Goal: Task Accomplishment & Management: Use online tool/utility

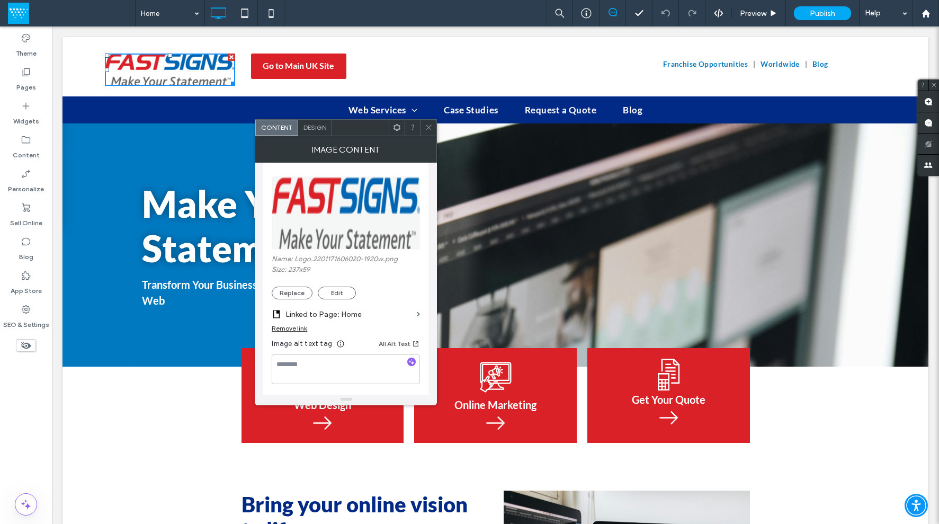
scroll to position [118, 0]
click at [297, 294] on button "Replace" at bounding box center [292, 292] width 41 height 13
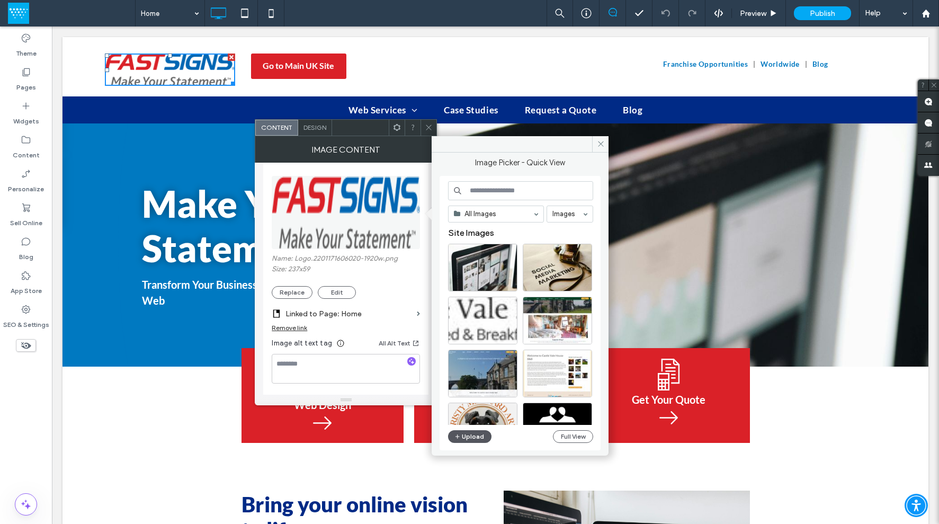
click at [465, 434] on button "Upload" at bounding box center [469, 436] width 43 height 13
click at [480, 432] on button "Upload" at bounding box center [469, 436] width 43 height 13
click at [628, 46] on div "Franchise Opportunities Worldwide Blog Click To Paste" at bounding box center [756, 63] width 261 height 43
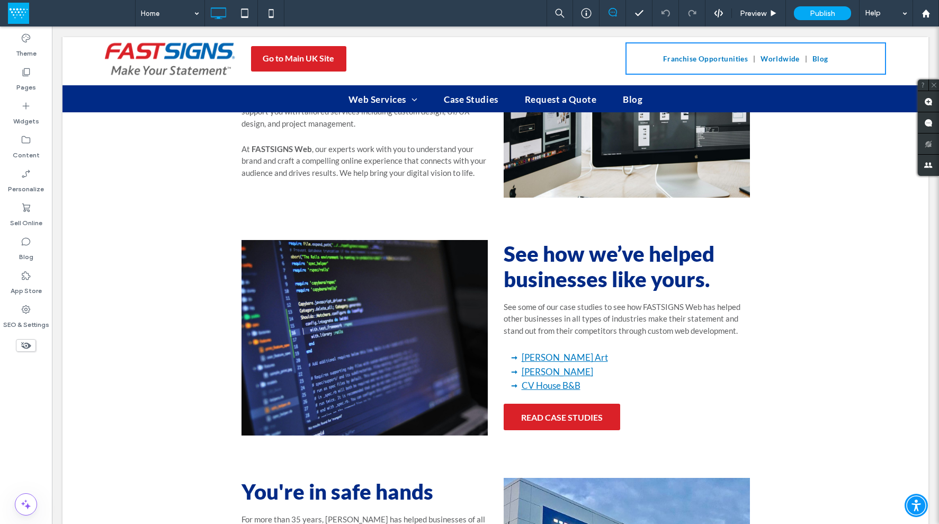
scroll to position [448, 0]
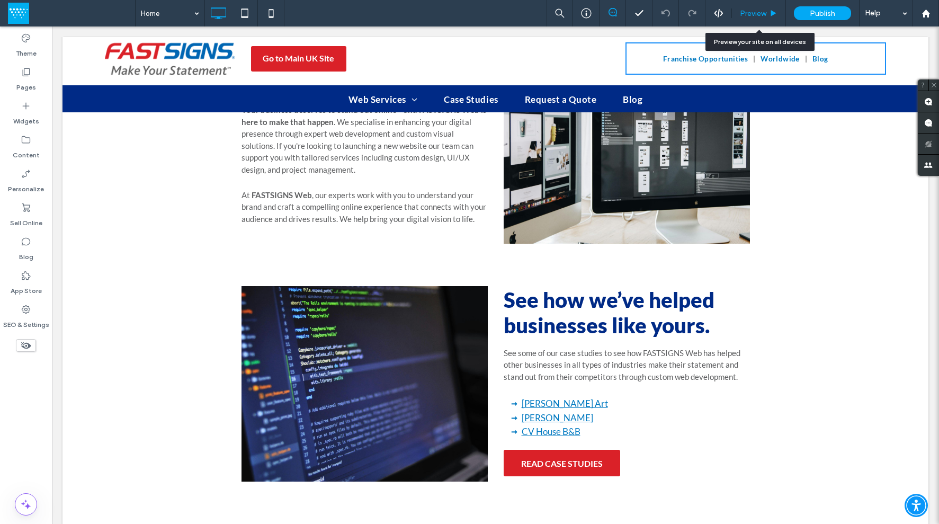
click at [756, 10] on span "Preview" at bounding box center [753, 13] width 26 height 9
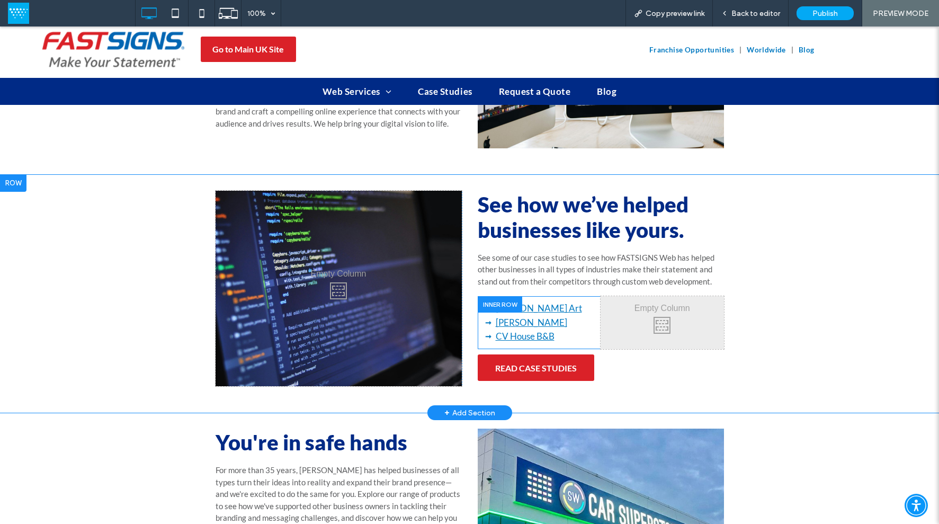
scroll to position [567, 0]
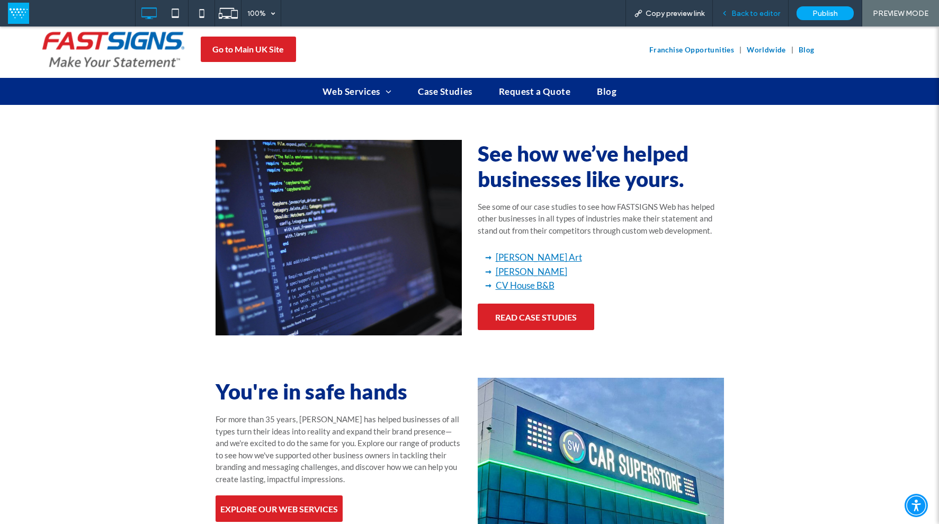
click at [762, 12] on span "Back to editor" at bounding box center [756, 13] width 49 height 9
click at [753, 13] on span "Back to editor" at bounding box center [756, 13] width 49 height 9
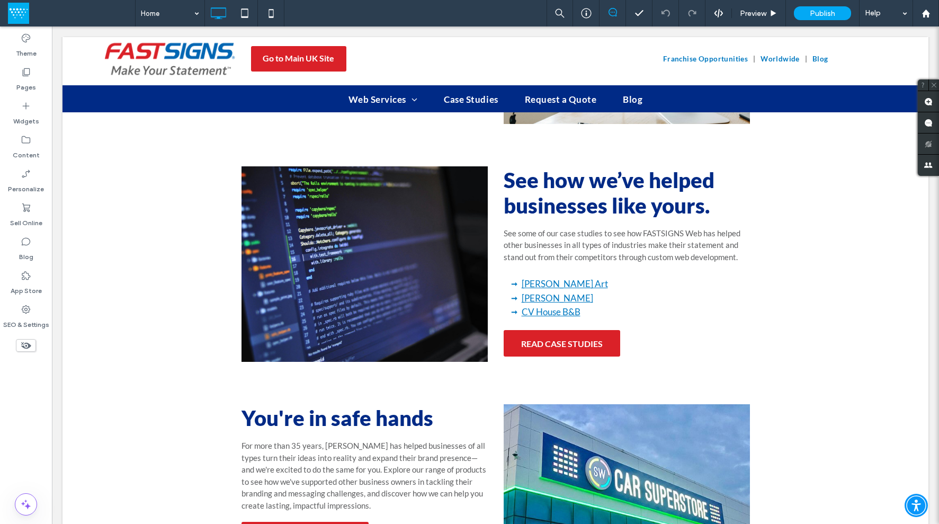
scroll to position [583, 0]
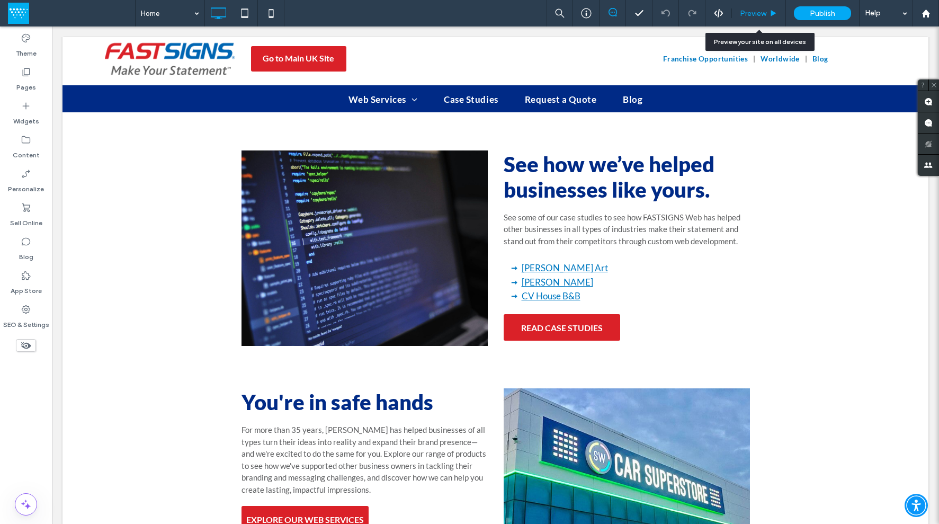
click at [753, 14] on span "Preview" at bounding box center [753, 13] width 26 height 9
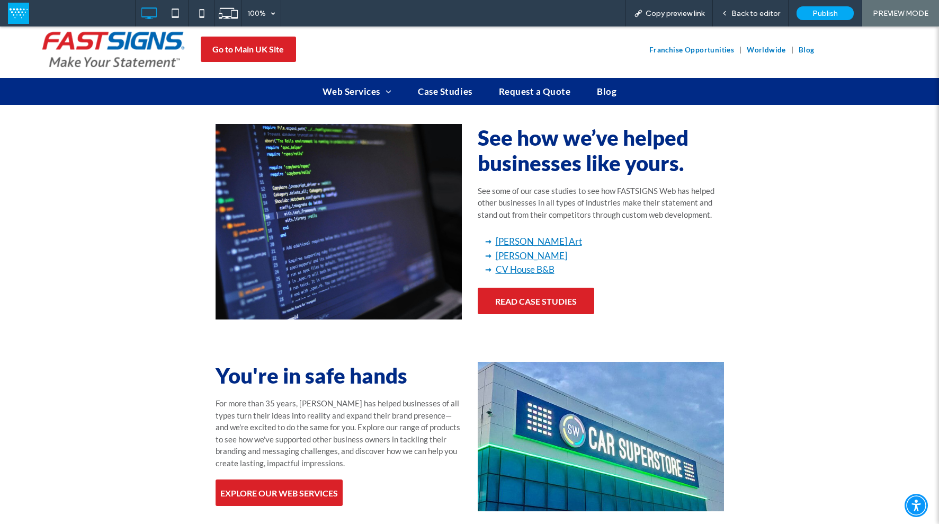
scroll to position [567, 0]
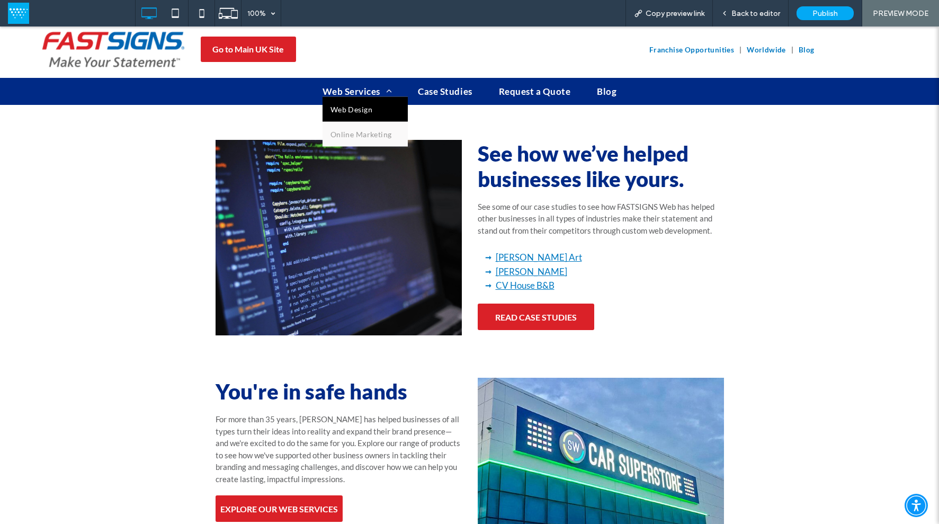
click at [369, 106] on link "Web Design" at bounding box center [365, 109] width 85 height 25
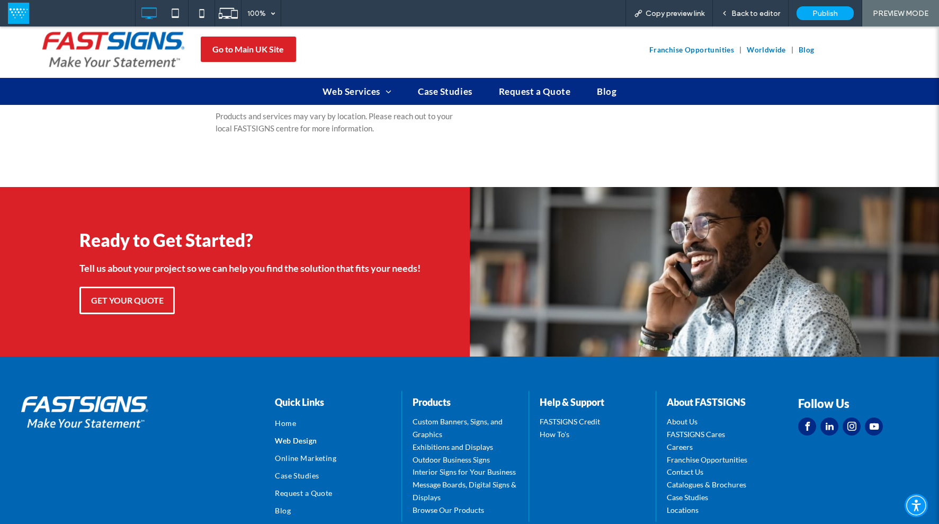
scroll to position [1168, 0]
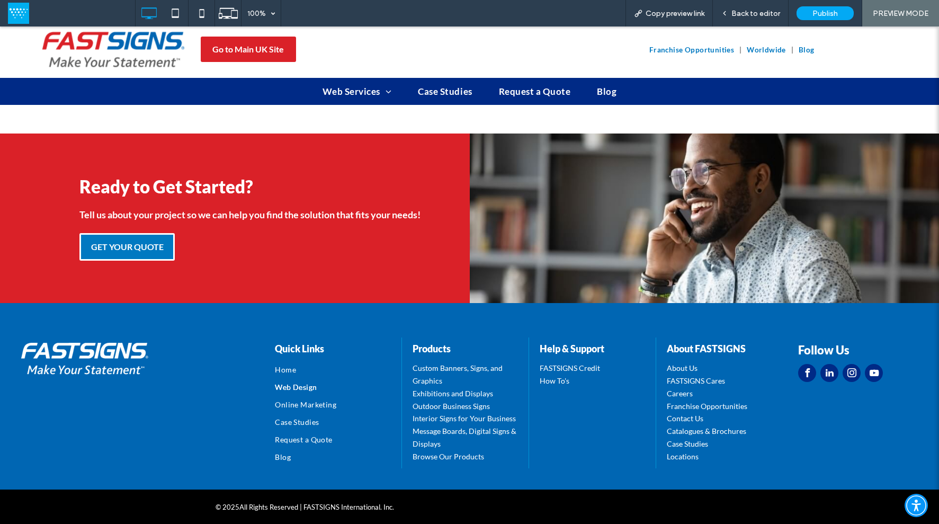
click at [157, 246] on span "GET YOUR QUOTE" at bounding box center [127, 247] width 73 height 10
click at [0, 0] on div at bounding box center [0, 0] width 0 height 0
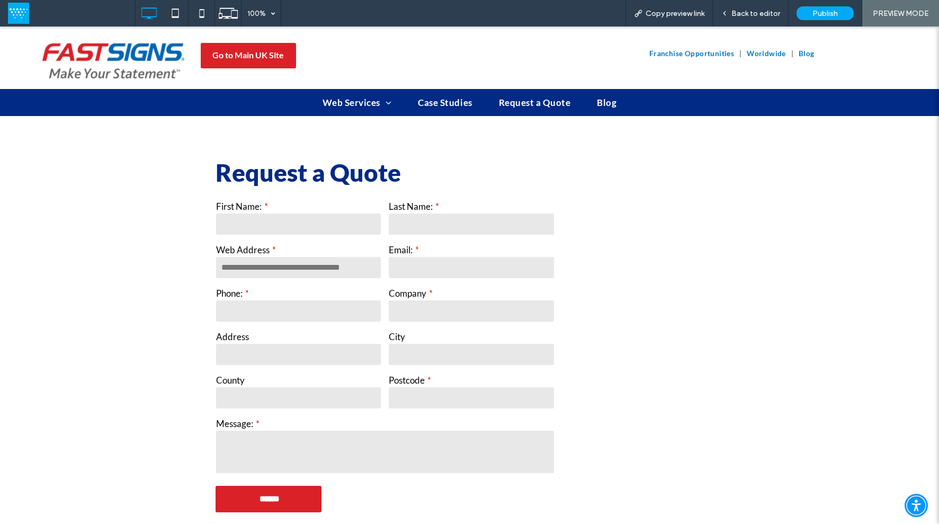
click at [449, 104] on span "Case Studies" at bounding box center [445, 102] width 54 height 11
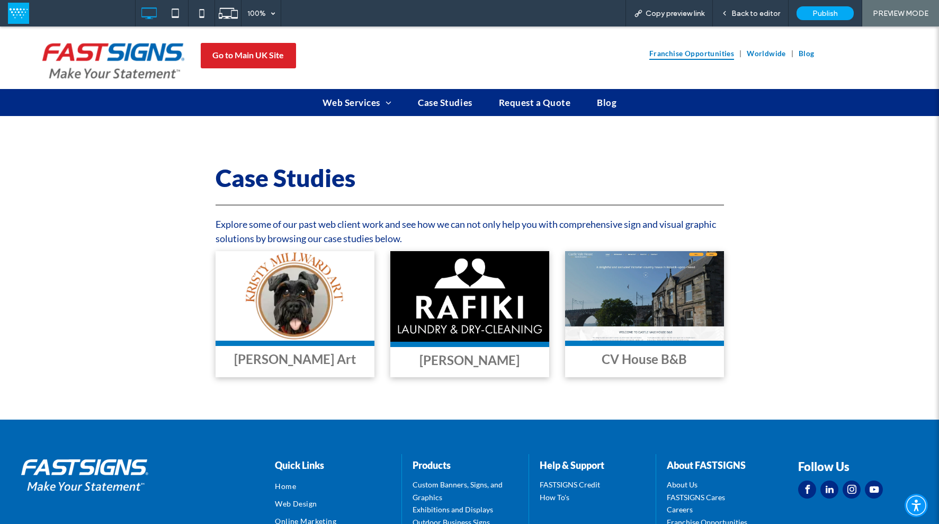
click at [690, 55] on span "Franchise Opportunities" at bounding box center [692, 53] width 85 height 13
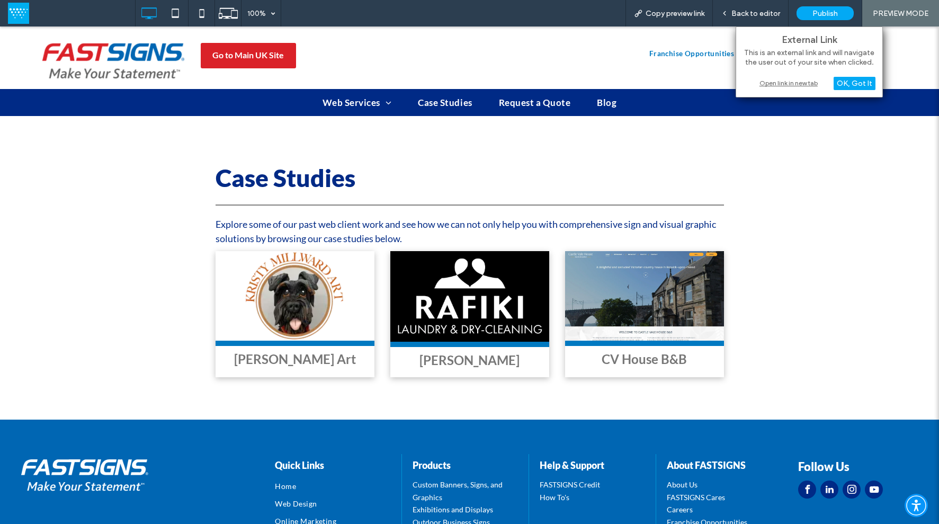
click at [771, 84] on div "Open link in new tab" at bounding box center [809, 82] width 132 height 11
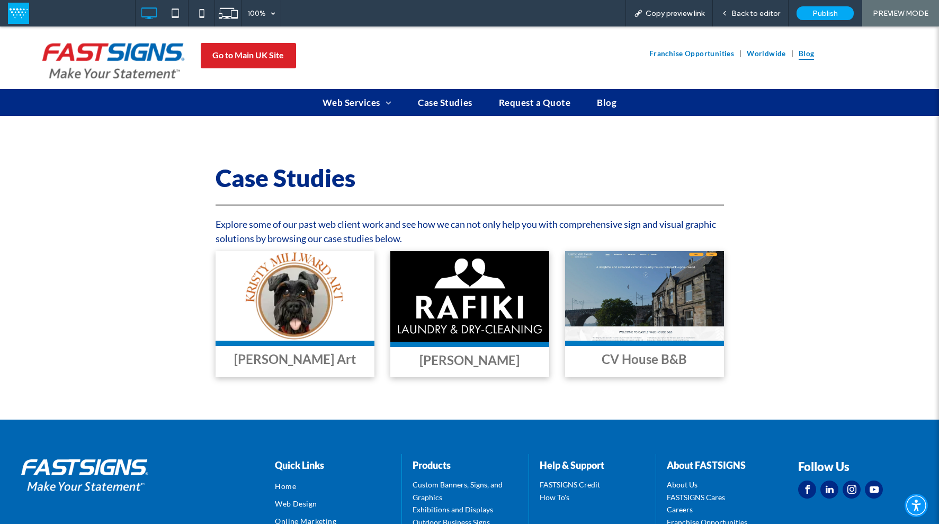
click at [806, 52] on span "Blog" at bounding box center [807, 53] width 16 height 13
click at [0, 0] on div at bounding box center [0, 0] width 0 height 0
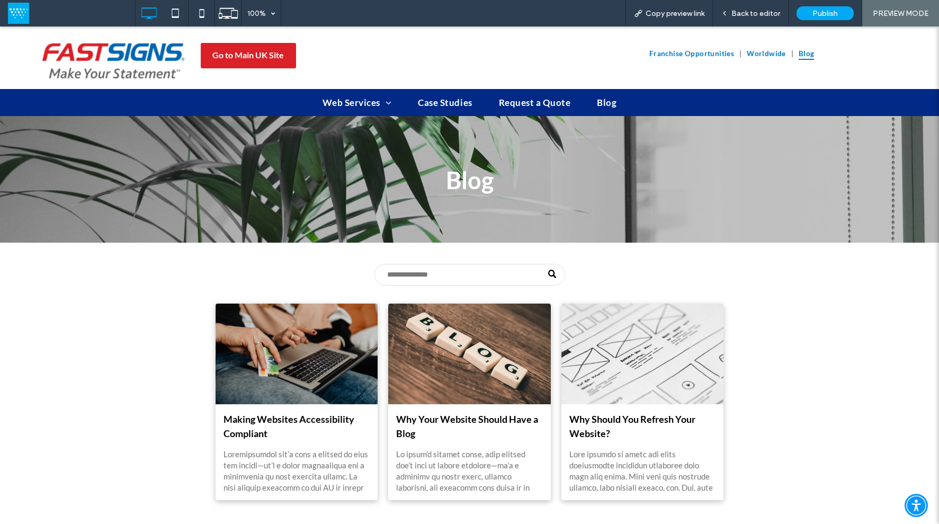
click at [133, 61] on img at bounding box center [113, 60] width 143 height 35
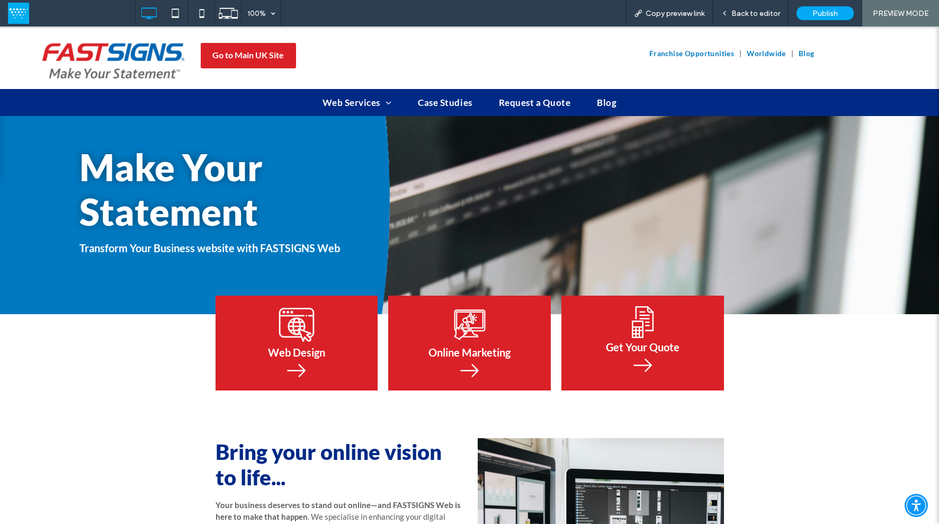
scroll to position [39, 0]
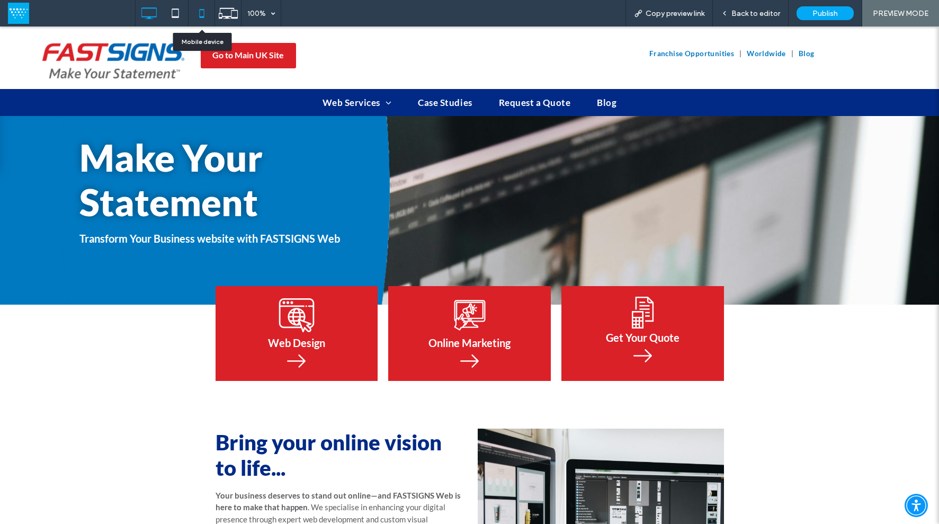
click at [206, 14] on icon at bounding box center [201, 13] width 21 height 21
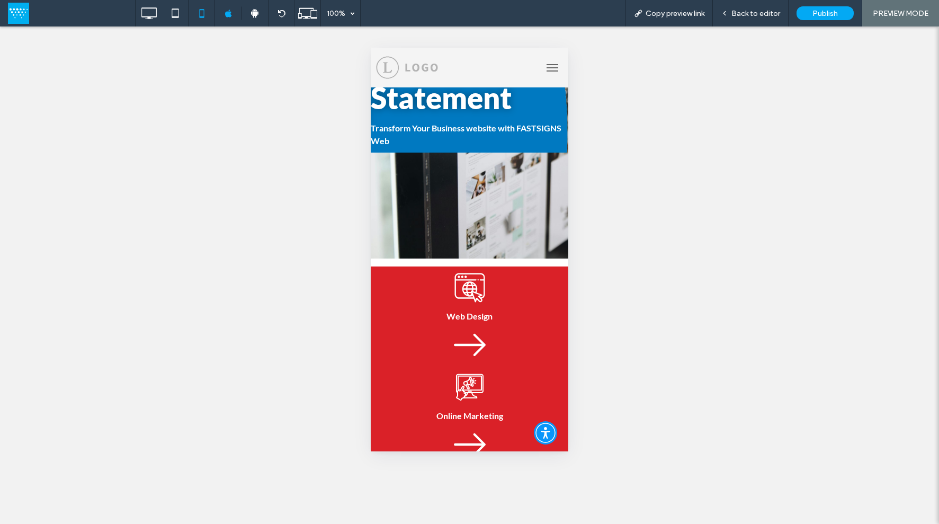
scroll to position [0, 0]
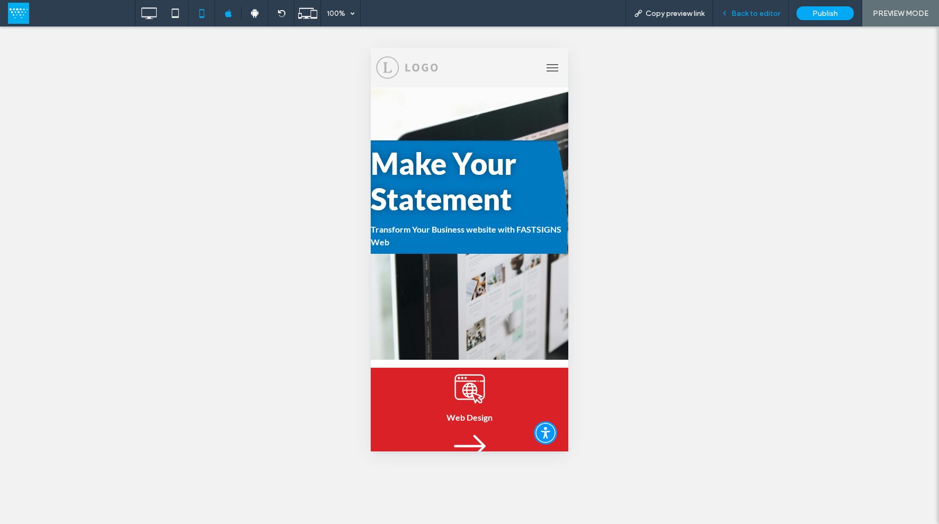
click at [754, 13] on span "Back to editor" at bounding box center [756, 13] width 49 height 9
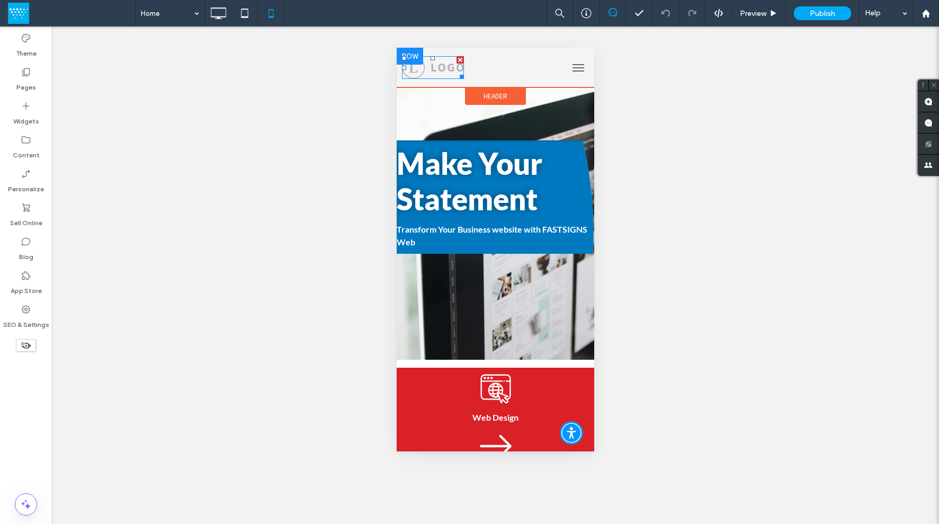
click at [450, 68] on img at bounding box center [433, 67] width 62 height 23
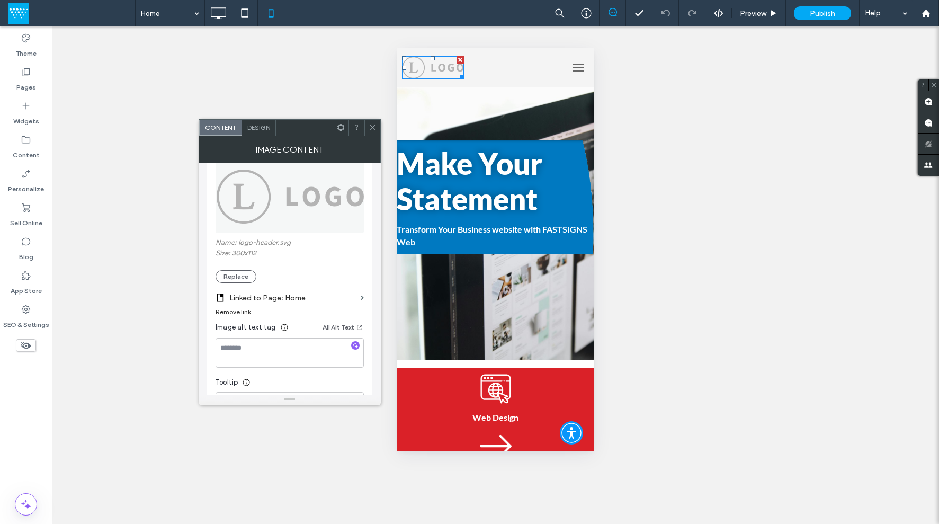
scroll to position [134, 0]
click at [245, 279] on button "Replace" at bounding box center [236, 276] width 41 height 13
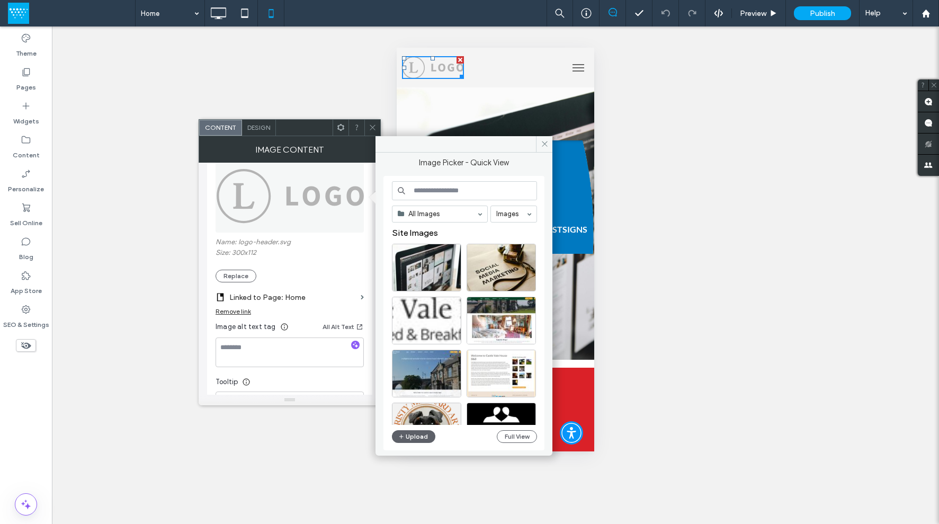
click at [473, 187] on input at bounding box center [464, 190] width 145 height 19
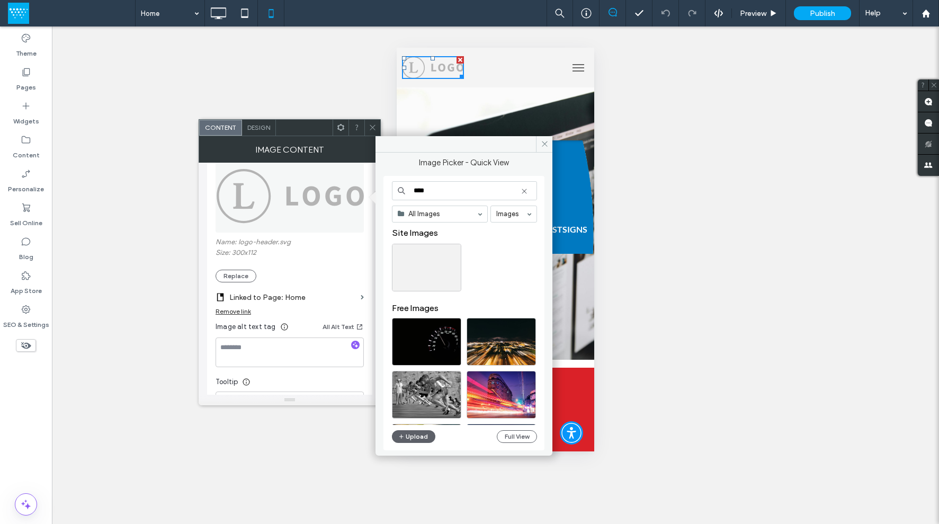
scroll to position [248, 0]
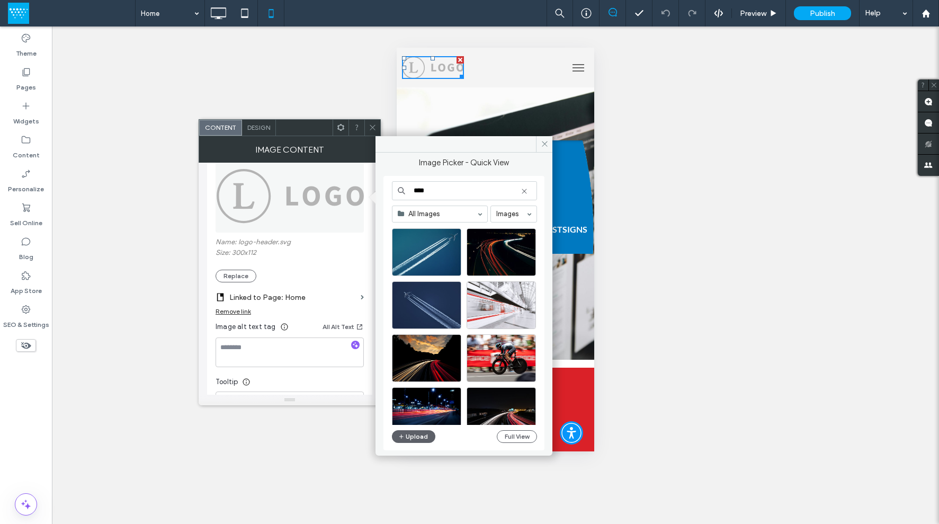
click at [440, 191] on input "****" at bounding box center [464, 190] width 145 height 19
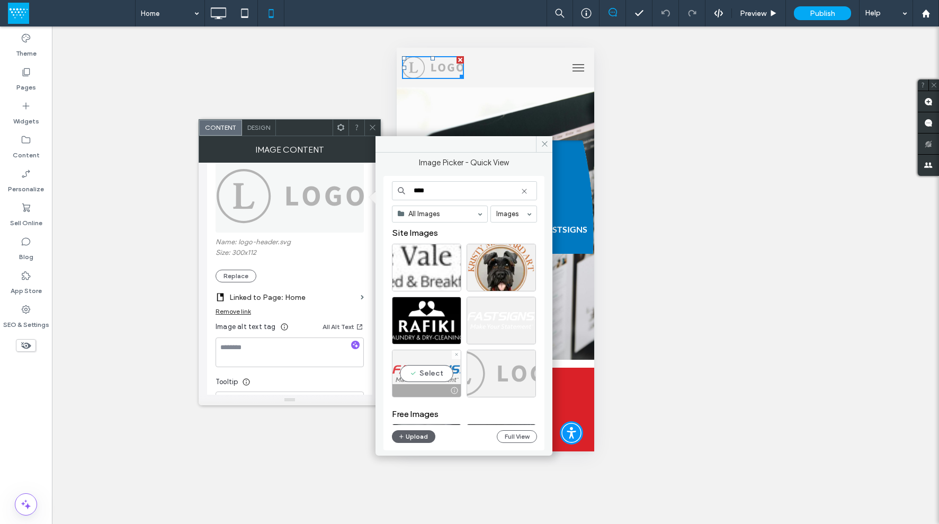
type input "****"
click at [429, 368] on div "Select" at bounding box center [426, 374] width 69 height 48
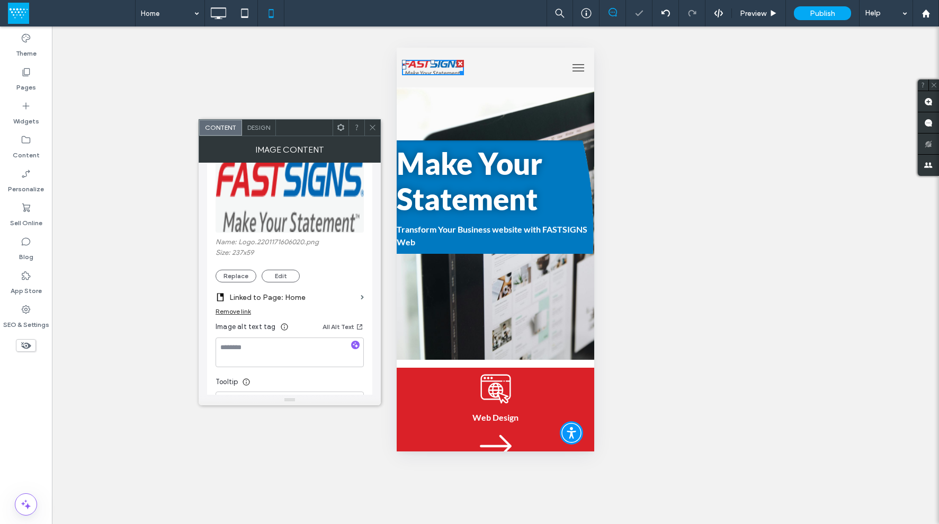
drag, startPoint x: 370, startPoint y: 128, endPoint x: 385, endPoint y: 121, distance: 16.8
click at [370, 128] on icon at bounding box center [373, 127] width 8 height 8
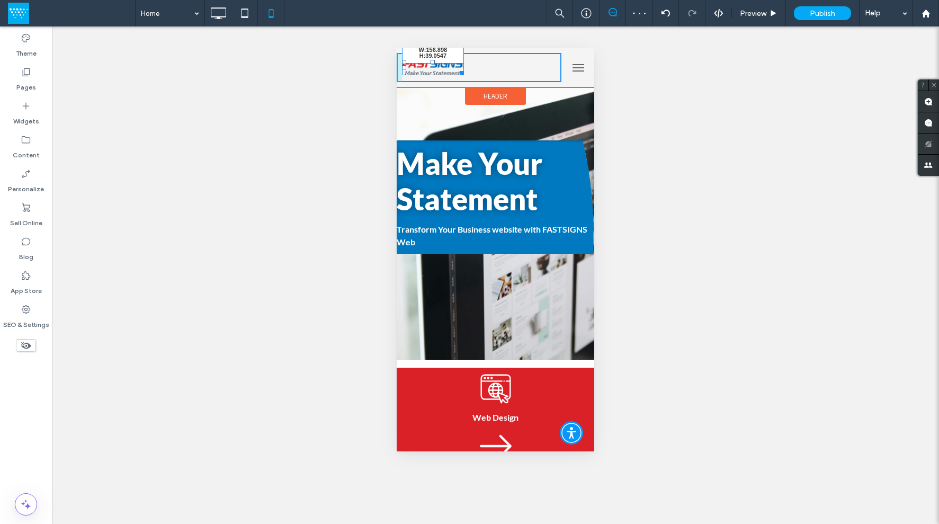
drag, startPoint x: 459, startPoint y: 73, endPoint x: 467, endPoint y: 79, distance: 9.9
click at [467, 79] on div "W:156.898 H:39.0547" at bounding box center [479, 67] width 165 height 29
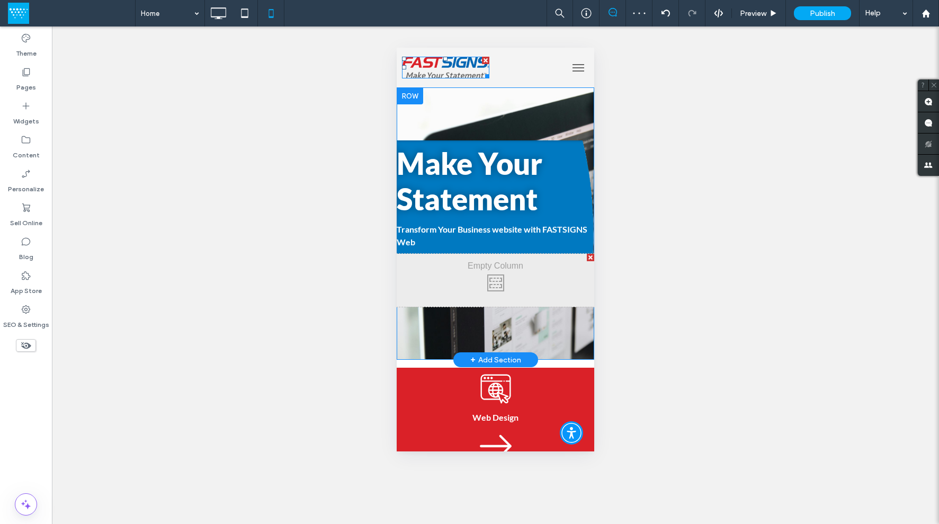
click at [482, 113] on div "Make Your Statement Transform Your Business website with FASTSIGNS Web Click To…" at bounding box center [496, 223] width 198 height 272
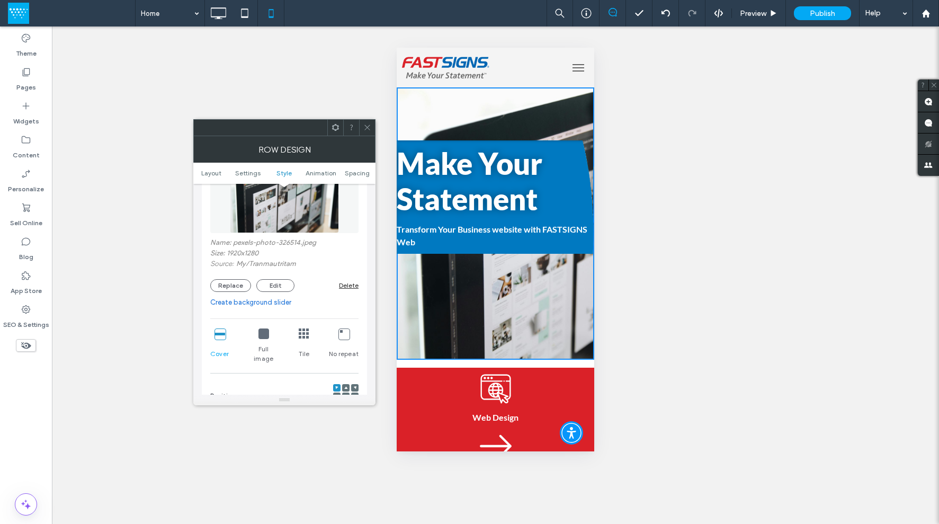
scroll to position [317, 0]
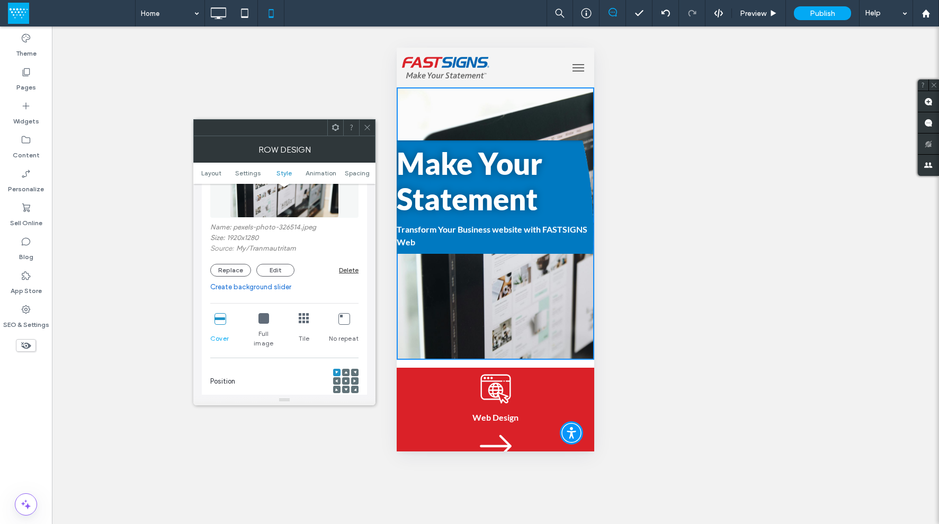
click at [221, 324] on icon at bounding box center [220, 318] width 11 height 11
click at [219, 317] on icon at bounding box center [220, 318] width 11 height 11
click at [262, 322] on icon at bounding box center [264, 318] width 11 height 11
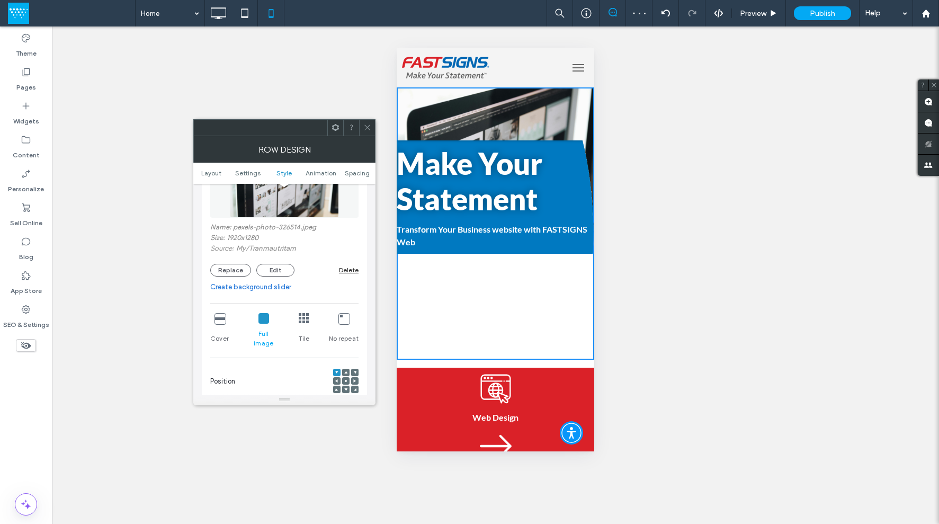
click at [218, 320] on icon at bounding box center [220, 318] width 11 height 11
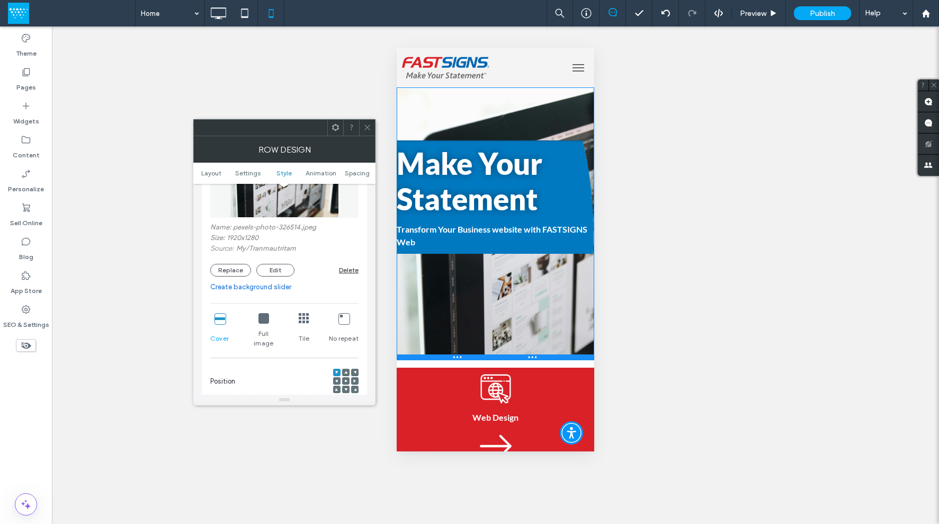
click at [517, 360] on div at bounding box center [496, 356] width 198 height 5
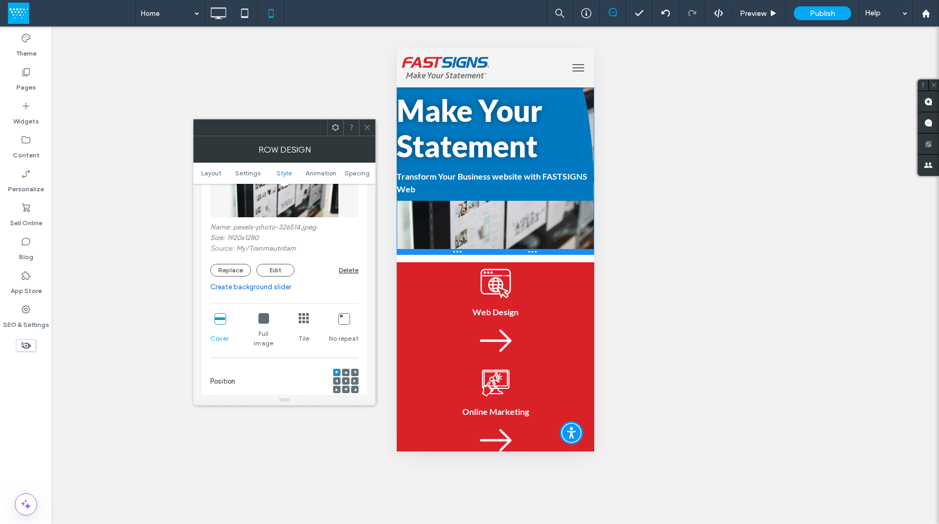
drag, startPoint x: 520, startPoint y: 350, endPoint x: 476, endPoint y: 227, distance: 130.1
click at [476, 227] on div "Make Your Statement Transform Your Business website with FASTSIGNS Web Click To…" at bounding box center [496, 170] width 198 height 167
drag, startPoint x: 370, startPoint y: 128, endPoint x: 389, endPoint y: 162, distance: 38.9
click at [370, 128] on icon at bounding box center [367, 127] width 8 height 8
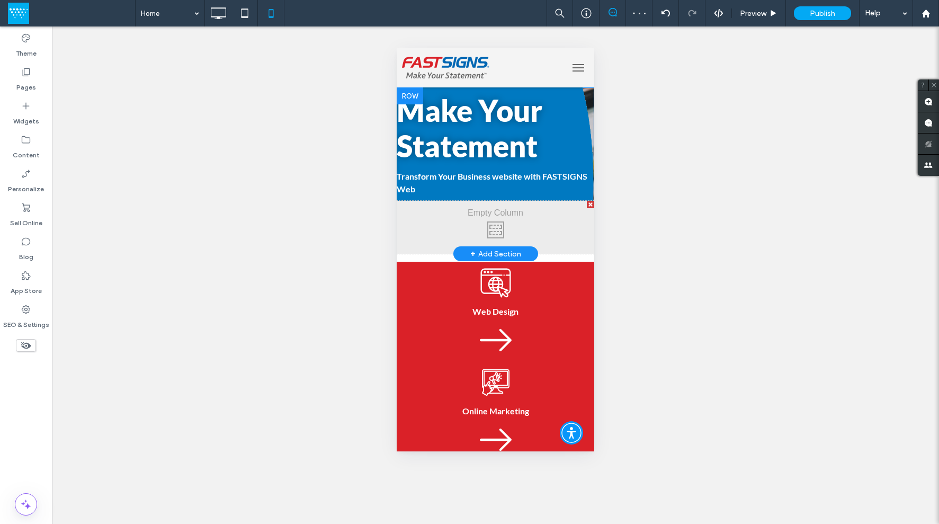
scroll to position [244, 0]
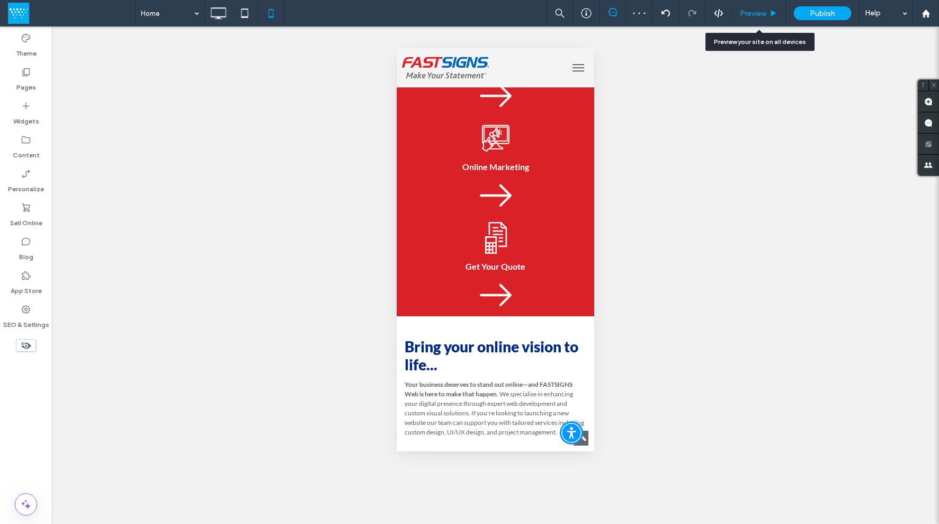
click at [754, 13] on span "Preview" at bounding box center [753, 13] width 26 height 9
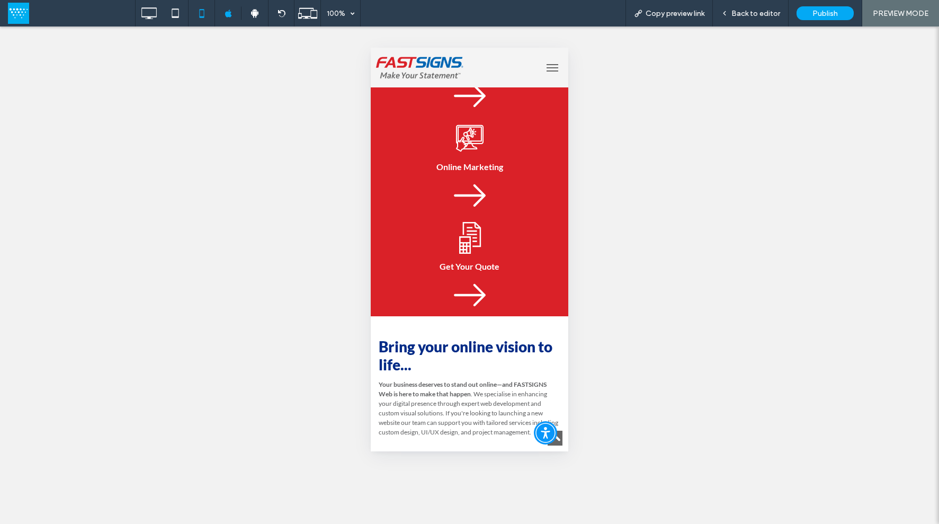
click at [544, 65] on button "menu" at bounding box center [552, 67] width 21 height 21
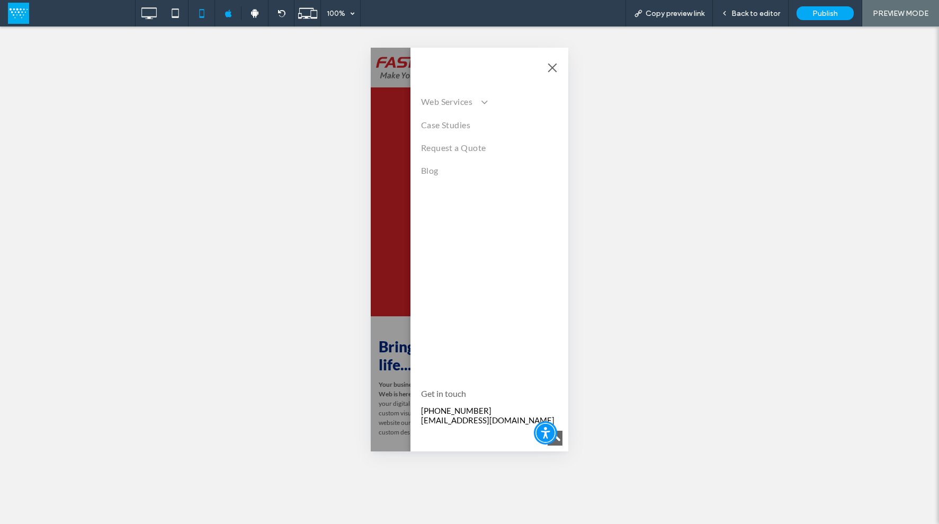
click at [557, 68] on span "menu" at bounding box center [553, 67] width 12 height 1
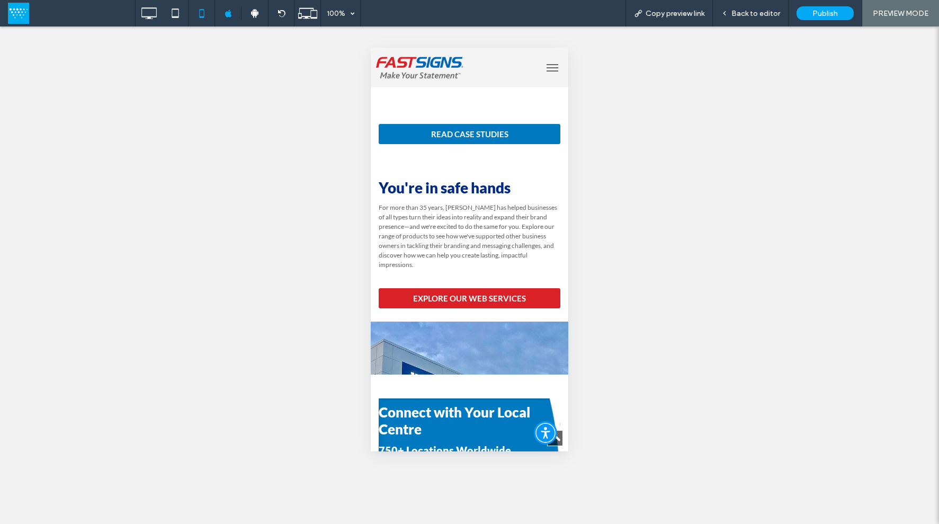
scroll to position [966, 0]
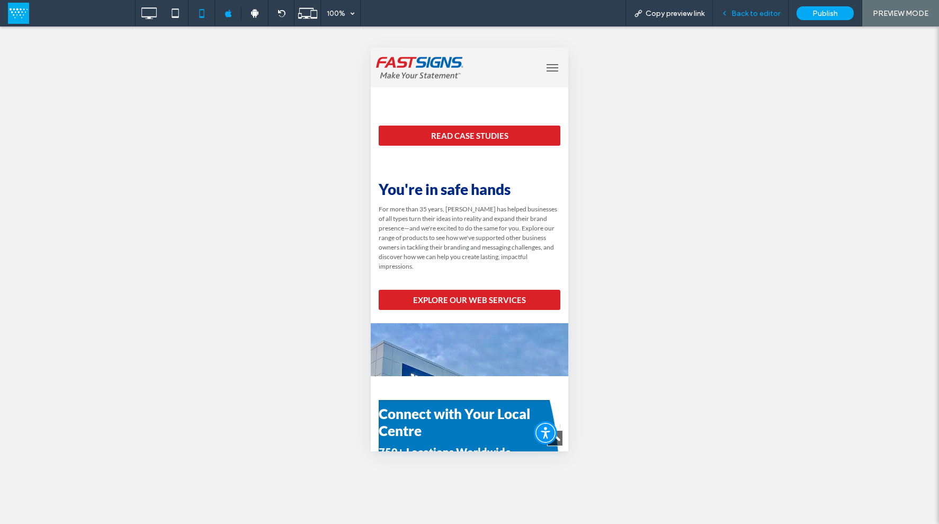
drag, startPoint x: 738, startPoint y: 18, endPoint x: 639, endPoint y: 93, distance: 124.1
click at [738, 21] on div "Back to editor" at bounding box center [751, 13] width 76 height 26
click at [756, 9] on span "Back to editor" at bounding box center [756, 13] width 49 height 9
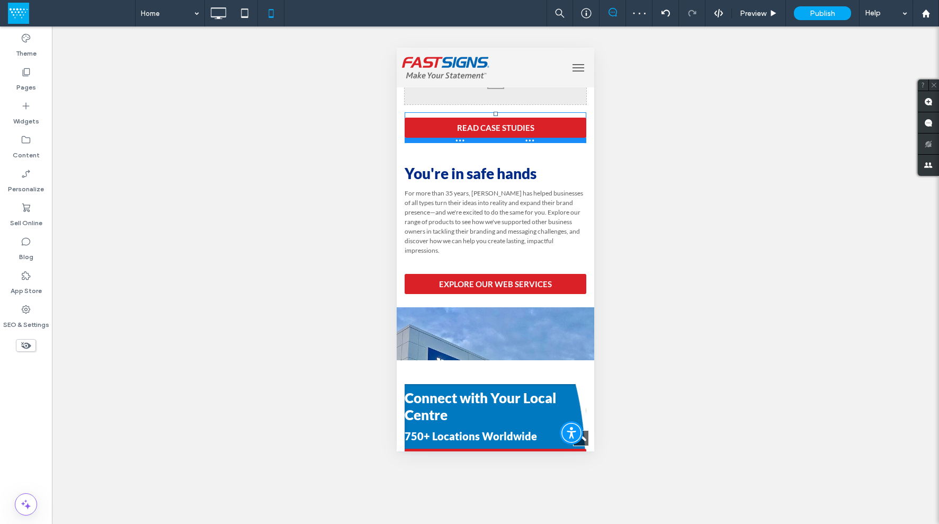
drag, startPoint x: 419, startPoint y: 165, endPoint x: 429, endPoint y: 147, distance: 20.4
click at [429, 143] on div at bounding box center [496, 140] width 182 height 5
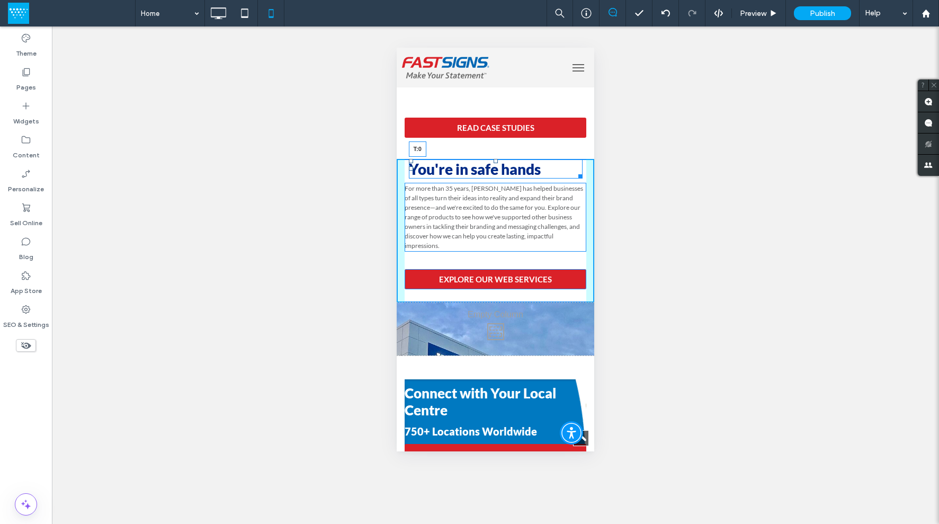
click at [493, 164] on div "You're in safe hands T:0 For more than 35 years, FASTSIGNS has helped businesse…" at bounding box center [496, 257] width 198 height 213
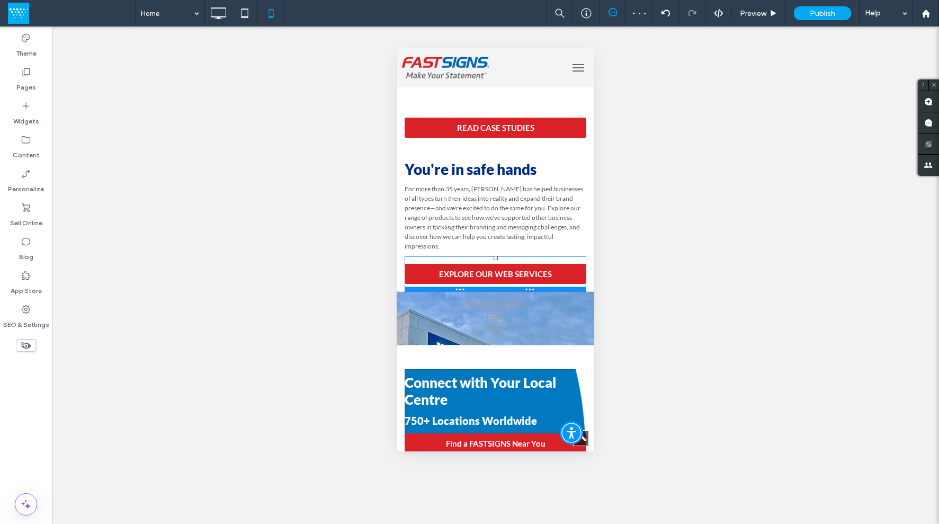
drag, startPoint x: 492, startPoint y: 303, endPoint x: 491, endPoint y: 295, distance: 8.1
click at [491, 292] on div at bounding box center [496, 289] width 182 height 5
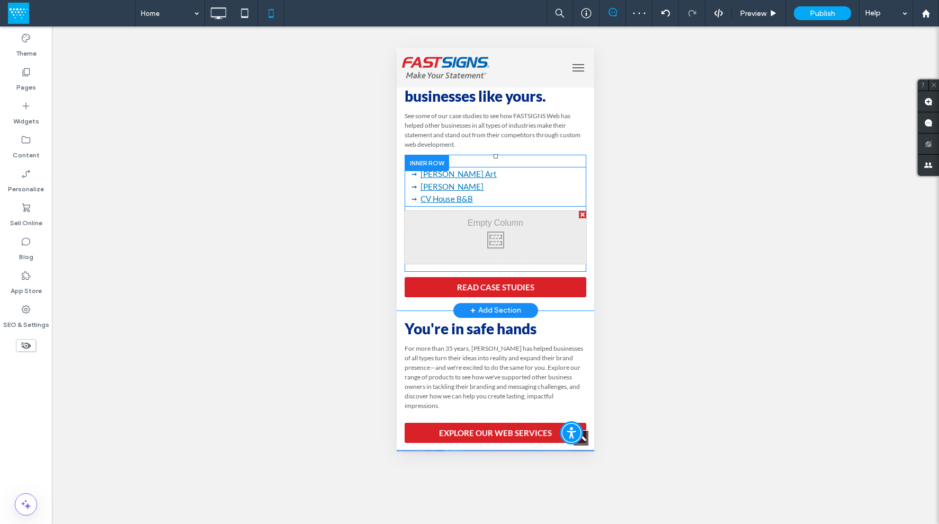
scroll to position [768, 0]
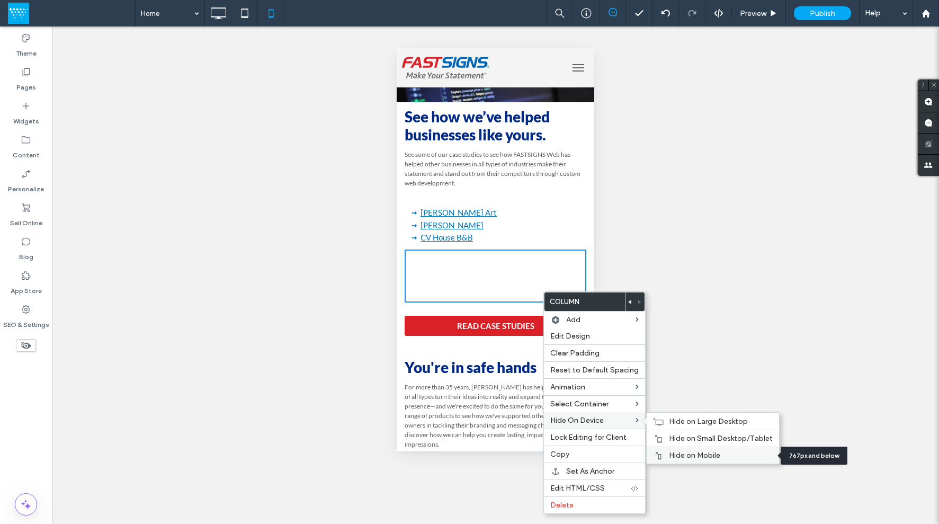
click at [704, 450] on div "Hide on Mobile" at bounding box center [713, 455] width 132 height 17
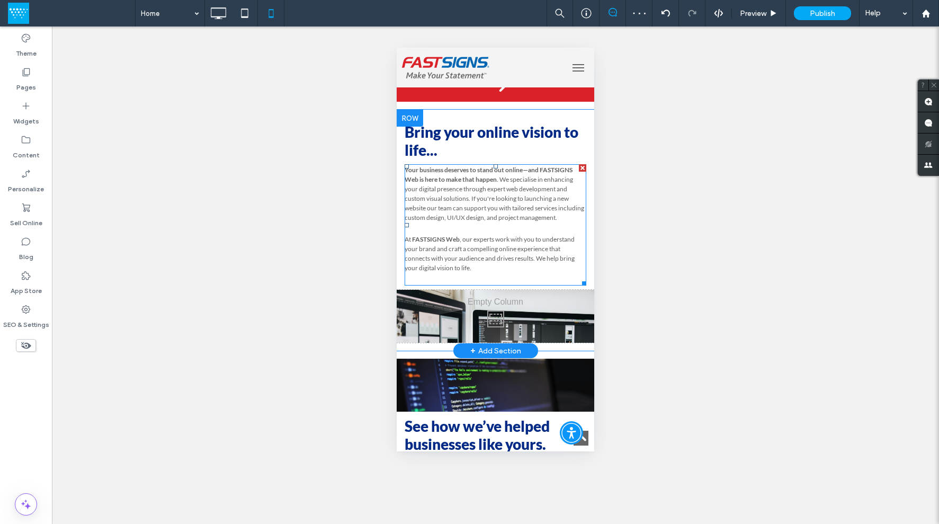
scroll to position [445, 0]
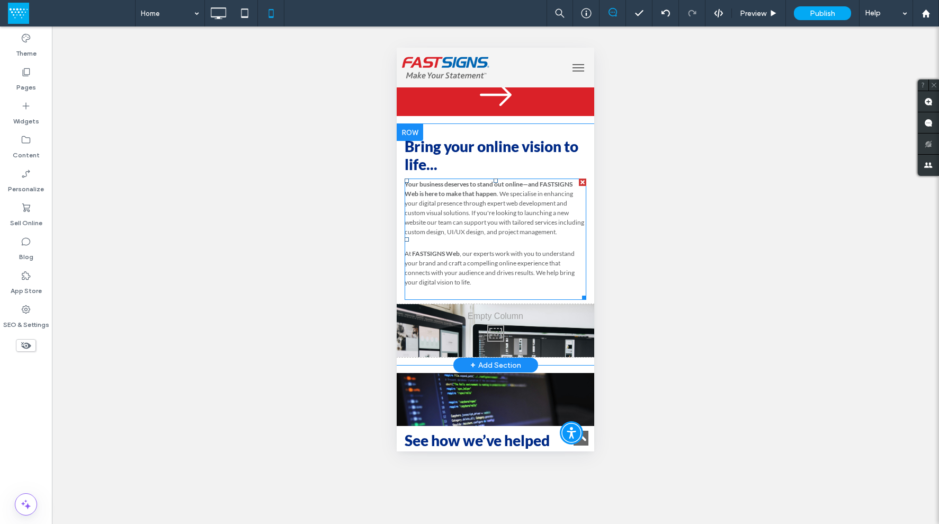
click at [533, 219] on span ". We specialise in enhancing your digital presence through expert web developme…" at bounding box center [495, 213] width 180 height 46
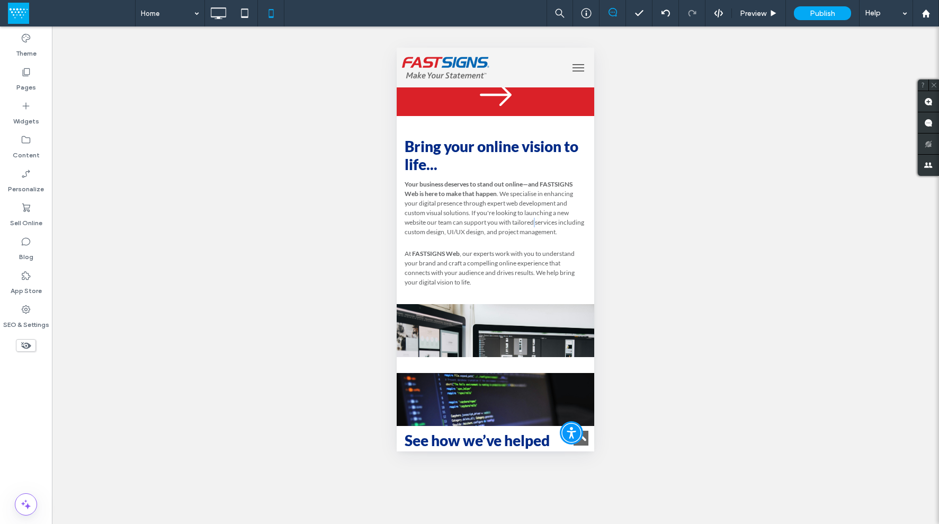
click at [533, 219] on span ". We specialise in enhancing your digital presence through expert web developme…" at bounding box center [495, 213] width 180 height 46
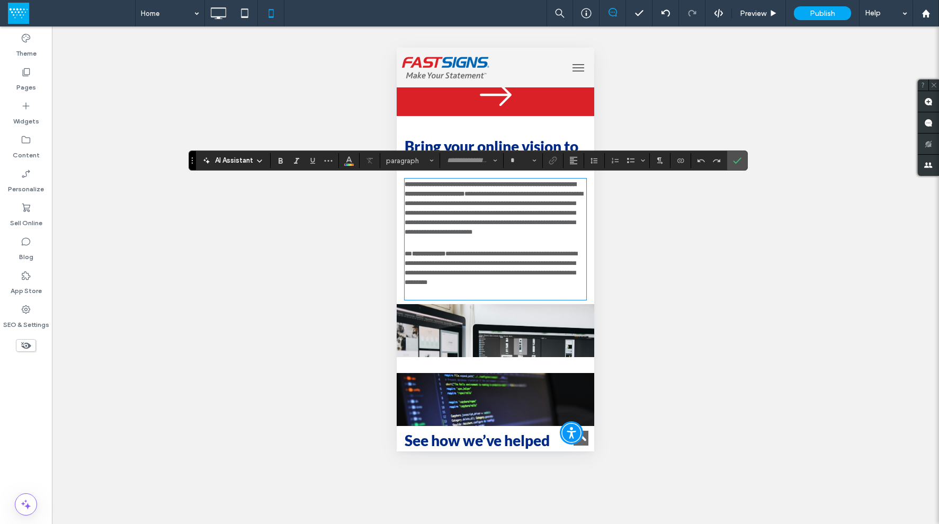
type input "****"
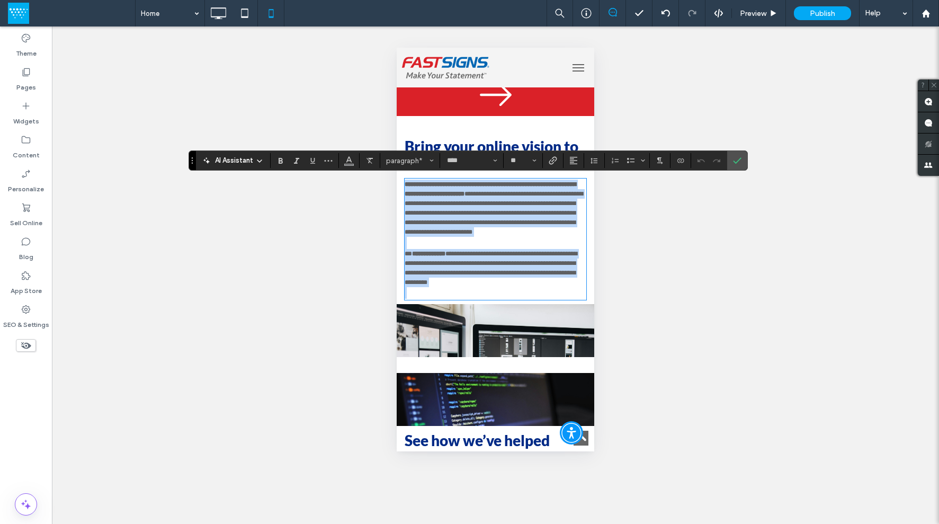
click at [469, 299] on p at bounding box center [496, 293] width 182 height 12
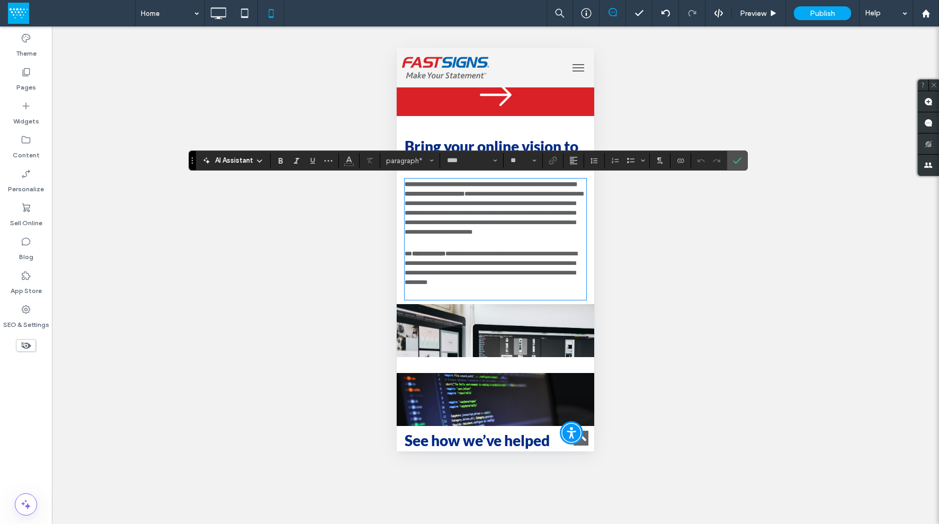
type input "**"
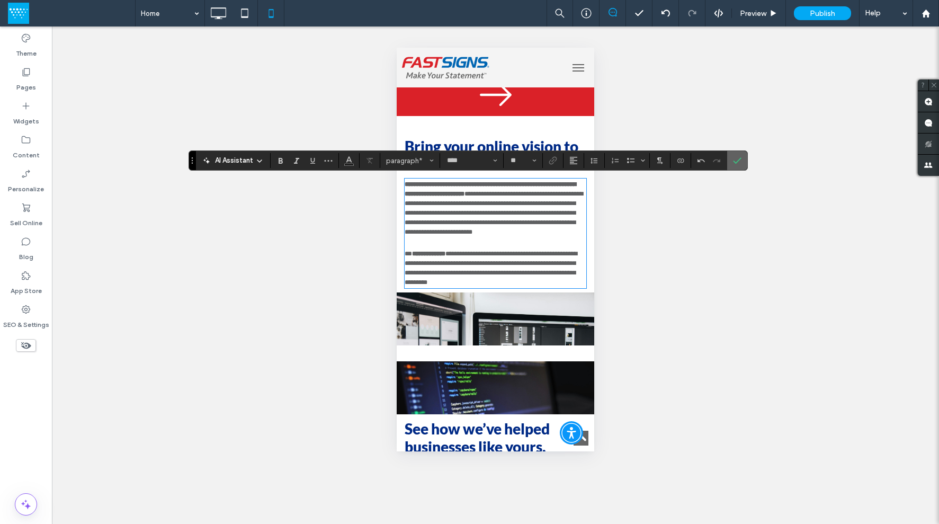
drag, startPoint x: 740, startPoint y: 159, endPoint x: 188, endPoint y: 152, distance: 552.1
click at [740, 159] on use "Confirm" at bounding box center [737, 160] width 8 height 6
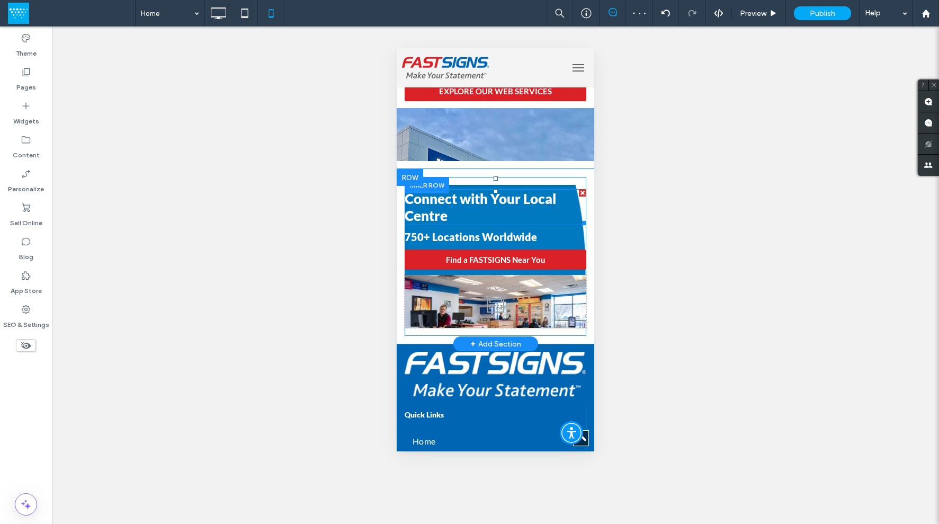
scroll to position [1242, 0]
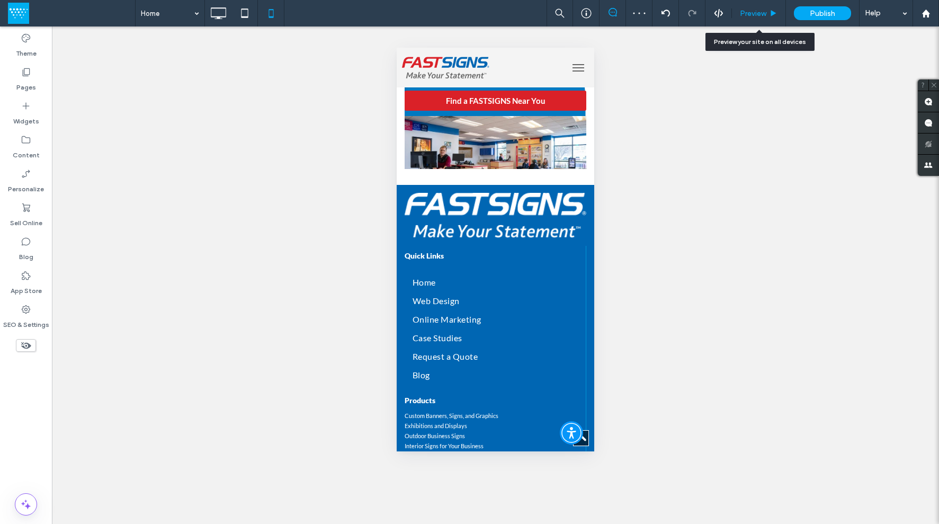
click at [752, 14] on span "Preview" at bounding box center [753, 13] width 26 height 9
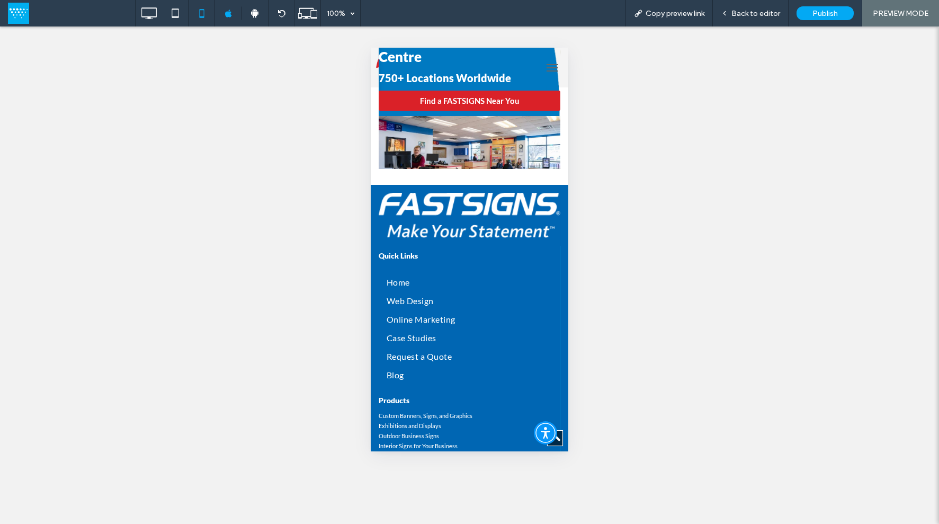
click at [547, 67] on span "menu" at bounding box center [553, 67] width 12 height 1
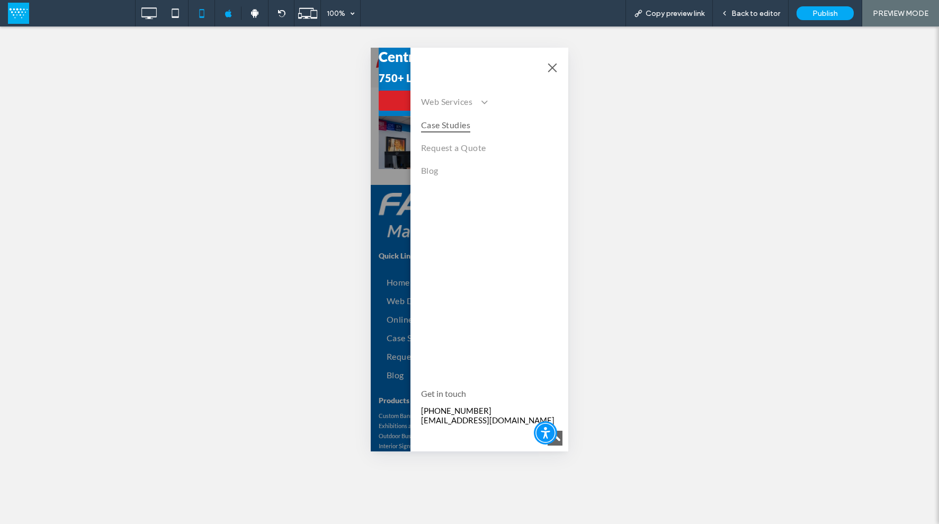
click at [470, 119] on span "Case Studies" at bounding box center [446, 124] width 50 height 15
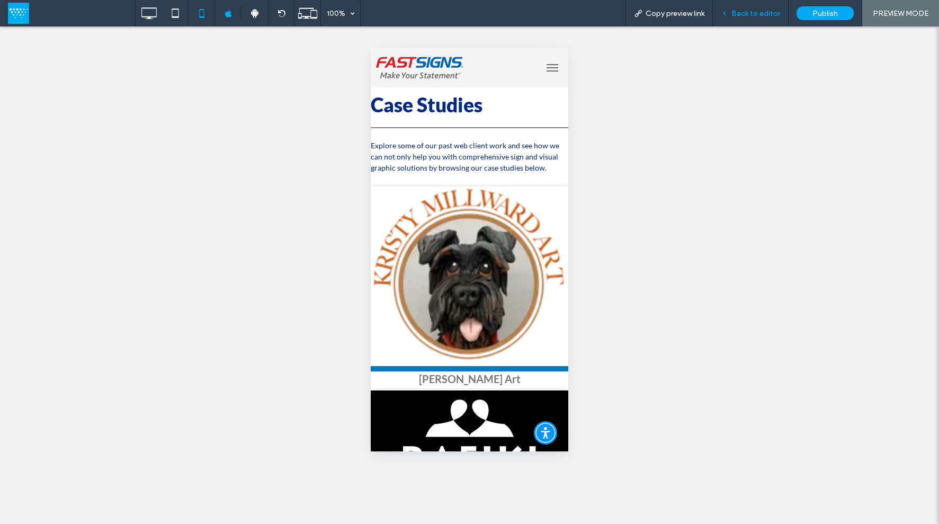
click at [762, 15] on span "Back to editor" at bounding box center [756, 13] width 49 height 9
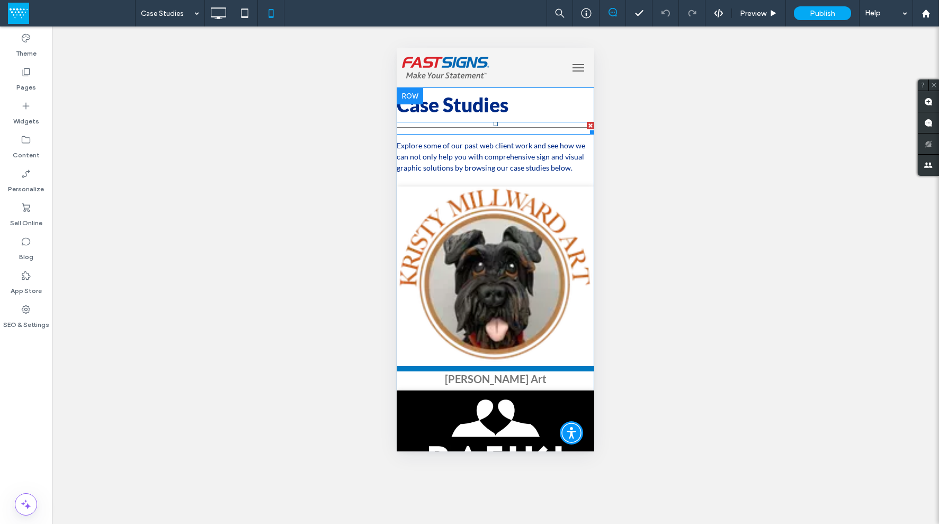
click at [522, 126] on div at bounding box center [496, 128] width 198 height 13
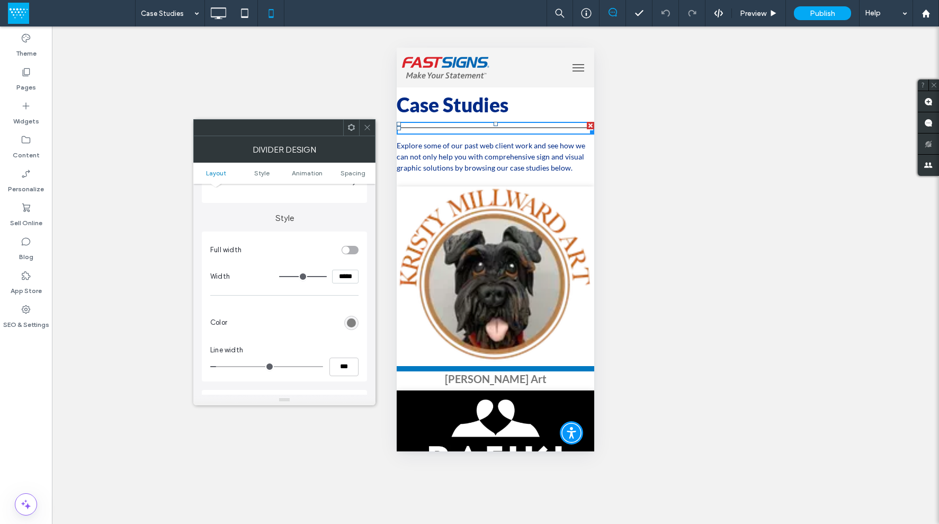
scroll to position [52, 0]
click at [352, 319] on div "rgb(128, 128, 128)" at bounding box center [351, 320] width 9 height 9
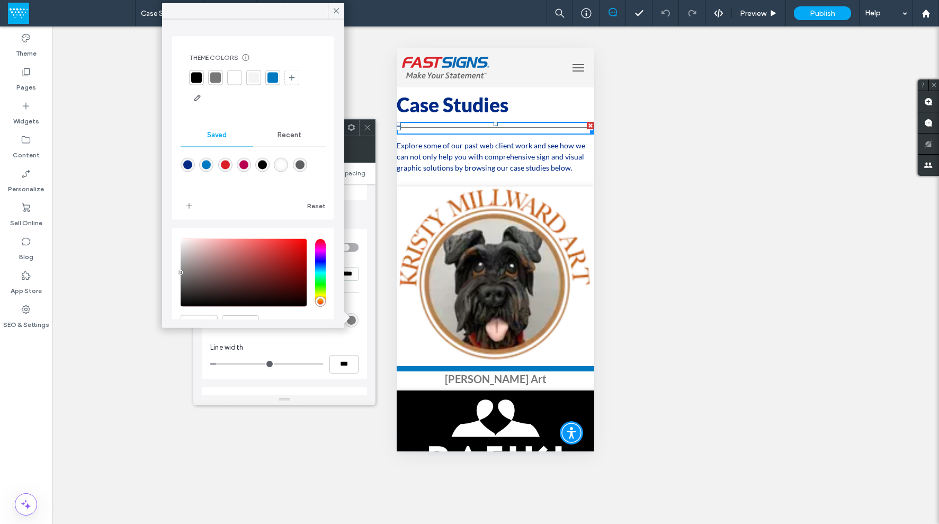
click at [233, 163] on div "rgba(218,33,40,1)" at bounding box center [225, 165] width 14 height 14
type input "*******"
drag, startPoint x: 334, startPoint y: 11, endPoint x: 7, endPoint y: 51, distance: 329.4
click at [334, 11] on icon at bounding box center [337, 11] width 10 height 10
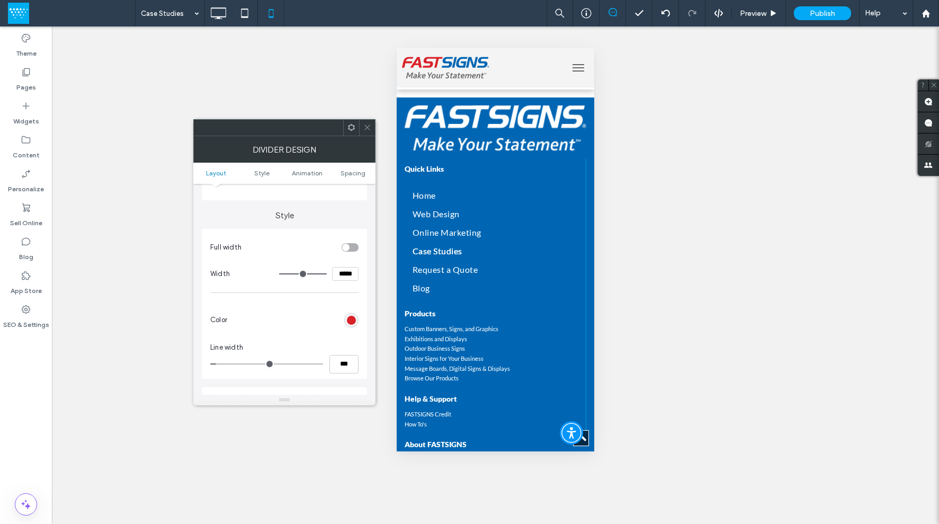
scroll to position [433, 0]
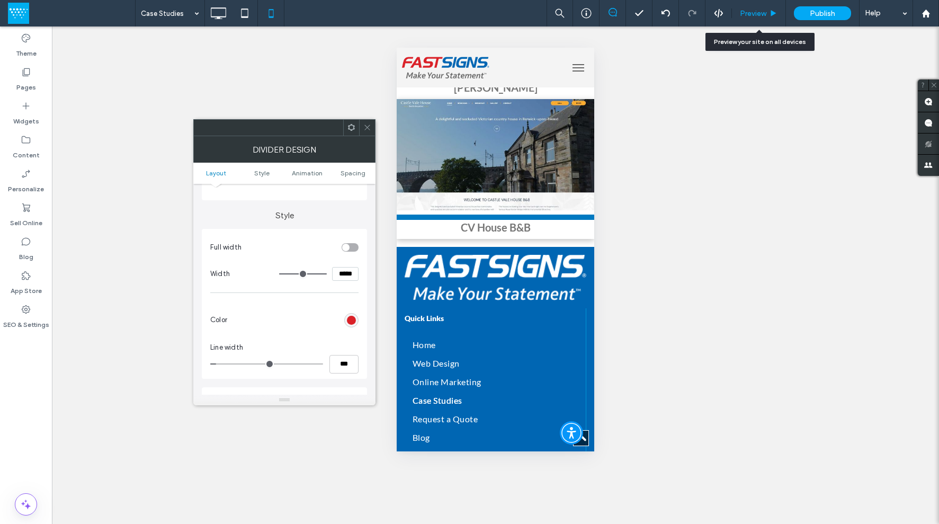
click at [750, 10] on span "Preview" at bounding box center [753, 13] width 26 height 9
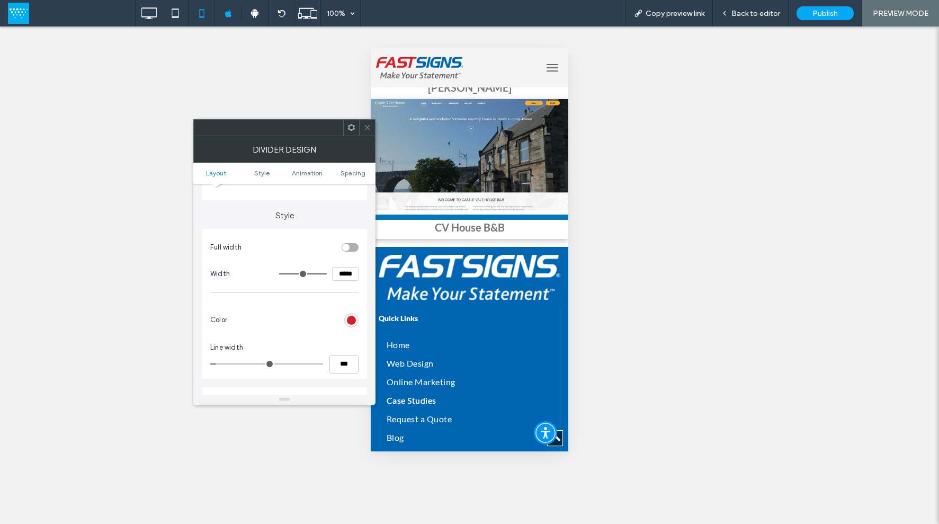
click at [371, 122] on span at bounding box center [367, 128] width 8 height 16
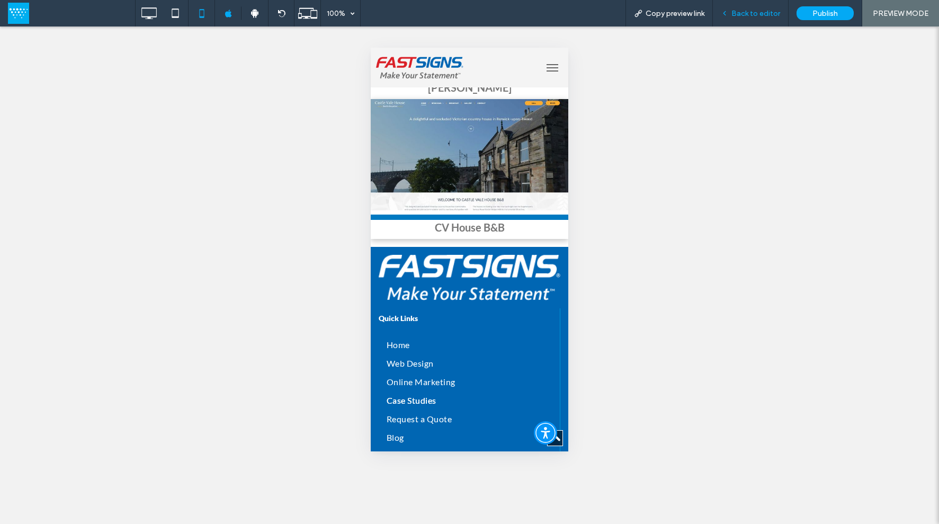
click at [759, 12] on span "Back to editor" at bounding box center [756, 13] width 49 height 9
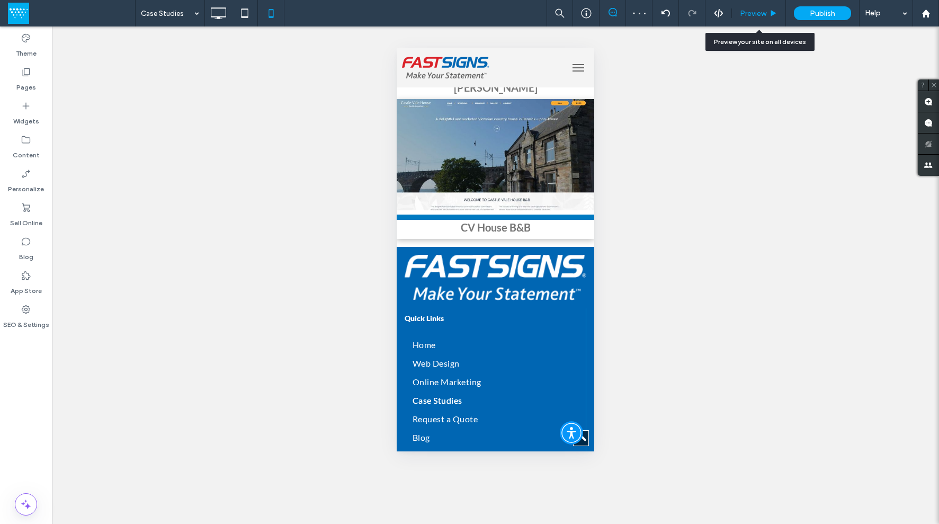
click at [748, 13] on span "Preview" at bounding box center [753, 13] width 26 height 9
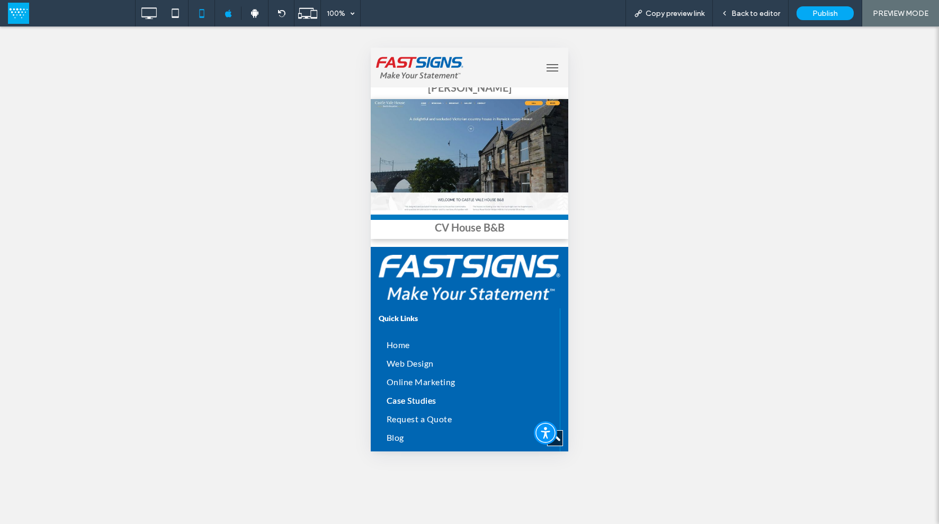
click at [542, 69] on button "menu" at bounding box center [552, 67] width 21 height 21
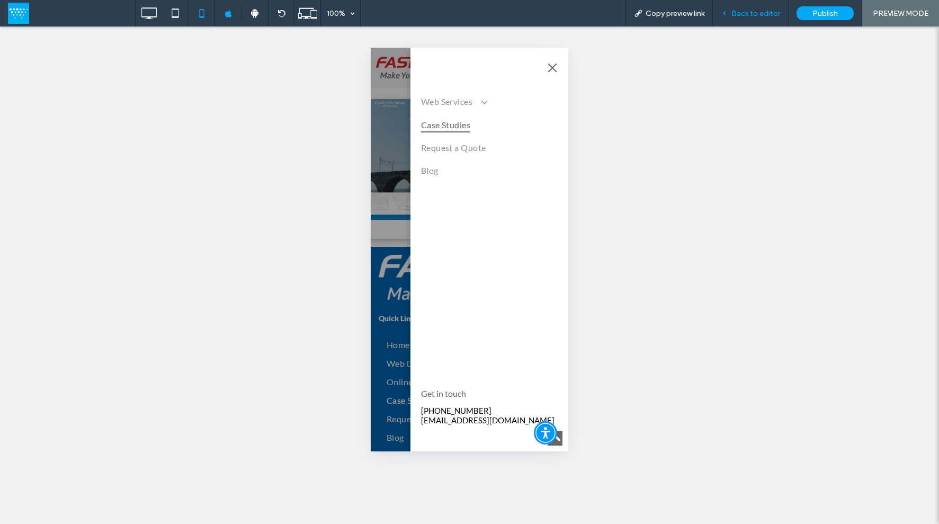
click at [748, 9] on span "Back to editor" at bounding box center [756, 13] width 49 height 9
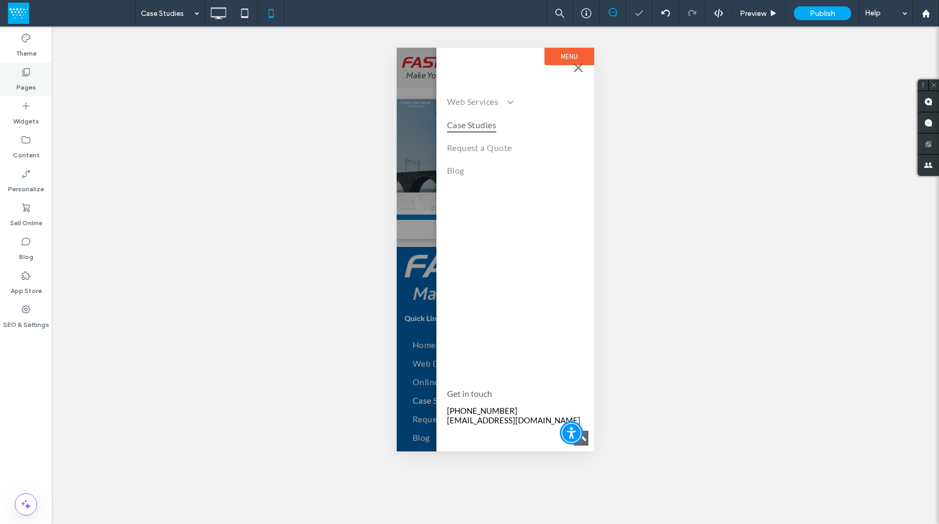
click at [28, 79] on label "Pages" at bounding box center [26, 84] width 20 height 15
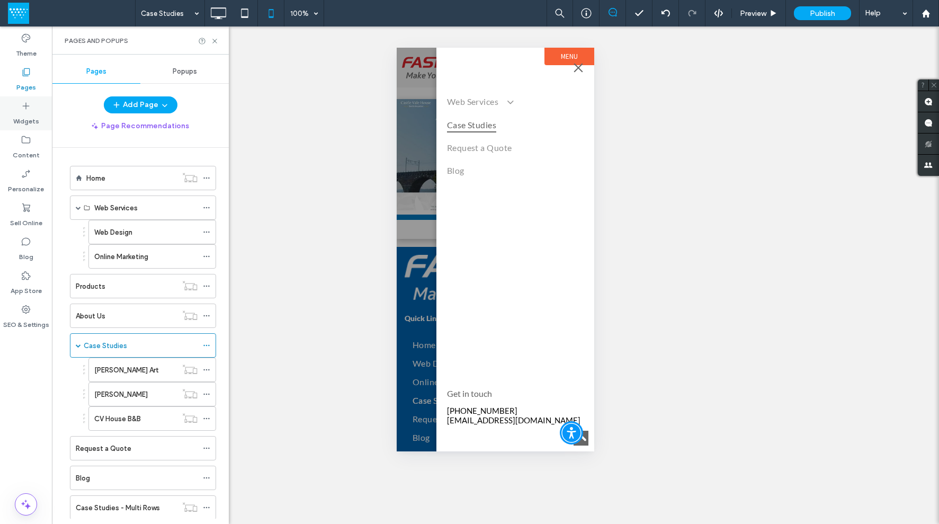
click at [24, 105] on icon at bounding box center [26, 106] width 11 height 11
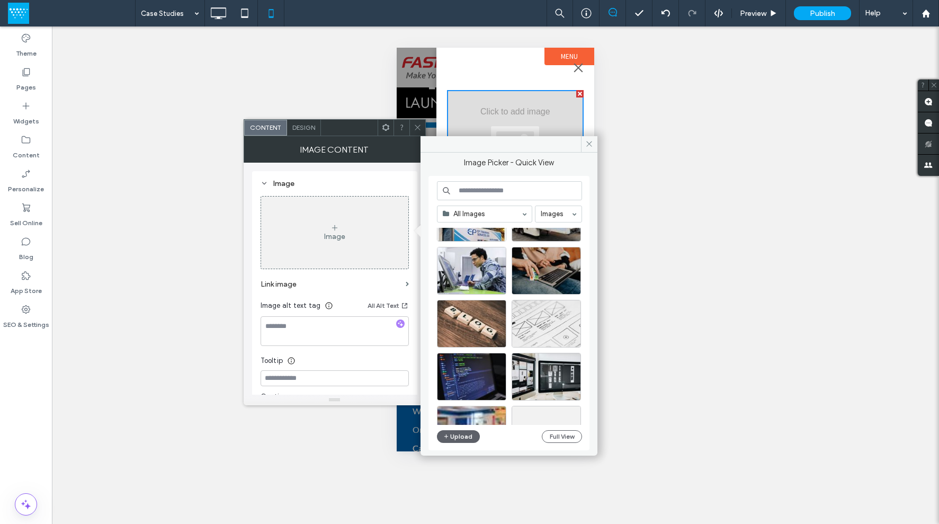
scroll to position [422, 0]
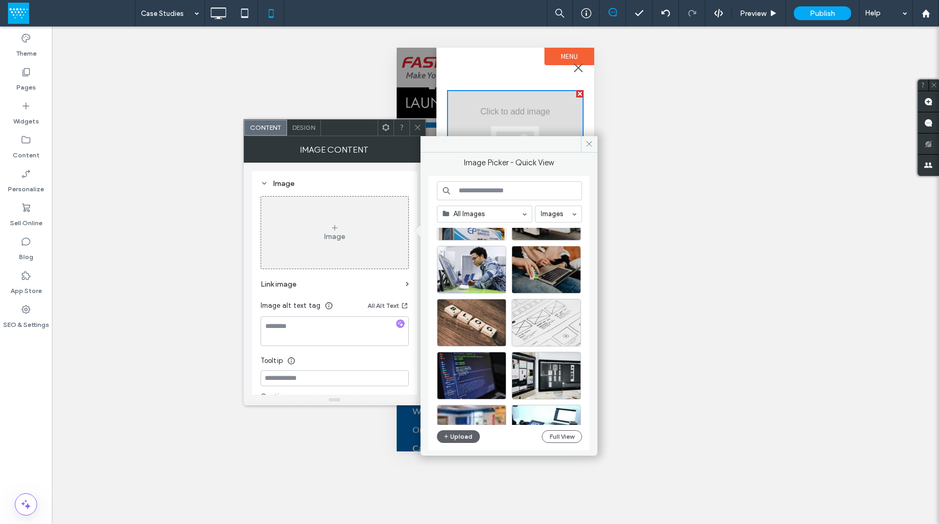
click at [490, 193] on input at bounding box center [509, 190] width 145 height 19
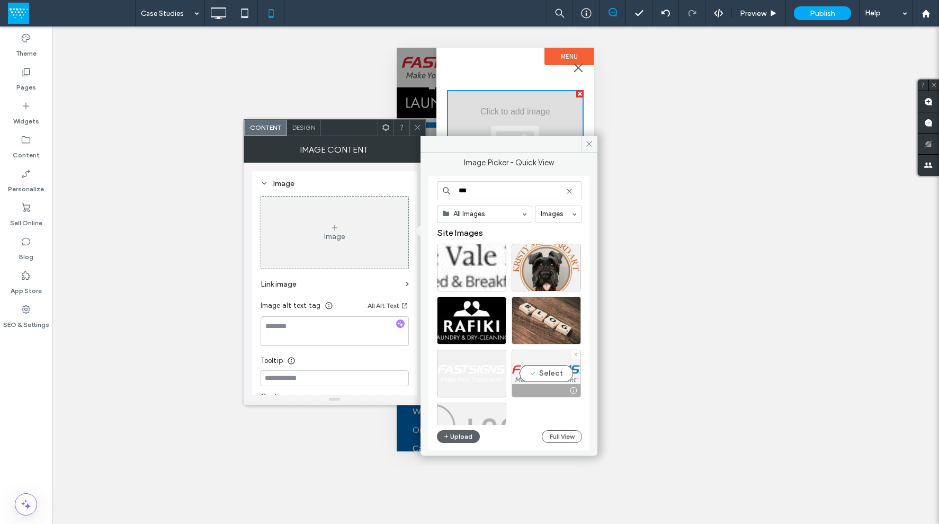
type input "***"
drag, startPoint x: 549, startPoint y: 371, endPoint x: 152, endPoint y: 323, distance: 399.7
click at [549, 371] on div "Select" at bounding box center [546, 374] width 69 height 48
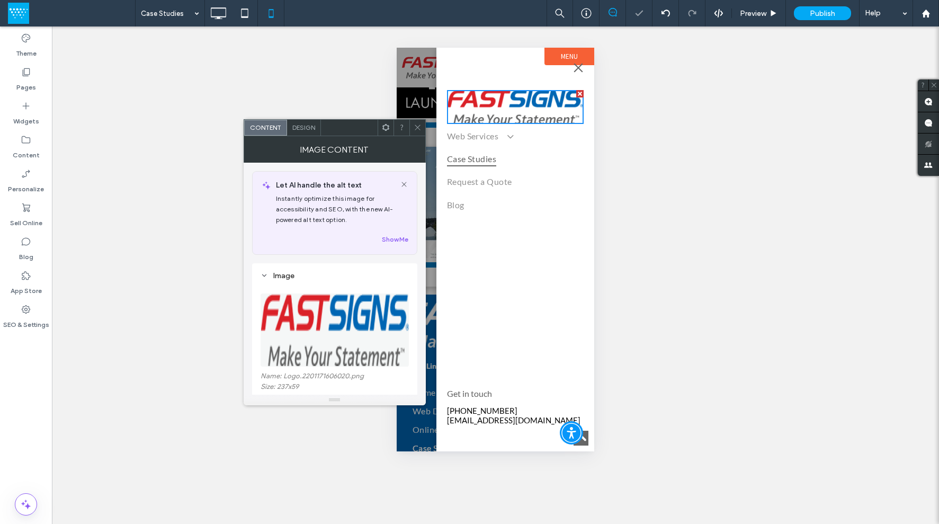
drag, startPoint x: 416, startPoint y: 123, endPoint x: 35, endPoint y: 91, distance: 382.3
click at [416, 123] on span at bounding box center [418, 128] width 8 height 16
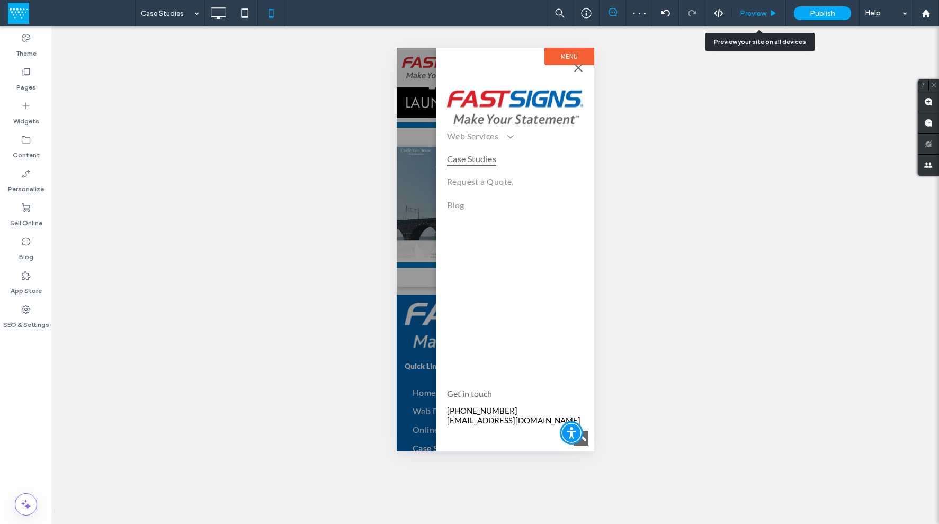
click at [753, 10] on span "Preview" at bounding box center [753, 13] width 26 height 9
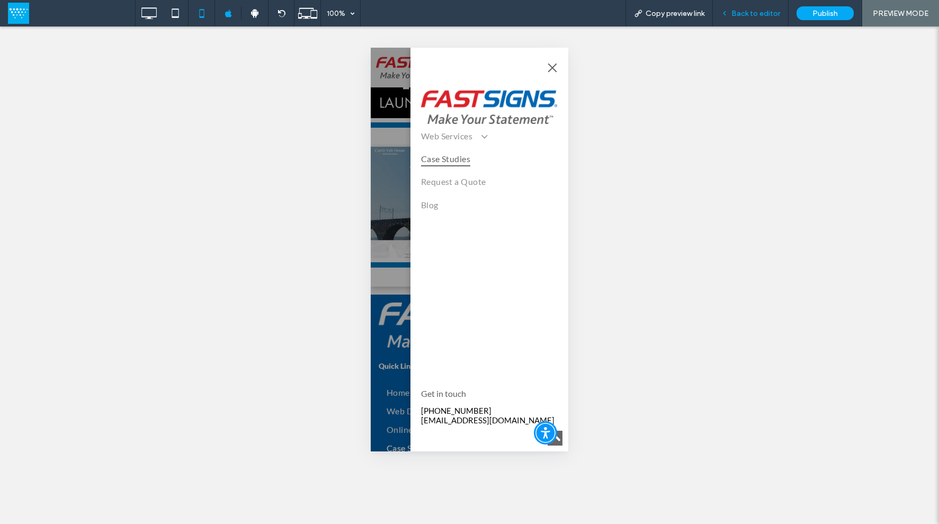
click at [753, 10] on span "Back to editor" at bounding box center [756, 13] width 49 height 9
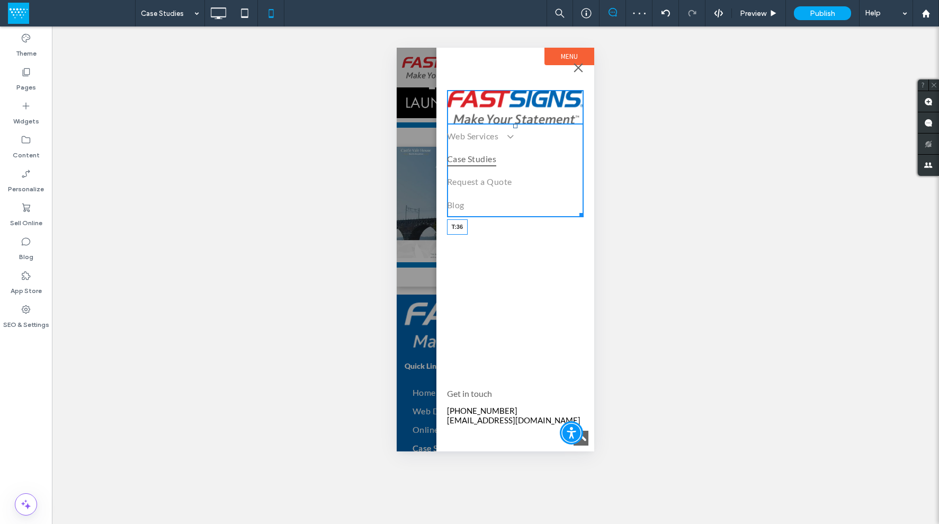
drag, startPoint x: 508, startPoint y: 130, endPoint x: 507, endPoint y: 146, distance: 15.9
click at [513, 128] on div at bounding box center [515, 126] width 4 height 4
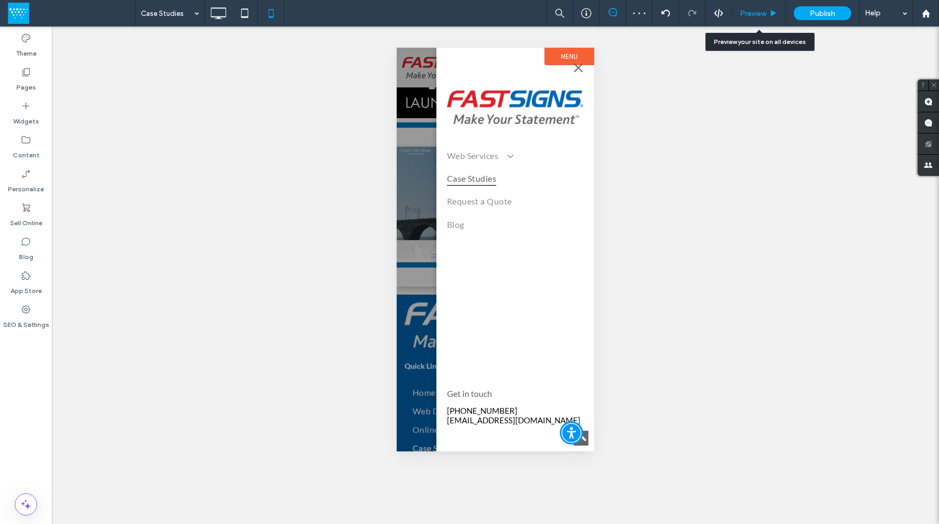
click at [755, 14] on span "Preview" at bounding box center [753, 13] width 26 height 9
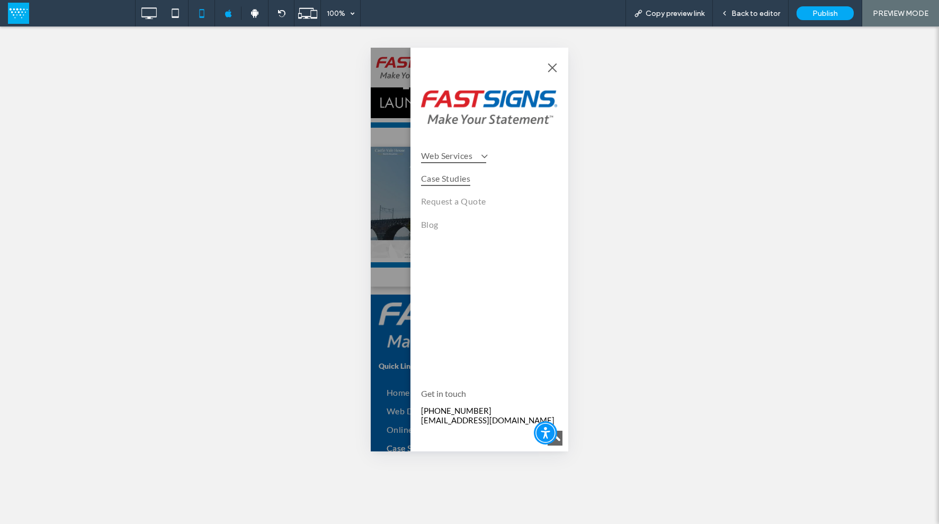
click at [478, 155] on span at bounding box center [479, 155] width 17 height 11
click at [463, 175] on span "Web Design" at bounding box center [451, 175] width 47 height 10
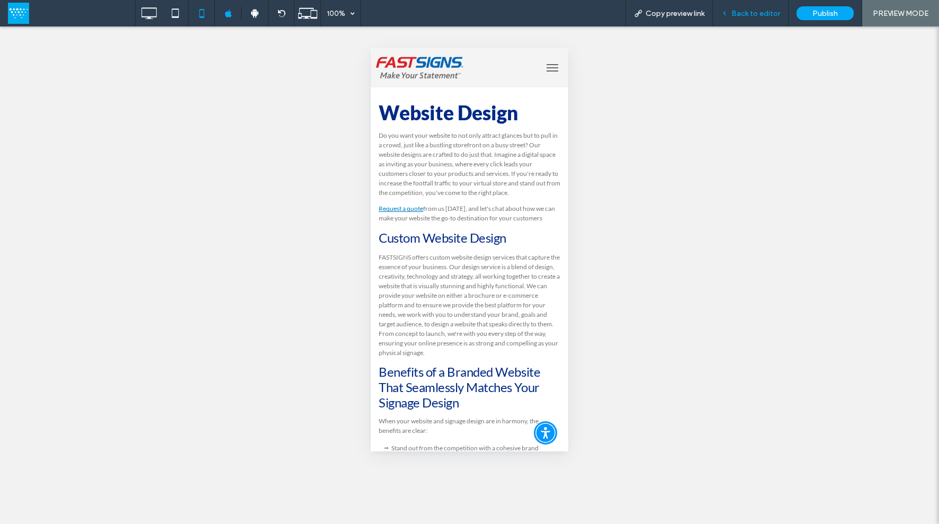
click at [761, 15] on span "Back to editor" at bounding box center [756, 13] width 49 height 9
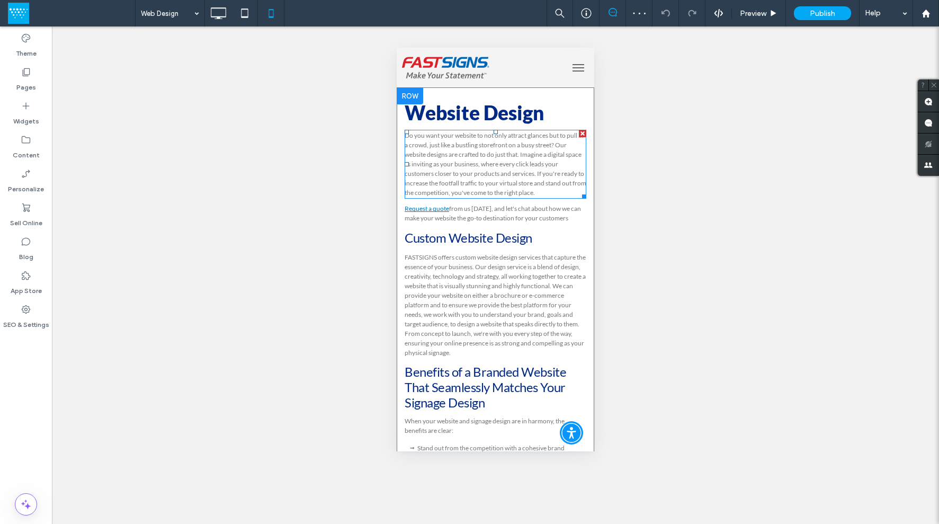
click at [467, 178] on p "Do you want your website to not only attract glances but to pull in a crowd, ju…" at bounding box center [496, 164] width 182 height 67
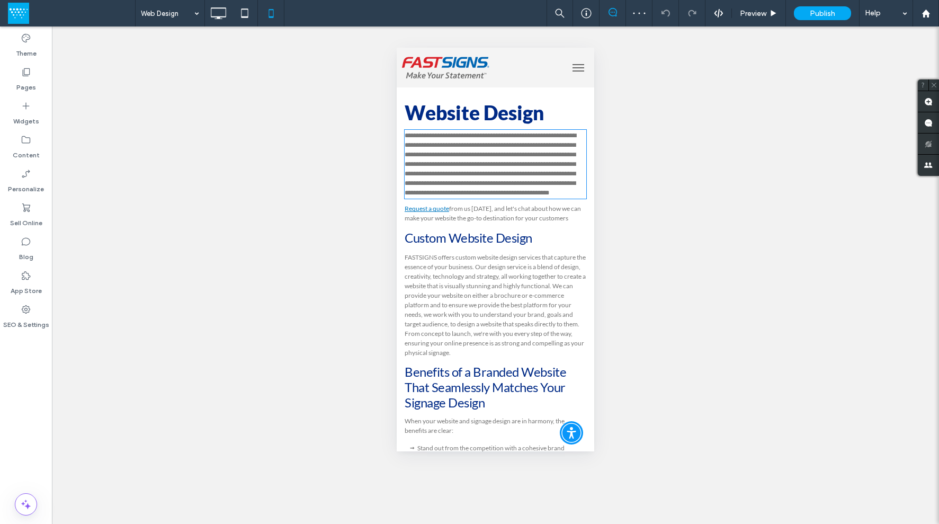
type input "****"
type input "**"
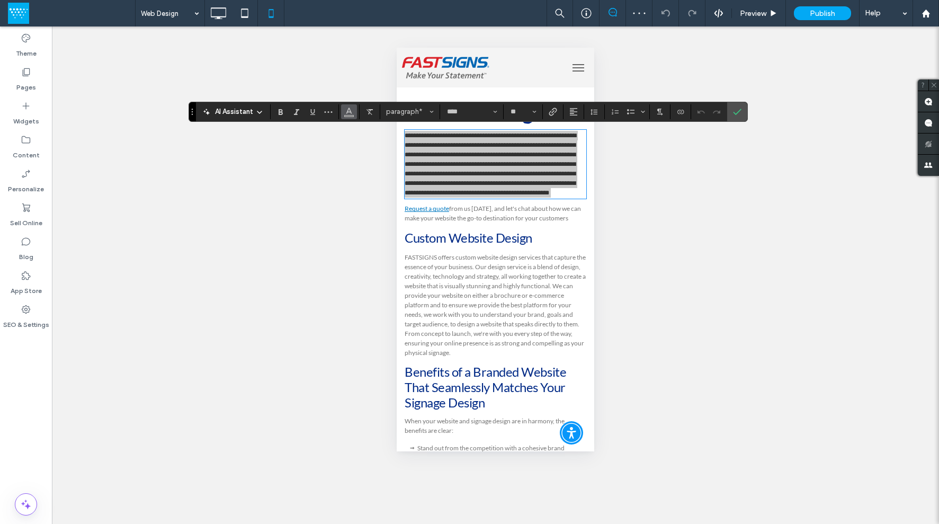
click at [349, 116] on span "Color" at bounding box center [349, 111] width 8 height 14
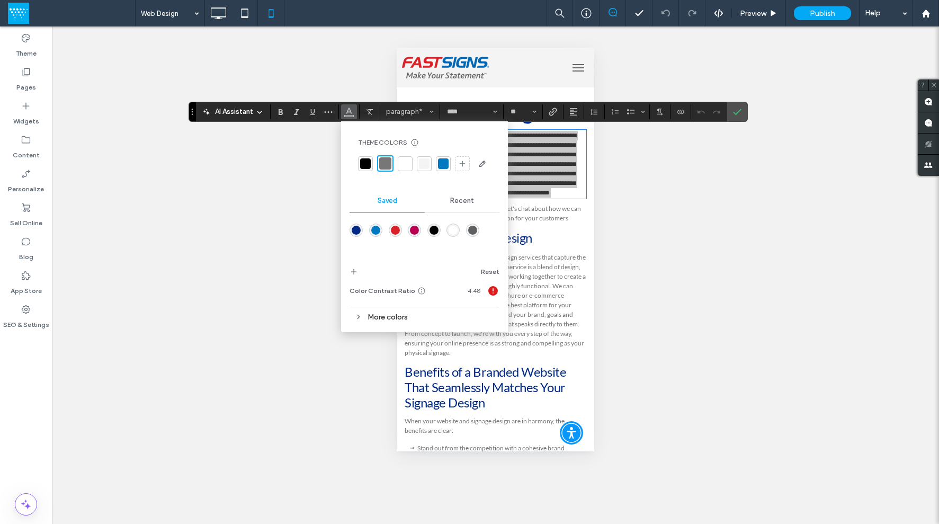
drag, startPoint x: 433, startPoint y: 229, endPoint x: 37, endPoint y: 183, distance: 398.5
click at [433, 229] on div "rgba(0,0,0,1)" at bounding box center [434, 230] width 9 height 9
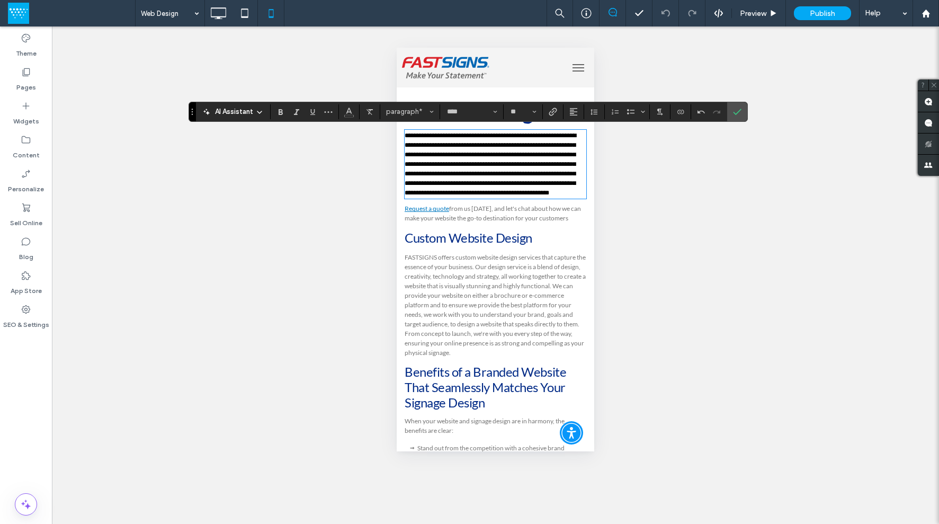
click at [496, 321] on span "FASTSIGNS offers custom website design services that capture the essence of you…" at bounding box center [495, 304] width 181 height 103
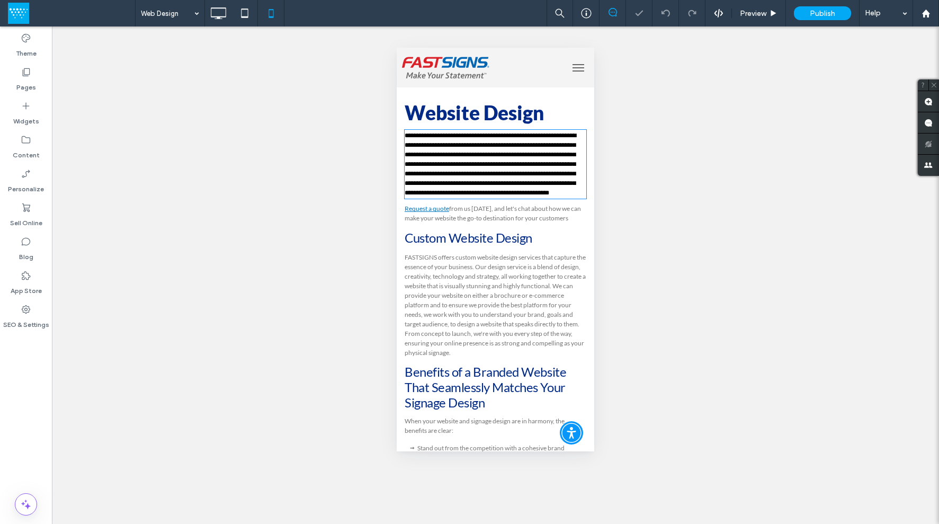
click at [496, 321] on span "FASTSIGNS offers custom website design services that capture the essence of you…" at bounding box center [495, 304] width 181 height 103
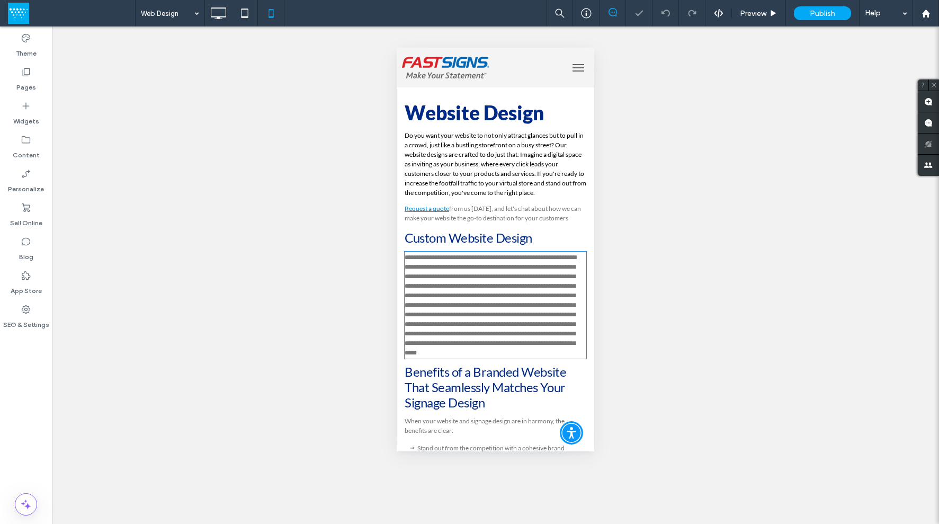
click at [497, 321] on span "**********" at bounding box center [491, 305] width 172 height 102
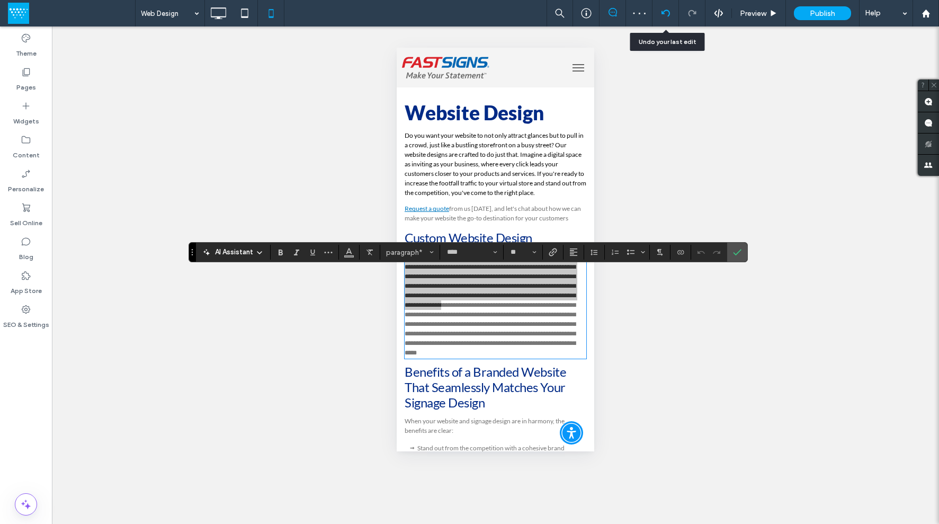
click at [665, 12] on icon at bounding box center [666, 13] width 8 height 8
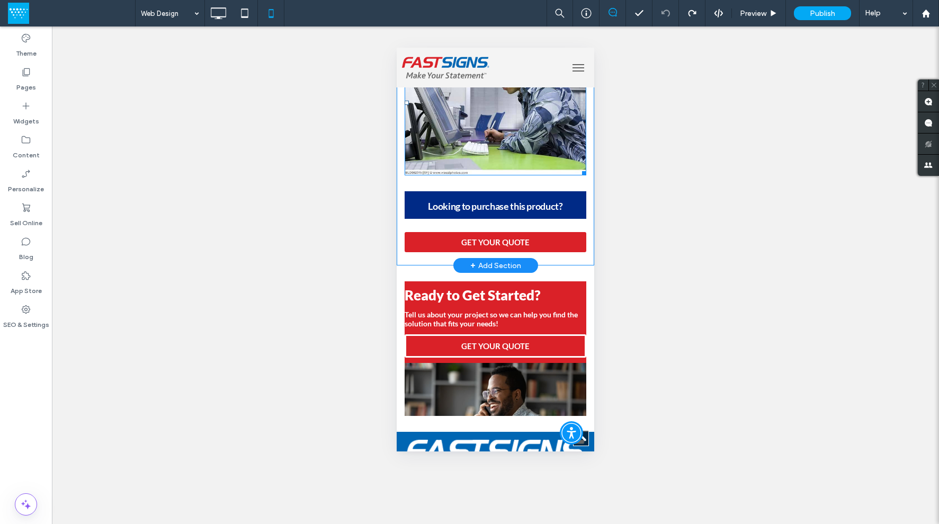
scroll to position [994, 0]
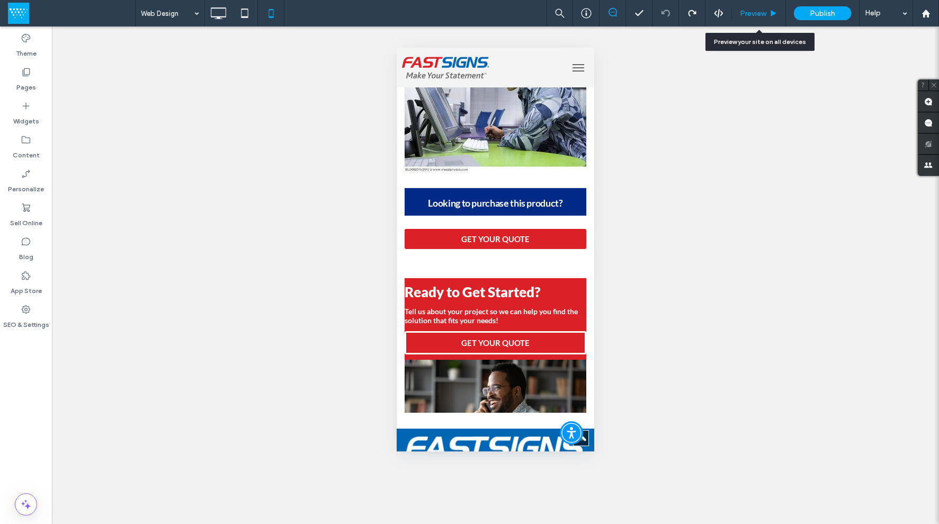
click at [764, 11] on span "Preview" at bounding box center [753, 13] width 26 height 9
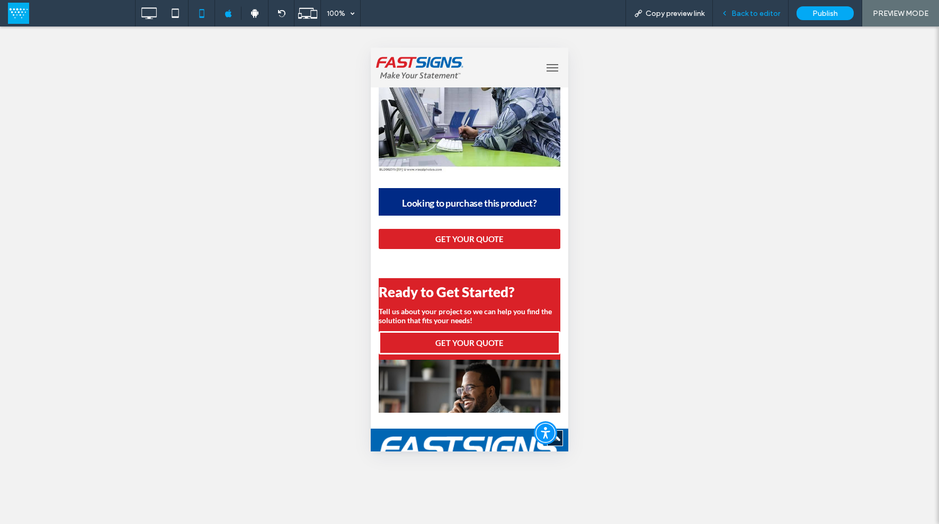
click at [741, 12] on span "Back to editor" at bounding box center [756, 13] width 49 height 9
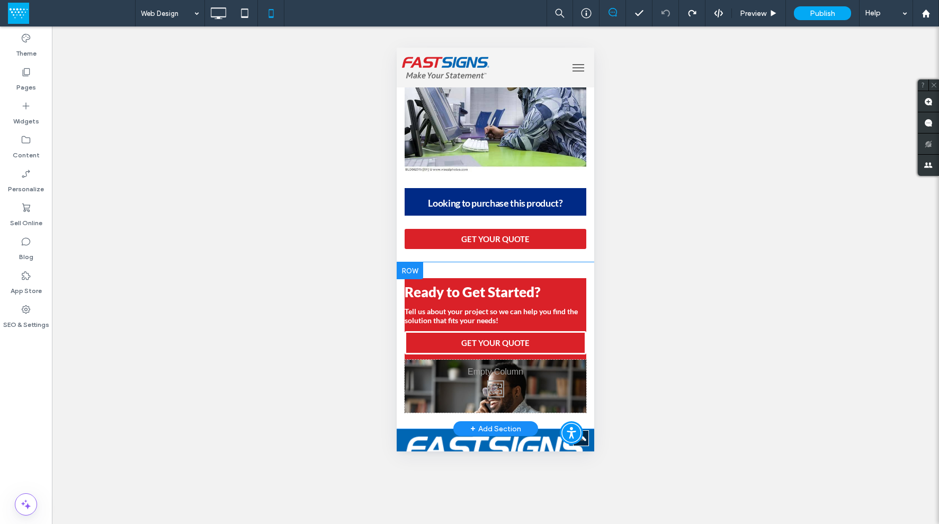
click at [582, 314] on div "Ready to Get Started? Tell us about your project so we can help you find the so…" at bounding box center [496, 345] width 198 height 150
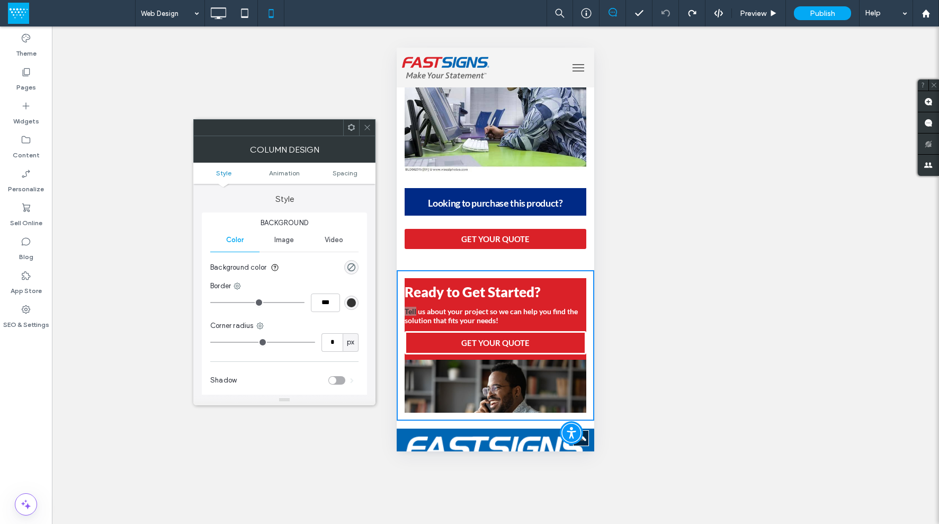
click at [351, 176] on ul "Style Animation Spacing" at bounding box center [284, 173] width 182 height 21
click at [352, 173] on span "Spacing" at bounding box center [345, 173] width 25 height 8
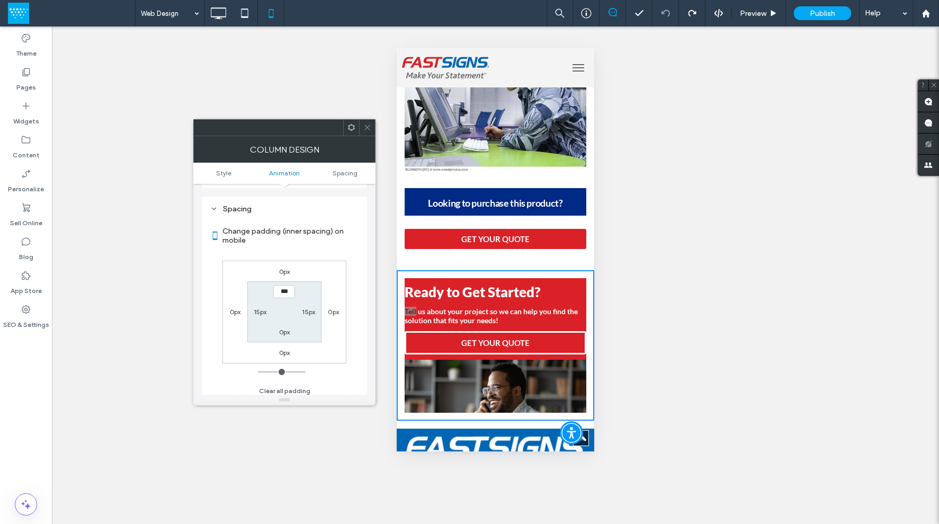
scroll to position [249, 0]
click at [309, 307] on label "15px" at bounding box center [308, 307] width 13 height 8
type input "**"
type input "*"
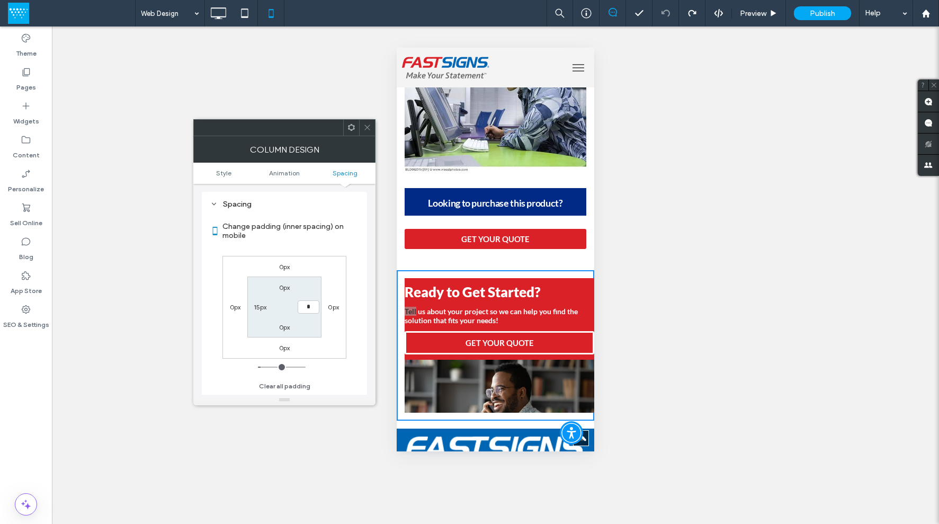
type input "*"
type input "***"
click at [255, 307] on label "15px" at bounding box center [260, 307] width 13 height 8
type input "**"
type input "*"
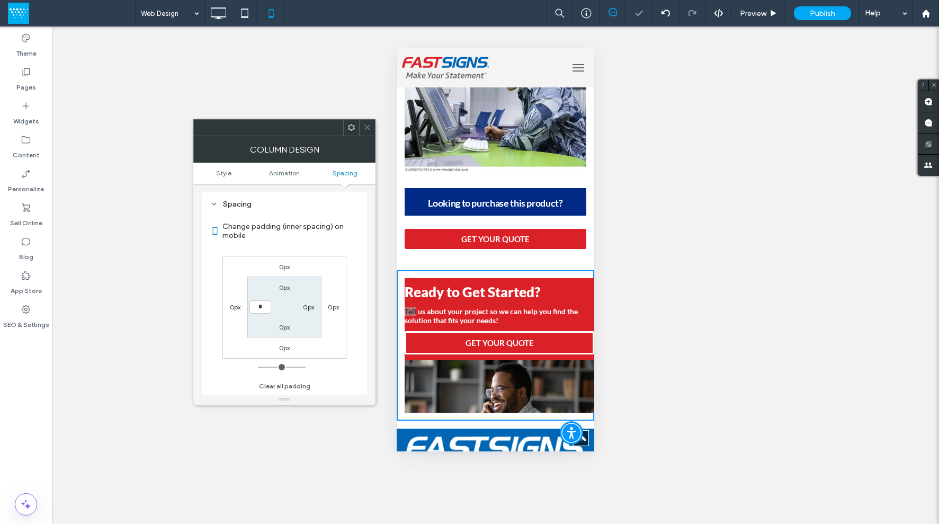
type input "*"
type input "***"
click at [284, 333] on section "0px 0px 0px ***" at bounding box center [284, 307] width 74 height 61
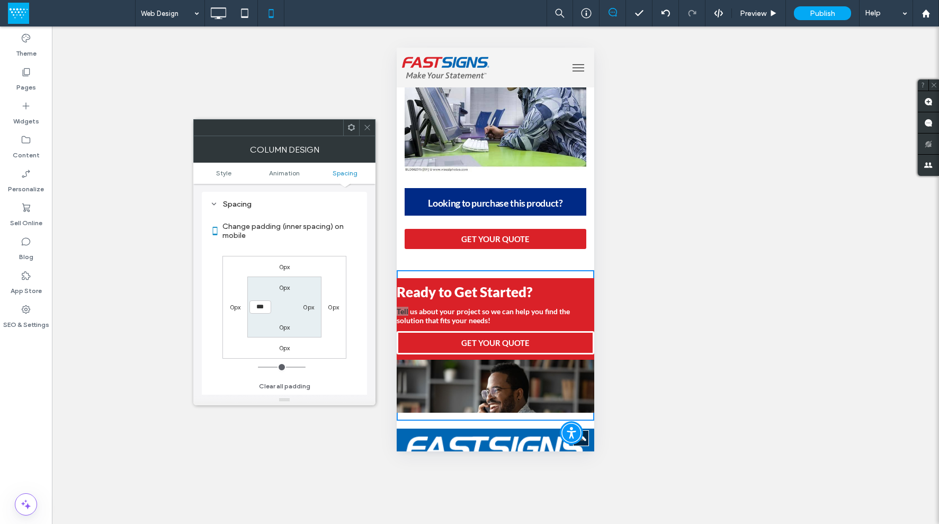
click at [366, 125] on icon at bounding box center [367, 127] width 8 height 8
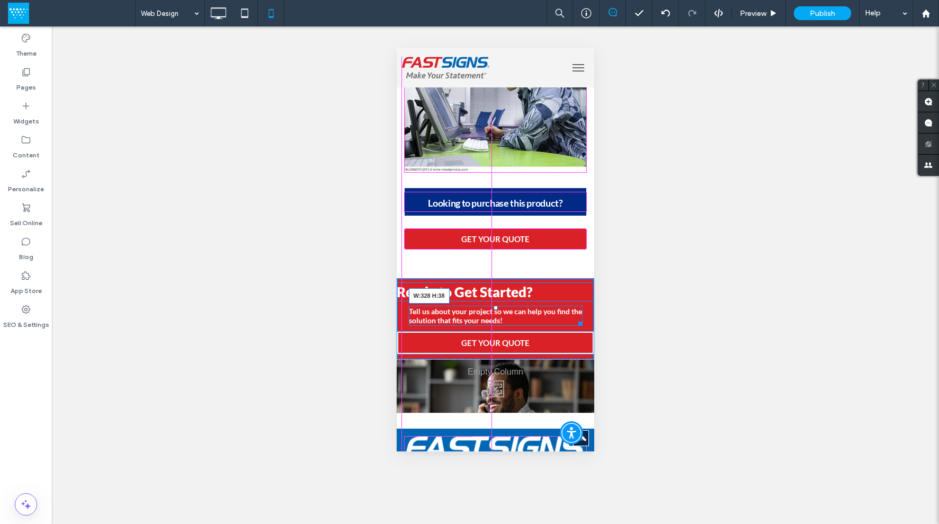
drag, startPoint x: 582, startPoint y: 334, endPoint x: 574, endPoint y: 334, distance: 8.0
click at [575, 326] on div at bounding box center [579, 322] width 8 height 8
drag, startPoint x: 582, startPoint y: 309, endPoint x: 575, endPoint y: 310, distance: 7.0
click at [575, 301] on div at bounding box center [579, 298] width 8 height 8
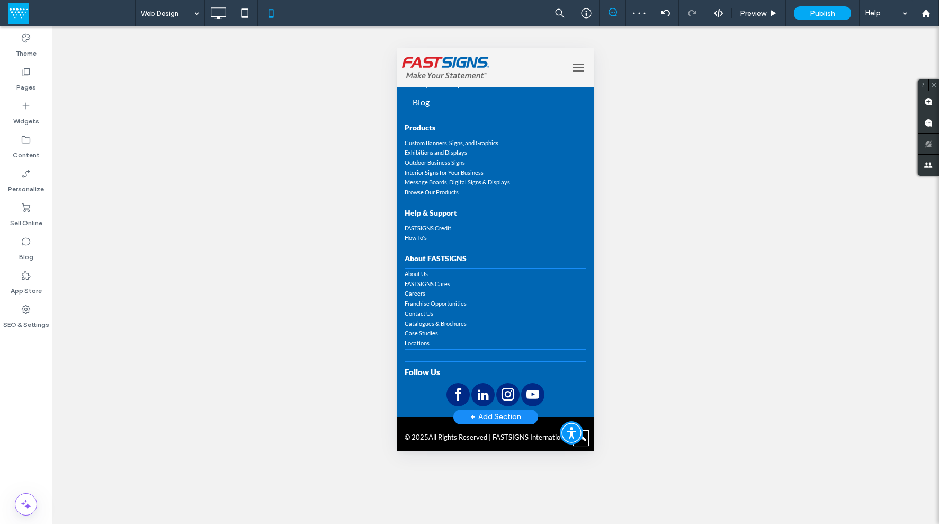
scroll to position [1537, 0]
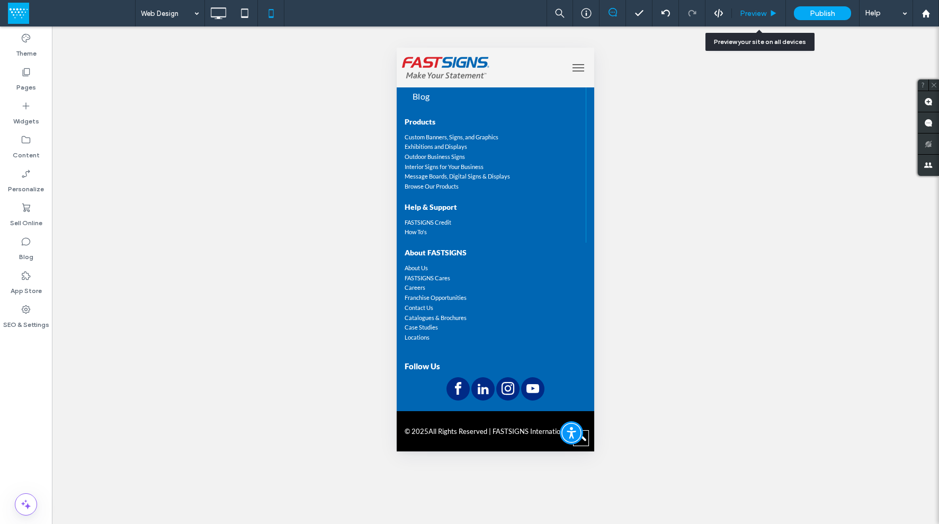
click at [759, 8] on div "Preview" at bounding box center [759, 13] width 54 height 26
click at [745, 11] on span "Preview" at bounding box center [753, 13] width 26 height 9
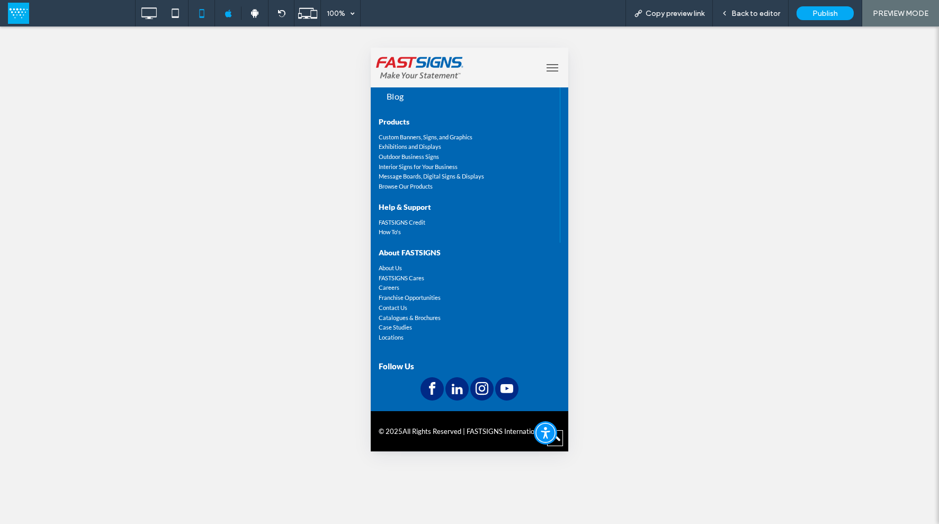
click at [547, 68] on span "menu" at bounding box center [553, 67] width 12 height 1
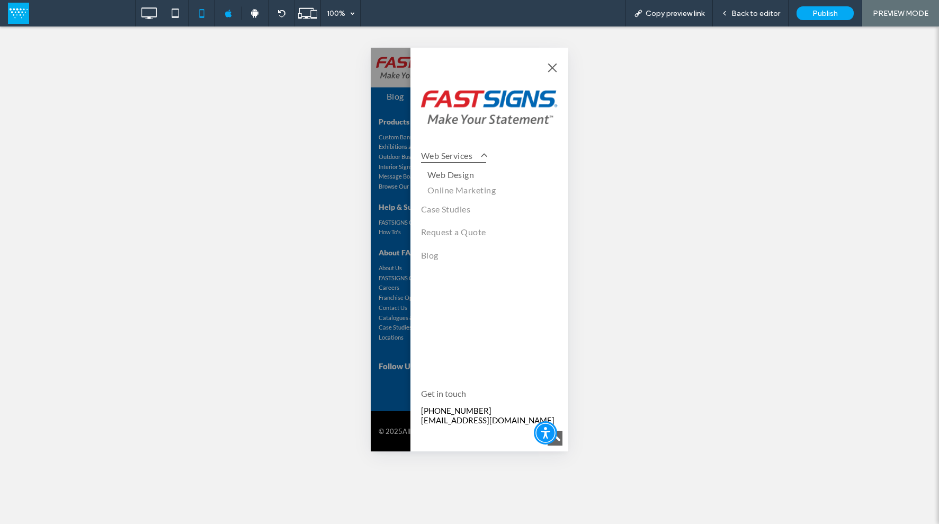
scroll to position [1517, 0]
click at [474, 194] on span "Online Marketing" at bounding box center [462, 190] width 69 height 10
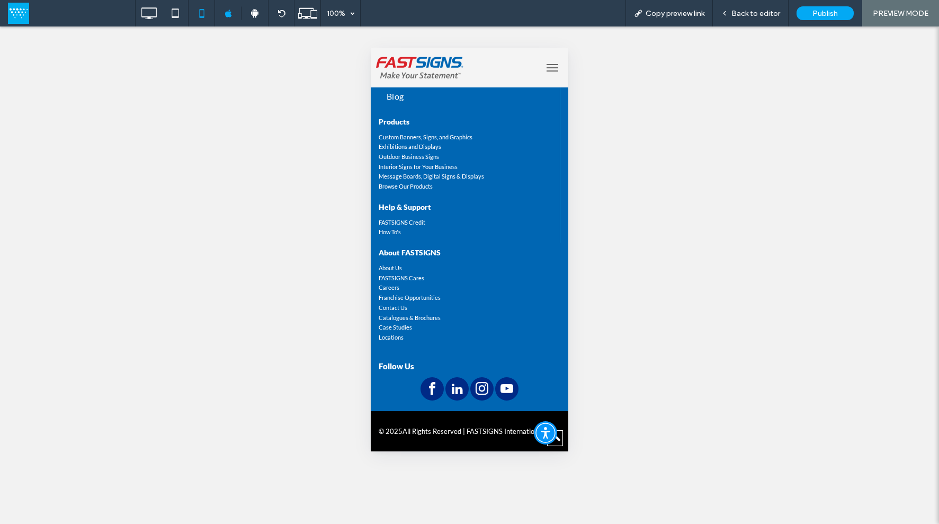
scroll to position [1537, 0]
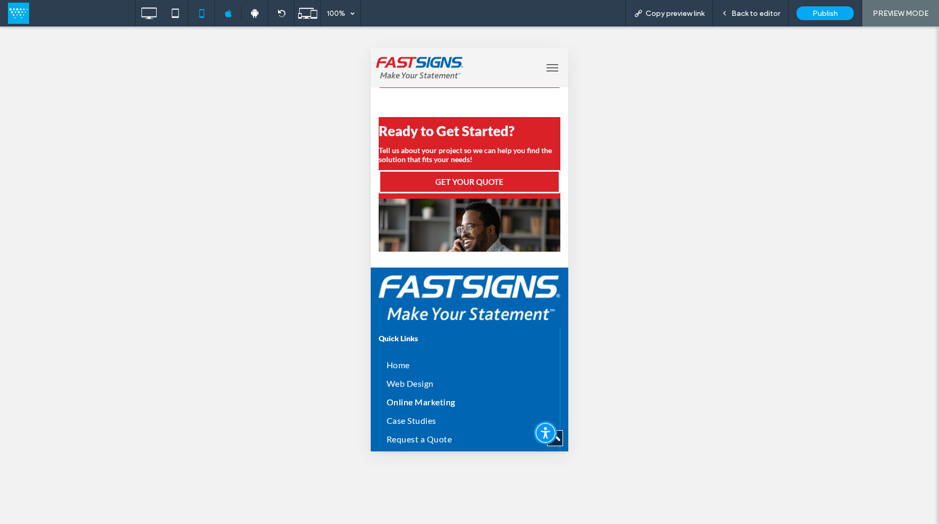
scroll to position [735, 0]
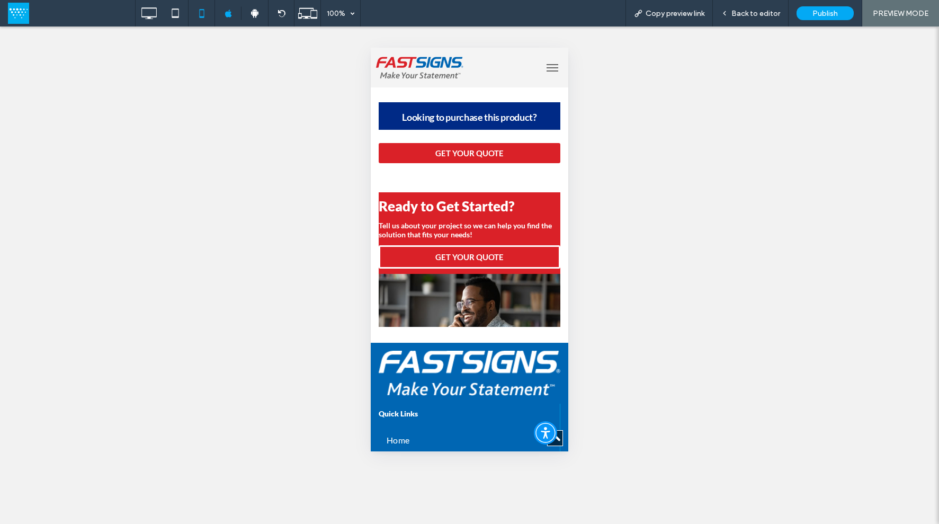
drag, startPoint x: 758, startPoint y: 12, endPoint x: 732, endPoint y: 43, distance: 40.2
click at [758, 12] on span "Back to editor" at bounding box center [756, 13] width 49 height 9
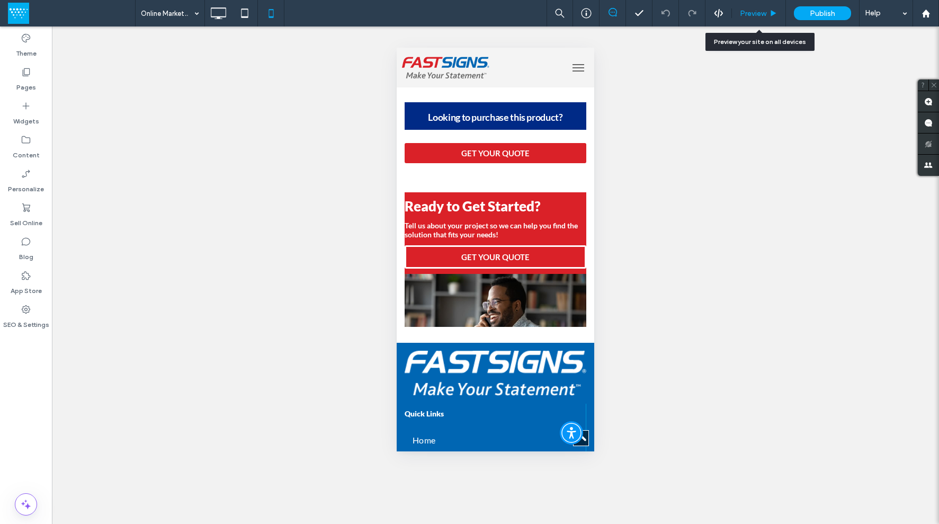
click at [752, 13] on span "Preview" at bounding box center [753, 13] width 26 height 9
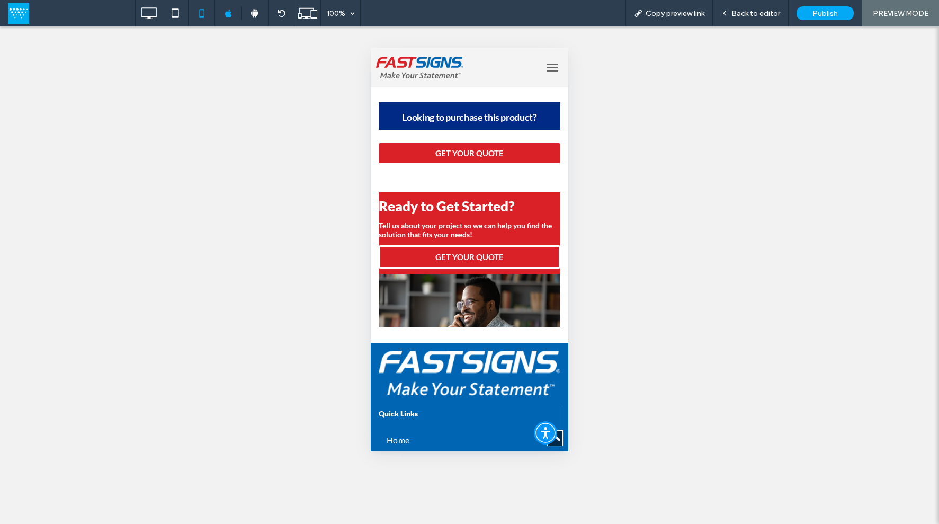
click at [543, 68] on button "menu" at bounding box center [552, 67] width 21 height 21
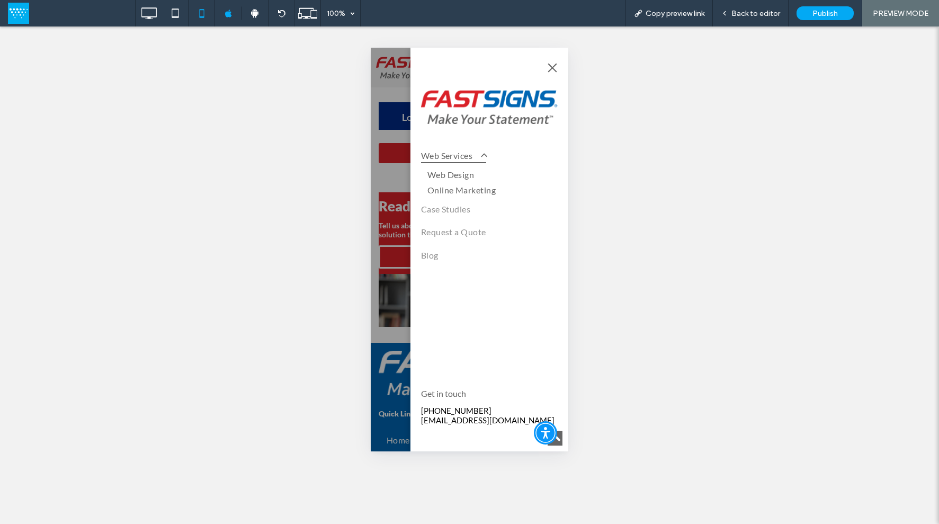
click at [469, 179] on span "Web Design" at bounding box center [451, 175] width 47 height 10
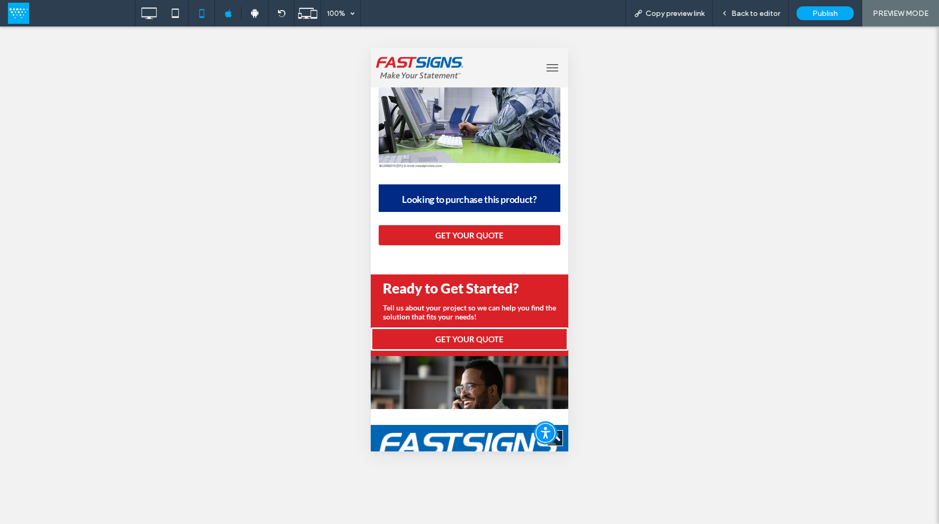
scroll to position [1118, 0]
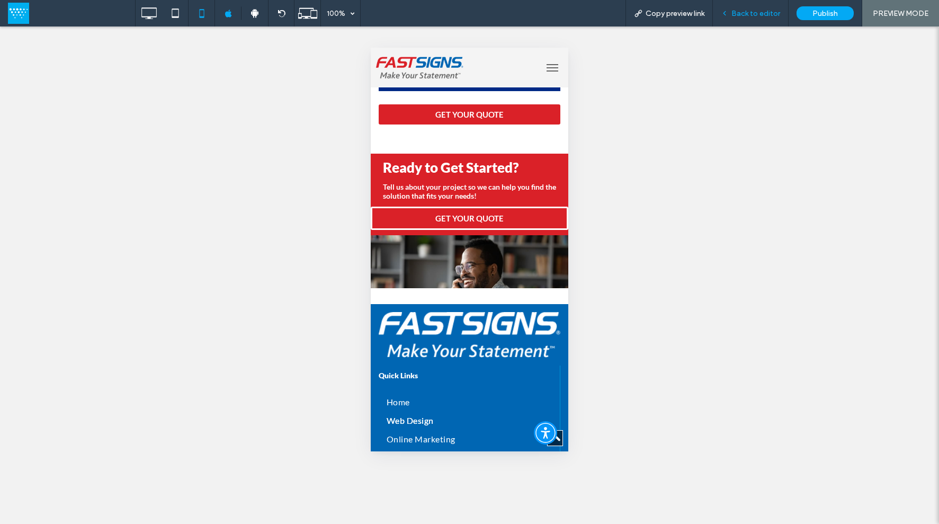
click at [748, 11] on span "Back to editor" at bounding box center [756, 13] width 49 height 9
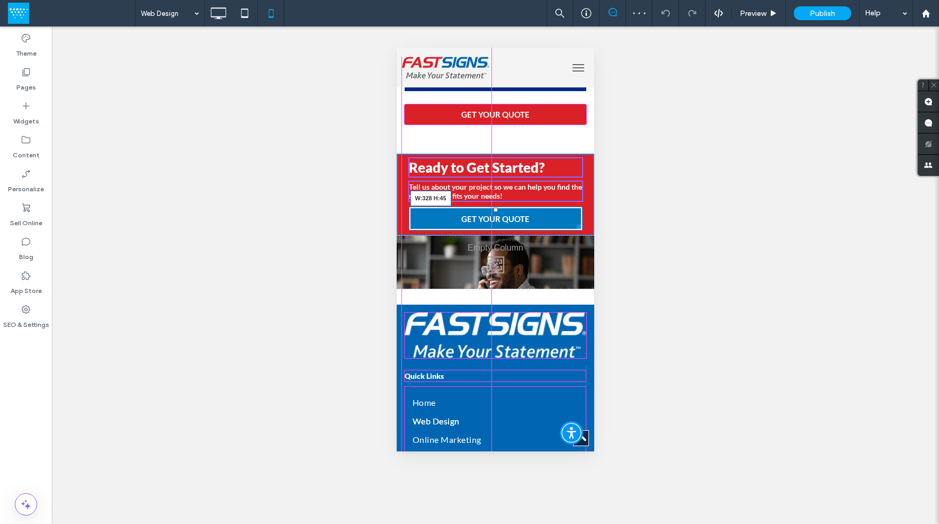
drag, startPoint x: 582, startPoint y: 239, endPoint x: 576, endPoint y: 239, distance: 5.8
click at [576, 229] on div at bounding box center [577, 225] width 8 height 8
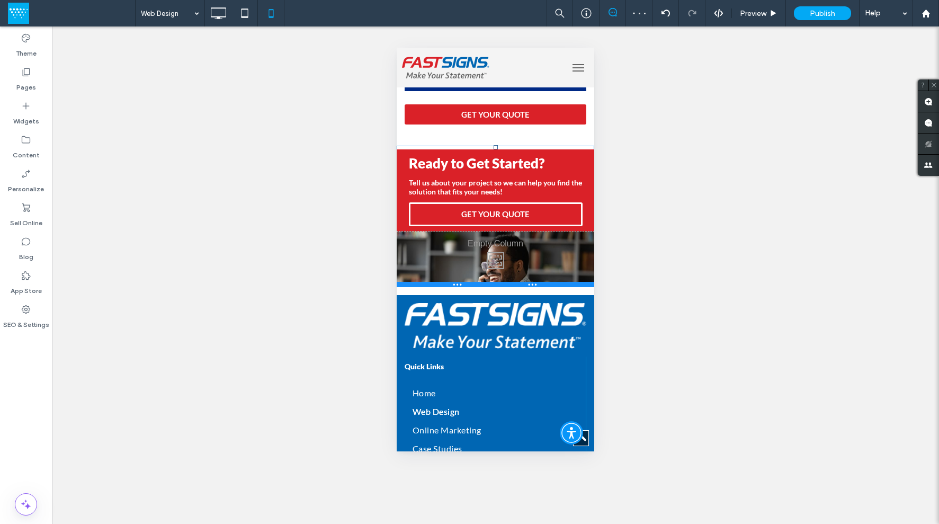
drag, startPoint x: 518, startPoint y: 304, endPoint x: 517, endPoint y: 296, distance: 8.6
click at [517, 287] on div at bounding box center [496, 284] width 198 height 5
drag, startPoint x: 545, startPoint y: 300, endPoint x: 544, endPoint y: 295, distance: 5.4
click at [544, 295] on div "Ready to Get Started? Tell us about your project so we can help you find the so…" at bounding box center [496, 216] width 198 height 157
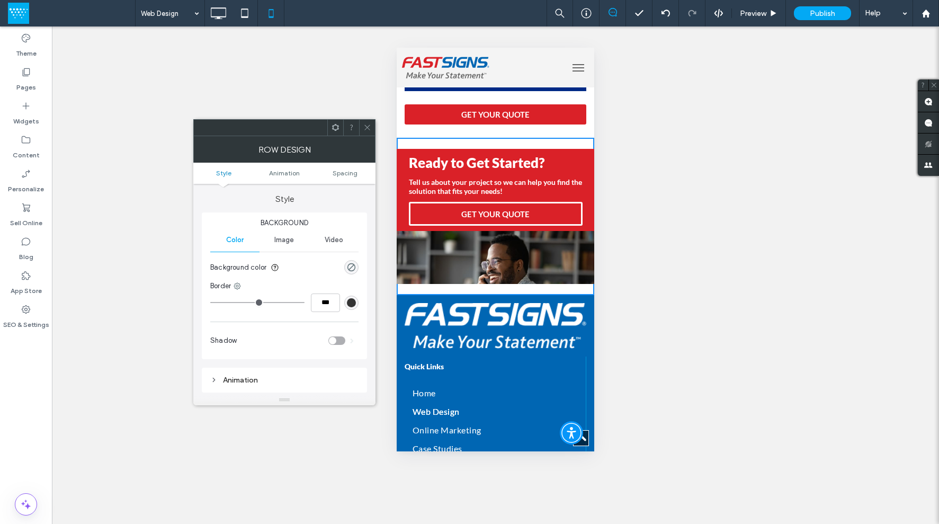
click at [368, 126] on icon at bounding box center [367, 127] width 8 height 8
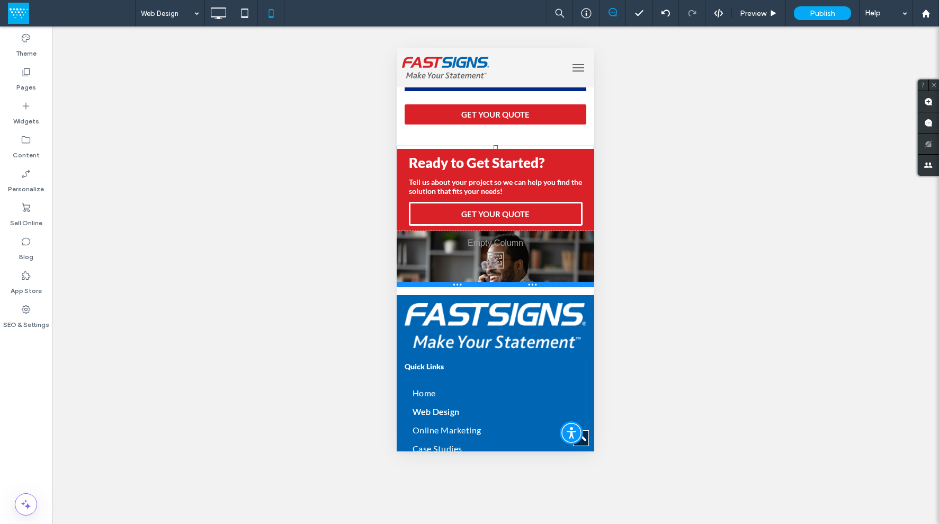
drag, startPoint x: 491, startPoint y: 158, endPoint x: 890, endPoint y: 201, distance: 400.7
click at [493, 152] on div "Ready to Get Started? Tell us about your project so we can help you find the so…" at bounding box center [496, 216] width 198 height 157
click at [415, 153] on div at bounding box center [410, 146] width 26 height 17
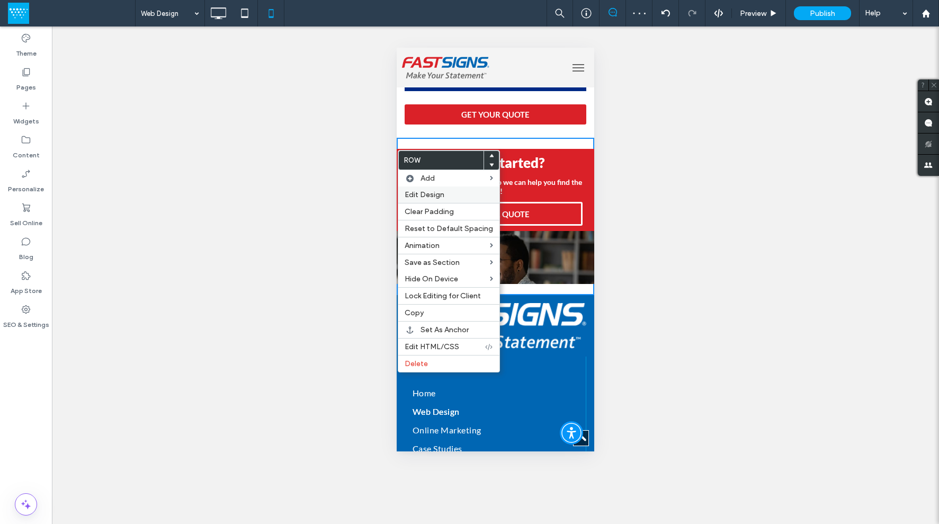
click at [436, 196] on span "Edit Design" at bounding box center [425, 194] width 40 height 9
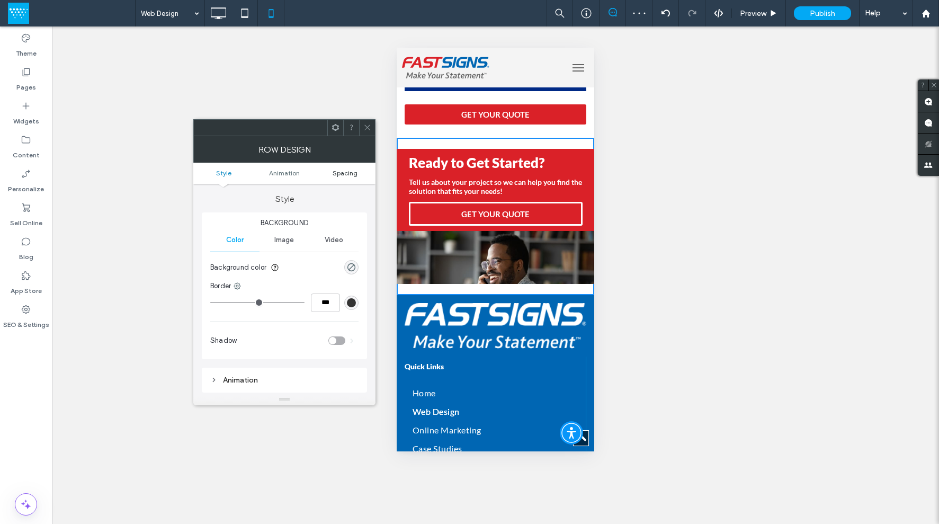
click at [356, 173] on span "Spacing" at bounding box center [345, 173] width 25 height 8
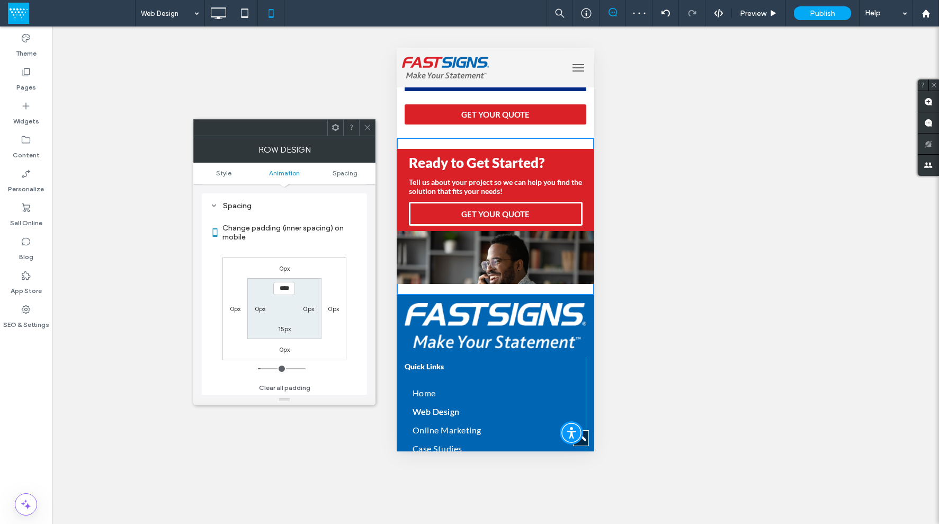
scroll to position [209, 0]
type input "***"
type input "*"
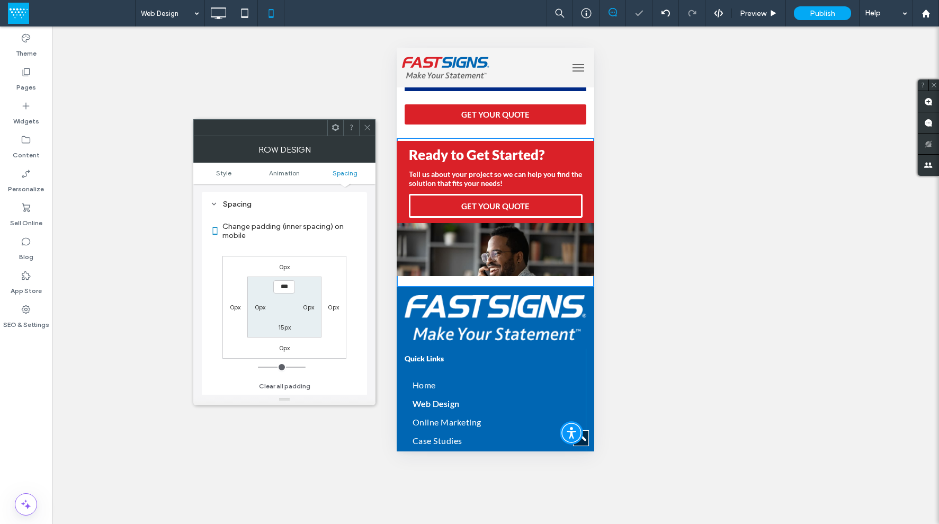
click at [367, 124] on icon at bounding box center [367, 127] width 8 height 8
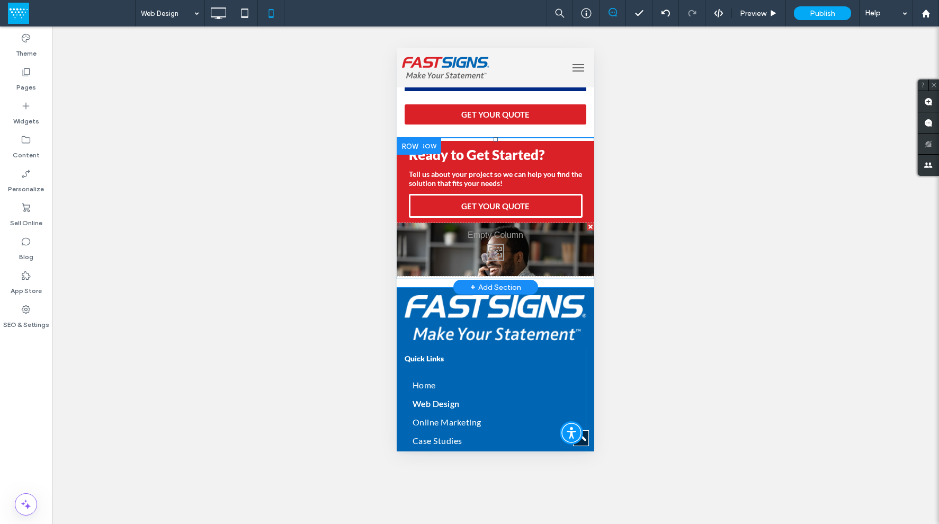
click at [469, 150] on div "Ready to Get Started? Tell us about your project so we can help you find the so…" at bounding box center [496, 208] width 198 height 141
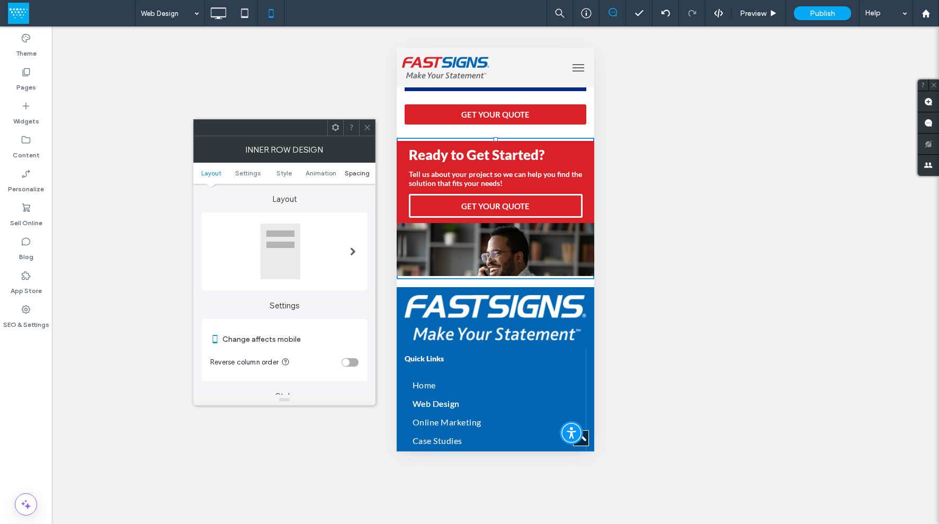
click at [356, 175] on span "Spacing" at bounding box center [357, 173] width 25 height 8
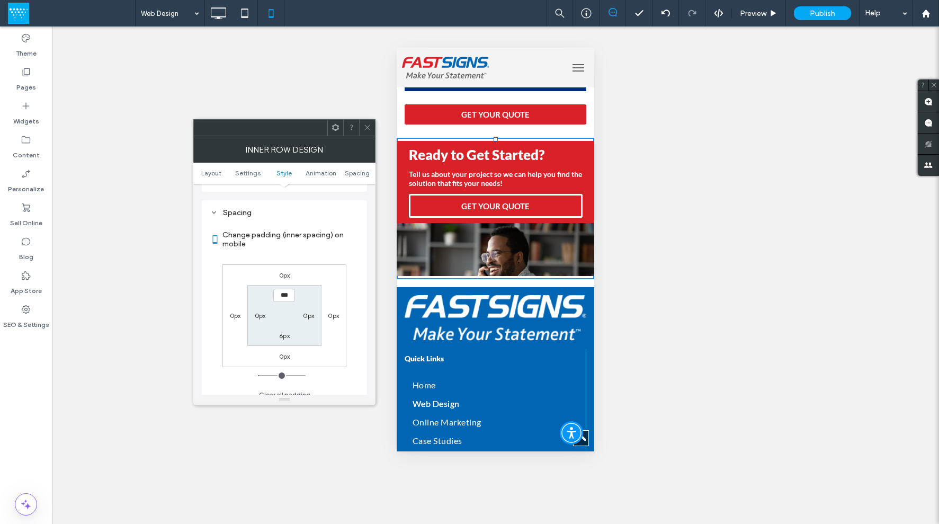
scroll to position [447, 0]
type input "***"
type input "*"
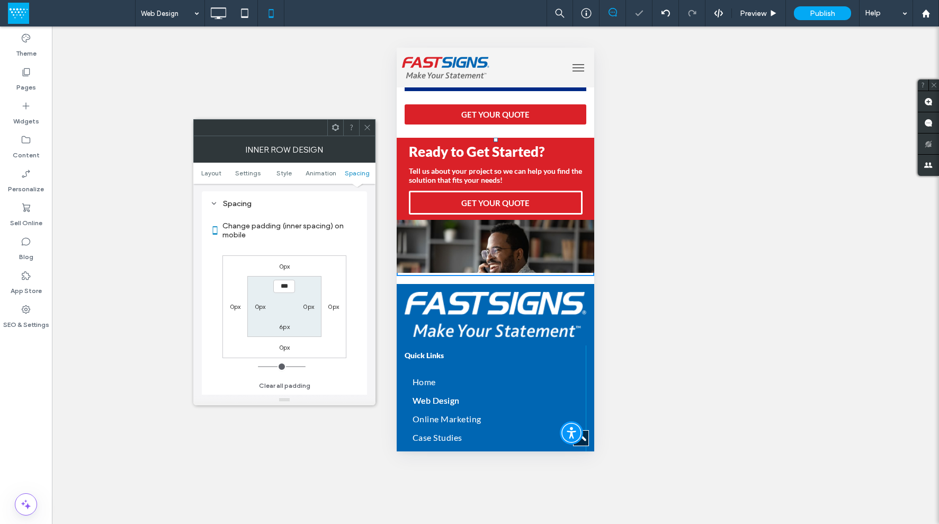
click at [367, 126] on icon at bounding box center [367, 127] width 8 height 8
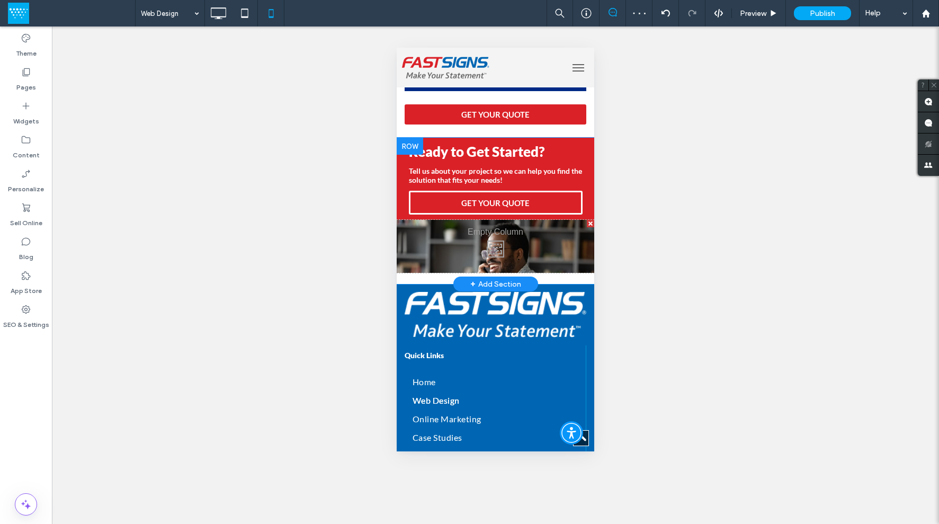
click at [403, 154] on div at bounding box center [410, 146] width 26 height 17
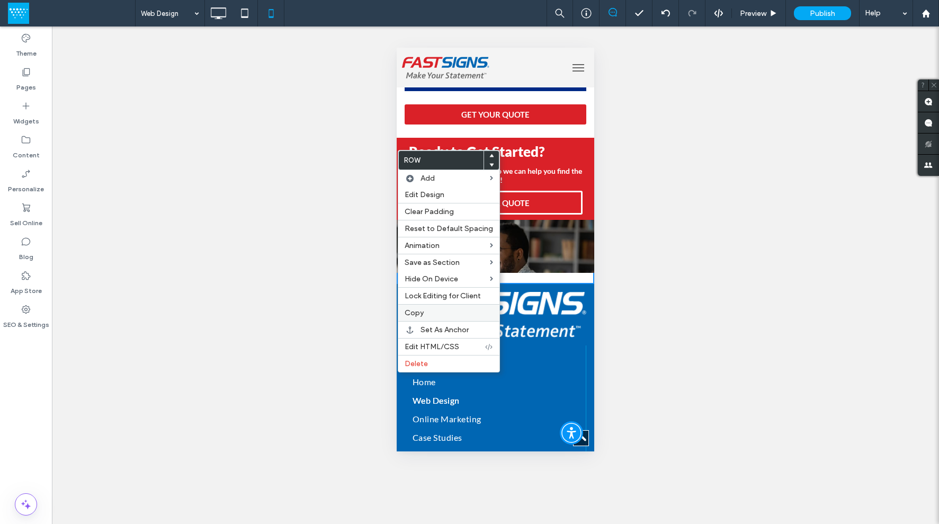
click at [419, 310] on span "Copy" at bounding box center [414, 312] width 19 height 9
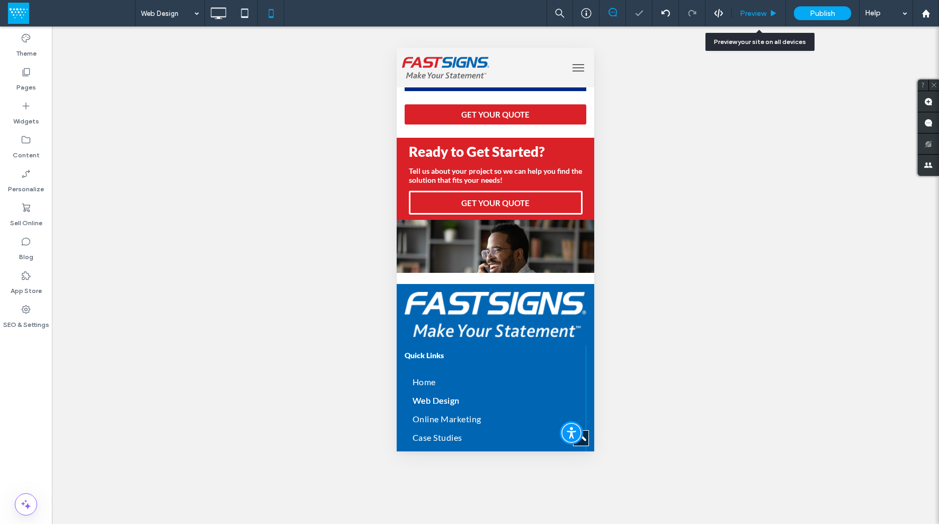
click at [754, 6] on div "Preview" at bounding box center [759, 13] width 54 height 26
click at [757, 15] on span "Preview" at bounding box center [753, 13] width 26 height 9
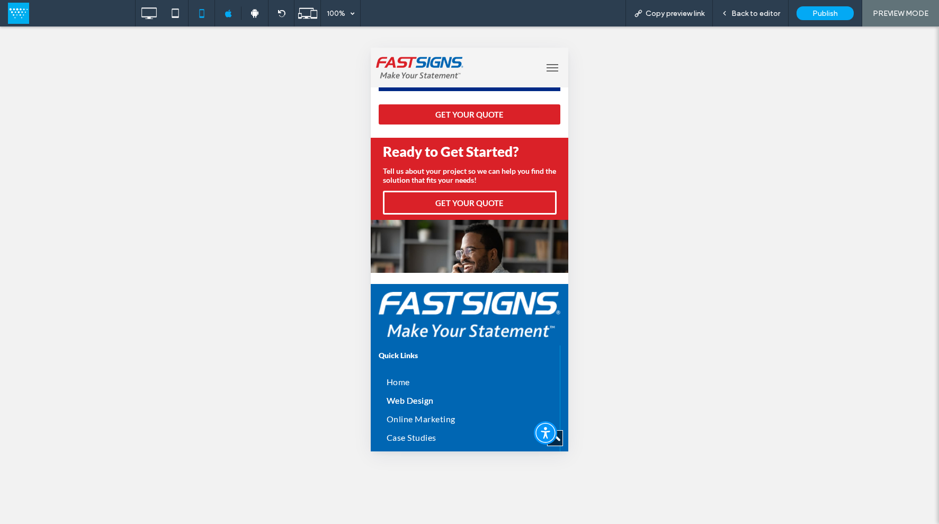
drag, startPoint x: 549, startPoint y: 65, endPoint x: 557, endPoint y: 59, distance: 10.2
click at [549, 65] on button "menu" at bounding box center [552, 67] width 21 height 21
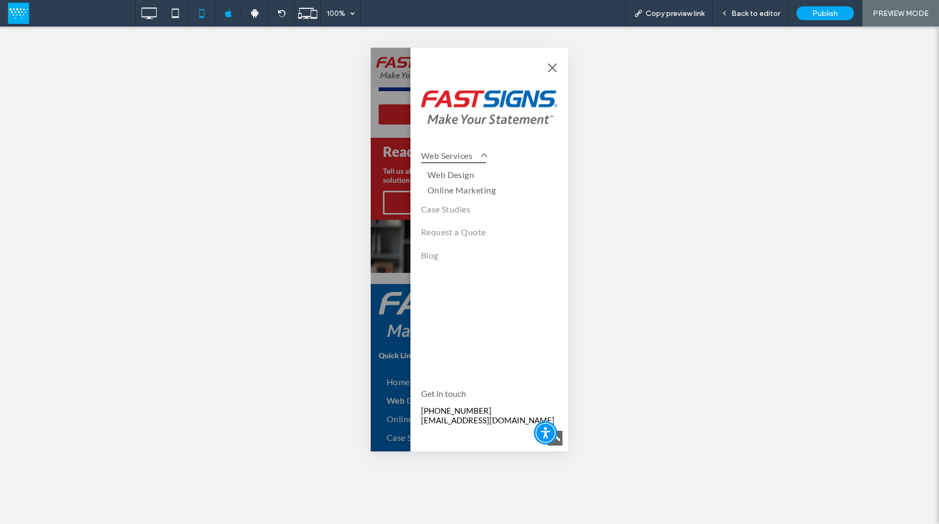
drag, startPoint x: 470, startPoint y: 191, endPoint x: 841, endPoint y: 238, distance: 373.9
click at [470, 191] on span "Online Marketing" at bounding box center [462, 190] width 69 height 10
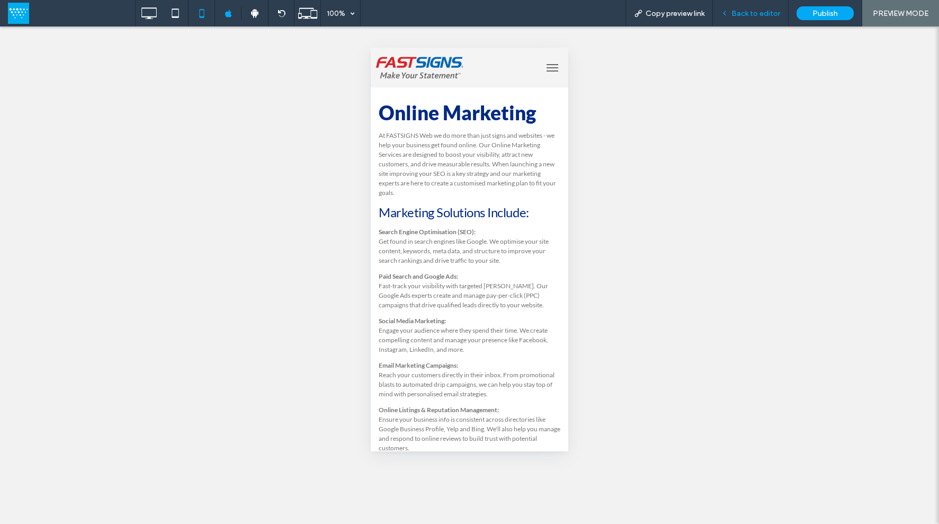
click at [744, 14] on span "Back to editor" at bounding box center [756, 13] width 49 height 9
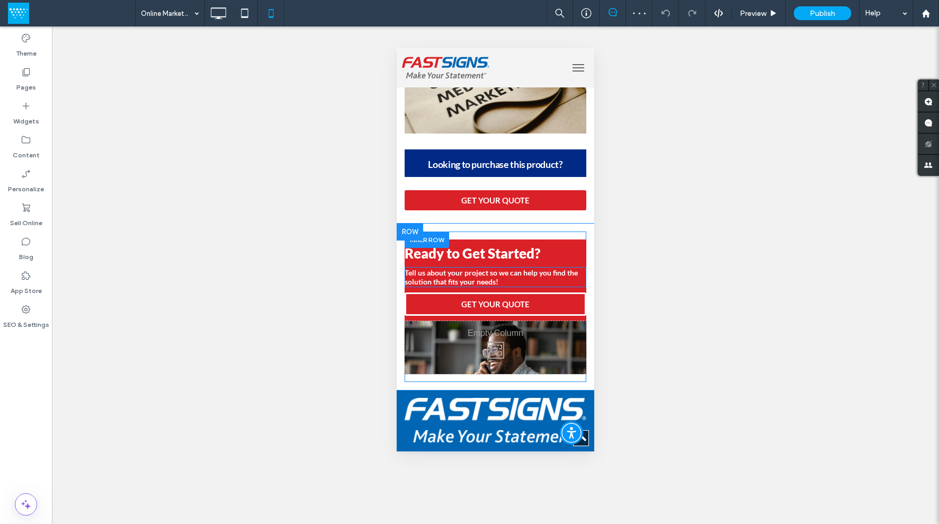
scroll to position [687, 0]
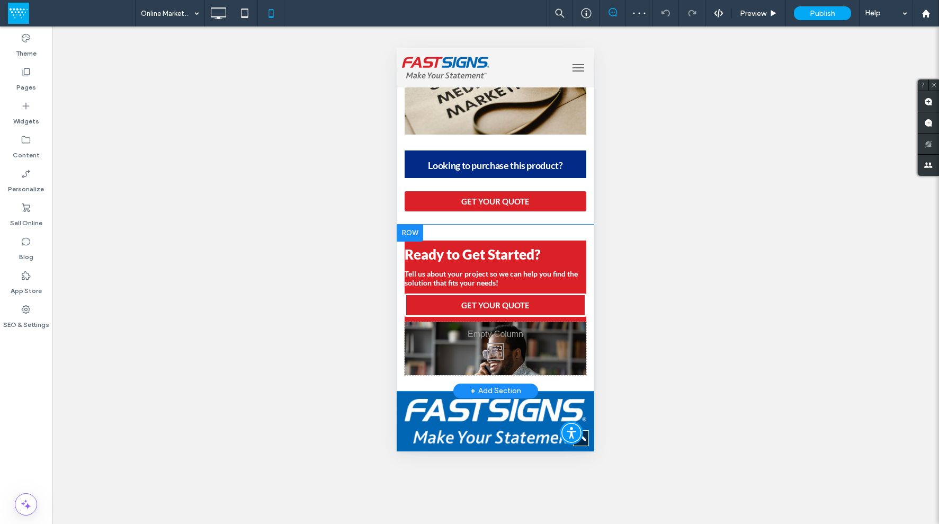
click at [409, 235] on div at bounding box center [410, 233] width 26 height 17
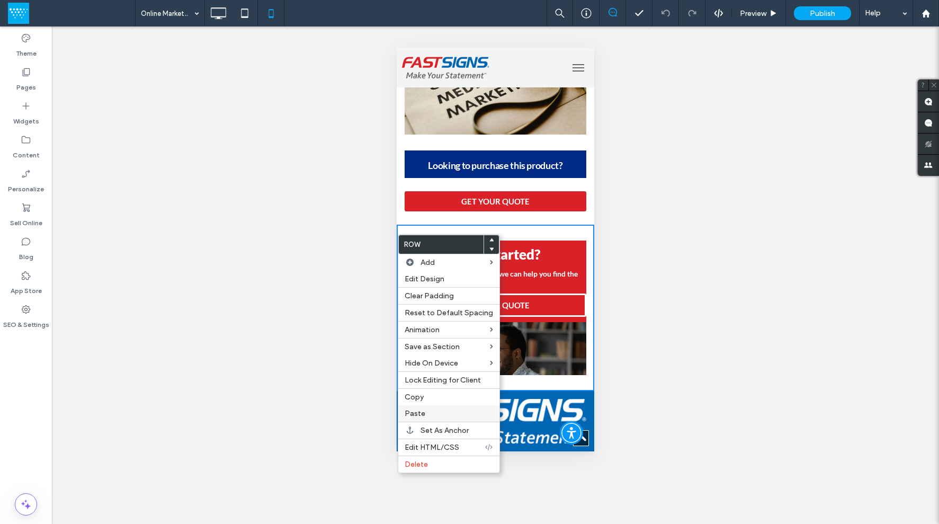
click at [422, 415] on span "Paste" at bounding box center [415, 413] width 21 height 9
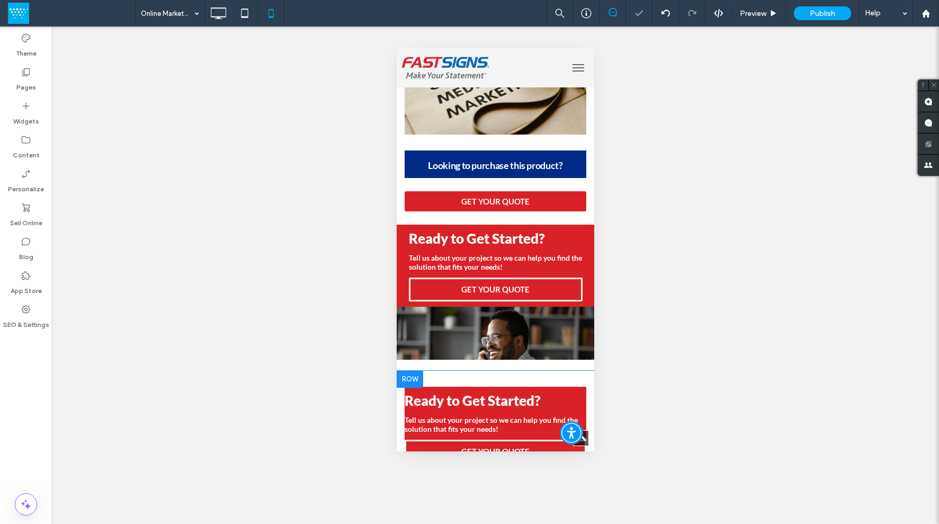
click at [408, 387] on div at bounding box center [410, 379] width 26 height 17
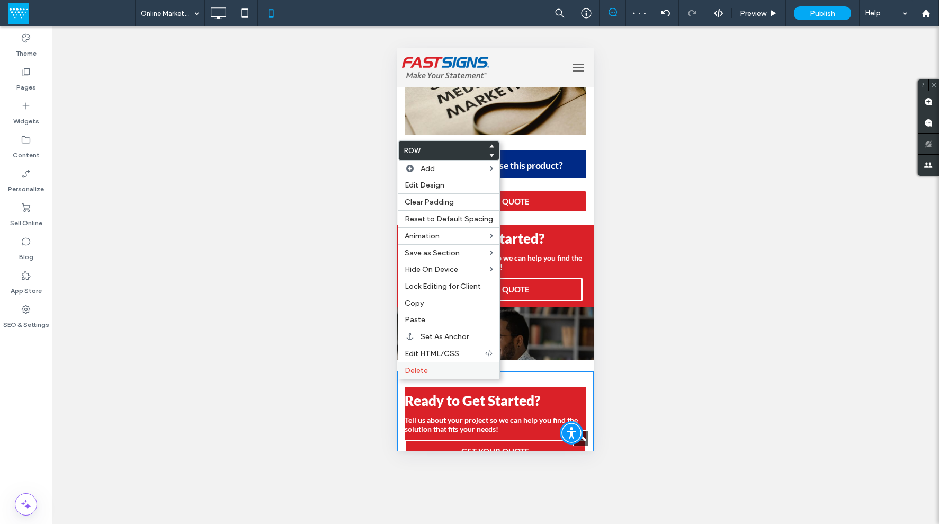
click at [414, 371] on span "Delete" at bounding box center [416, 370] width 23 height 9
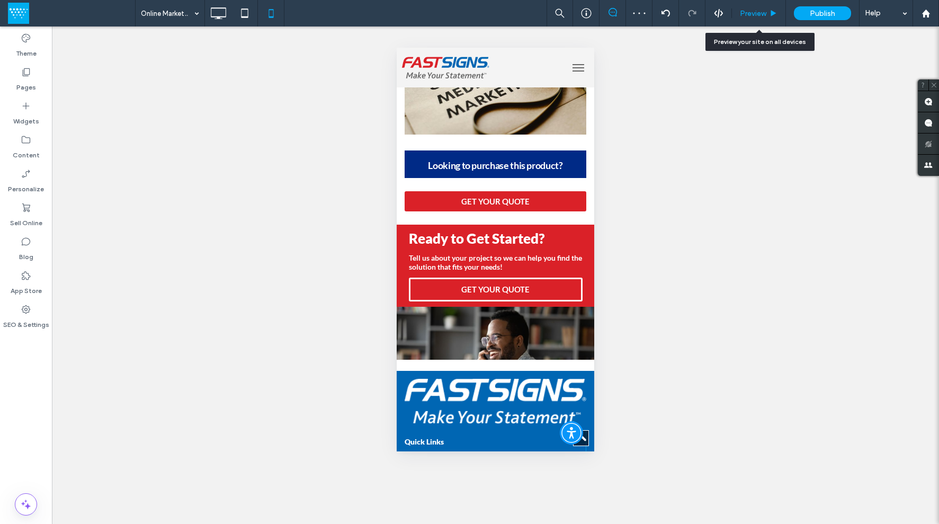
click at [768, 12] on div "Preview" at bounding box center [759, 13] width 54 height 9
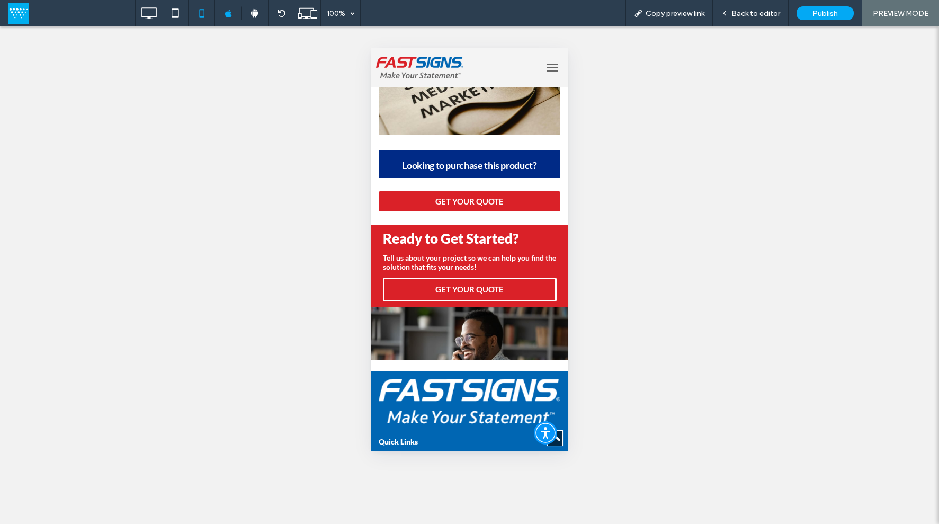
click at [548, 68] on button "menu" at bounding box center [552, 67] width 21 height 21
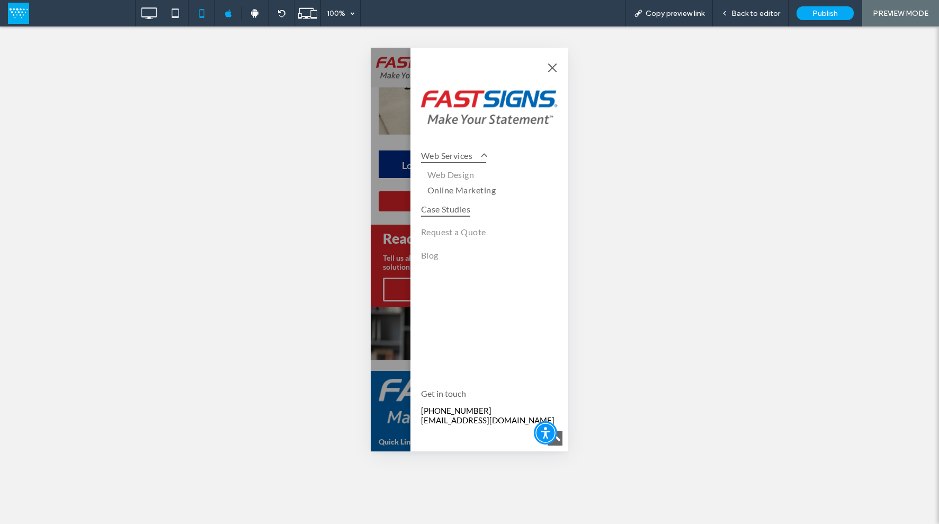
click at [469, 212] on span "Case Studies" at bounding box center [446, 208] width 50 height 15
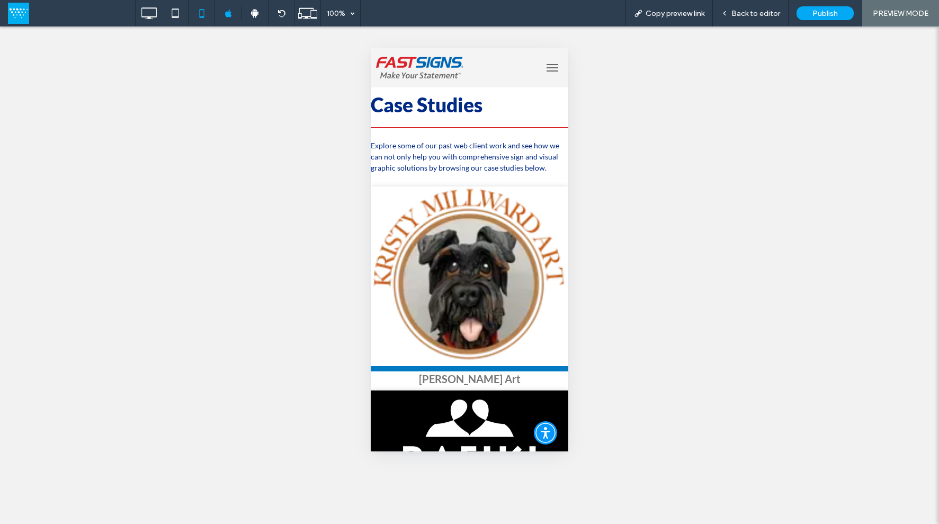
click at [546, 68] on button "menu" at bounding box center [552, 67] width 21 height 21
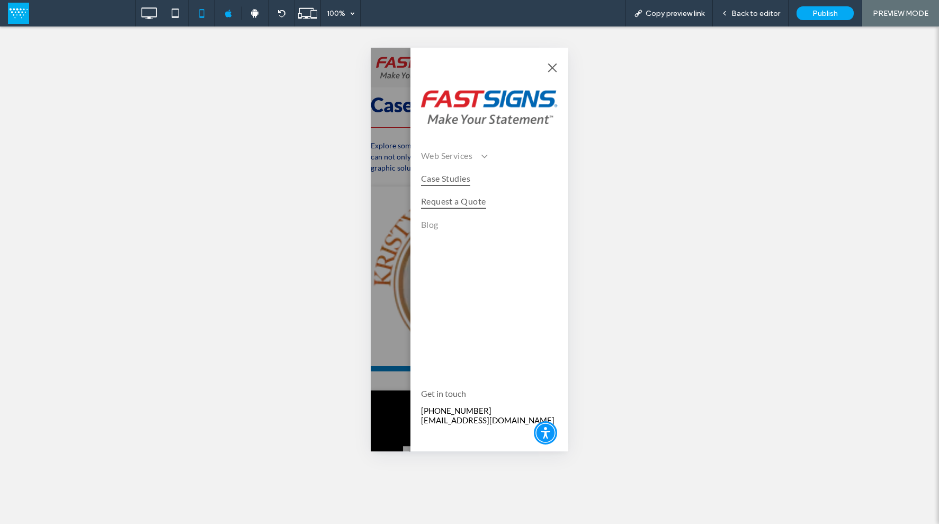
click at [466, 206] on span "Request a Quote" at bounding box center [453, 200] width 65 height 15
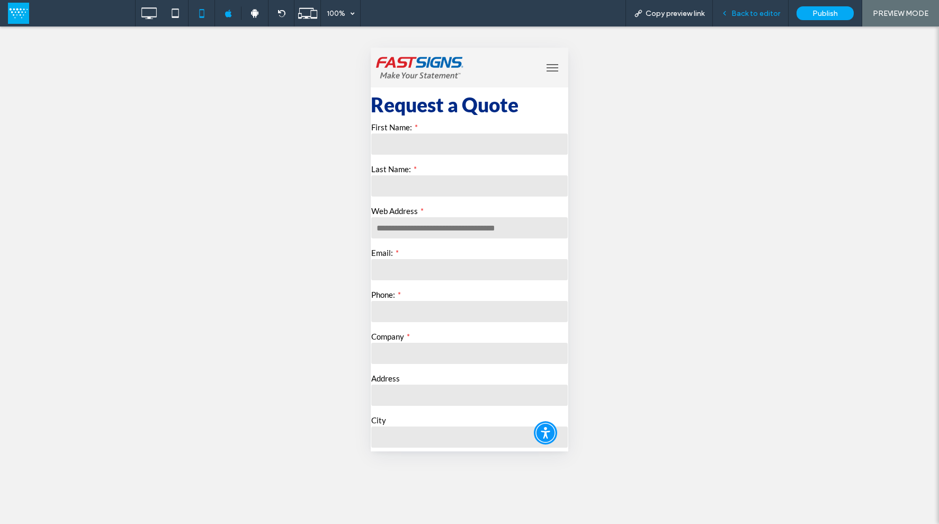
click at [733, 12] on div "Back to editor" at bounding box center [750, 13] width 75 height 9
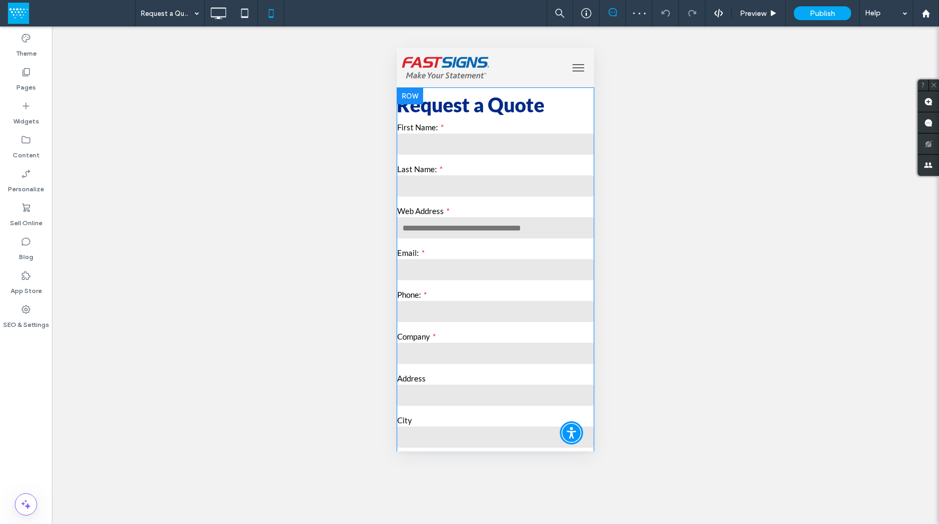
click at [411, 95] on div at bounding box center [410, 95] width 26 height 17
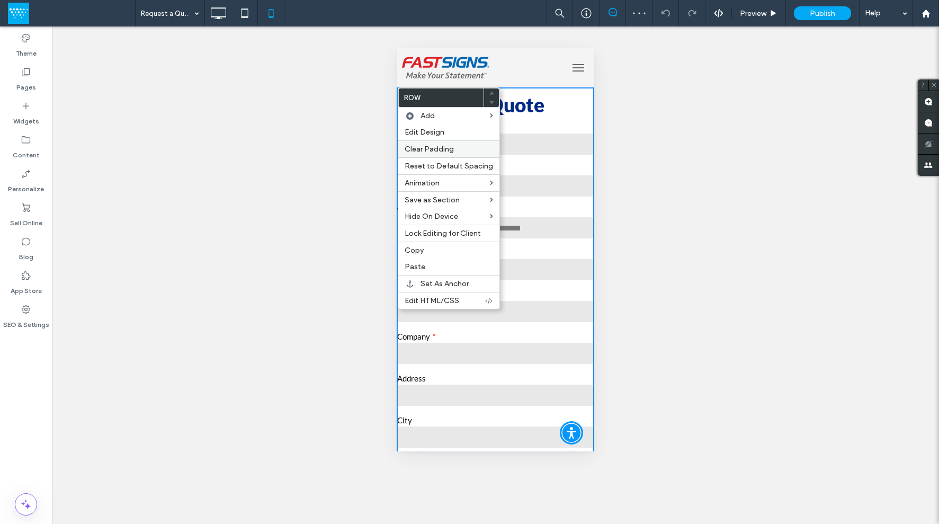
click at [421, 131] on span "Edit Design" at bounding box center [425, 132] width 40 height 9
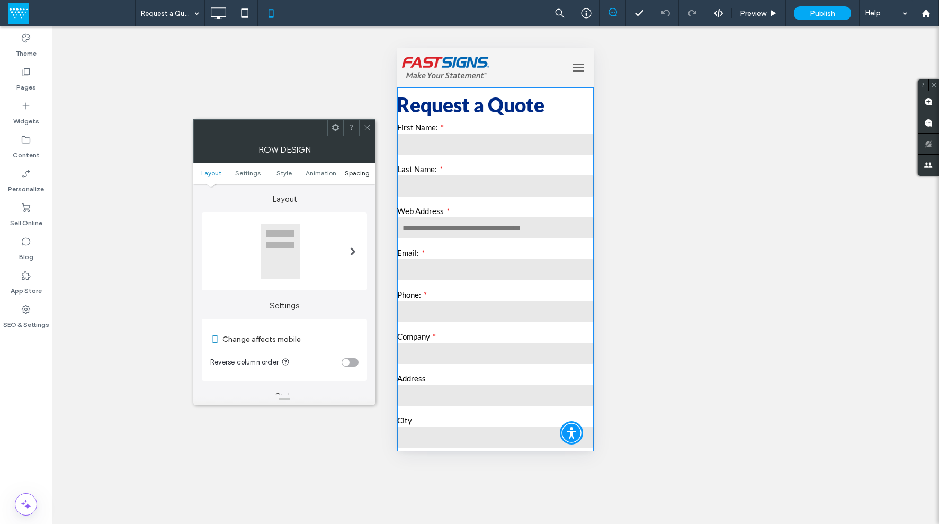
click at [352, 171] on span "Spacing" at bounding box center [357, 173] width 25 height 8
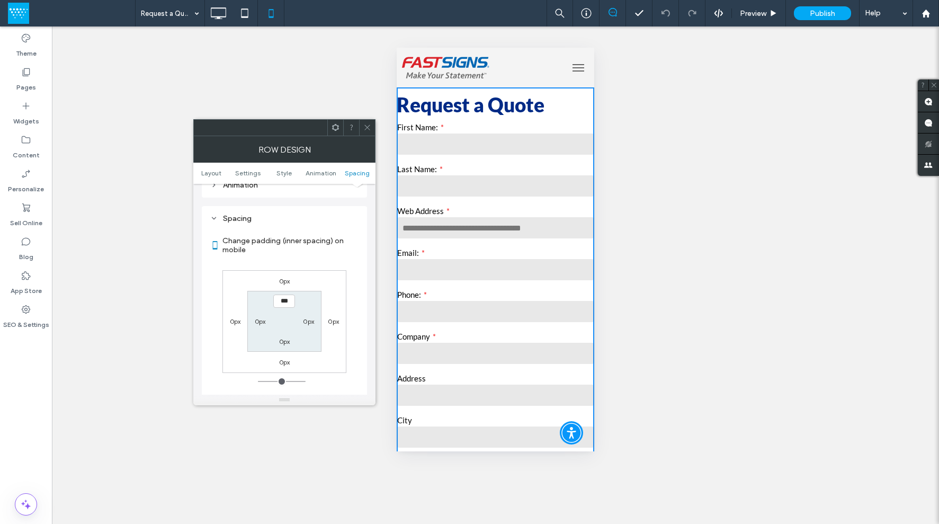
scroll to position [407, 0]
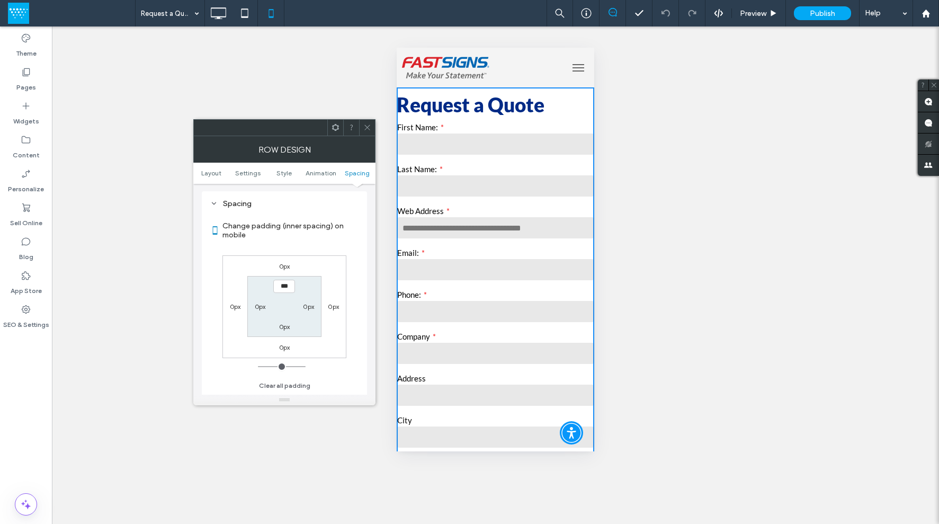
click at [261, 305] on label "0px" at bounding box center [260, 307] width 11 height 8
type input "*"
drag, startPoint x: 364, startPoint y: 127, endPoint x: 377, endPoint y: 127, distance: 12.7
click at [366, 127] on icon at bounding box center [367, 127] width 8 height 8
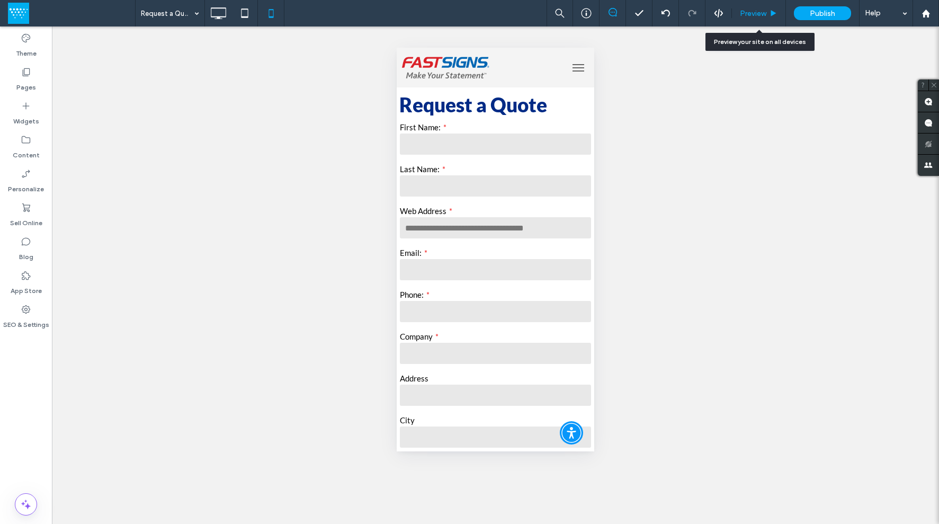
click at [747, 13] on span "Preview" at bounding box center [753, 13] width 26 height 9
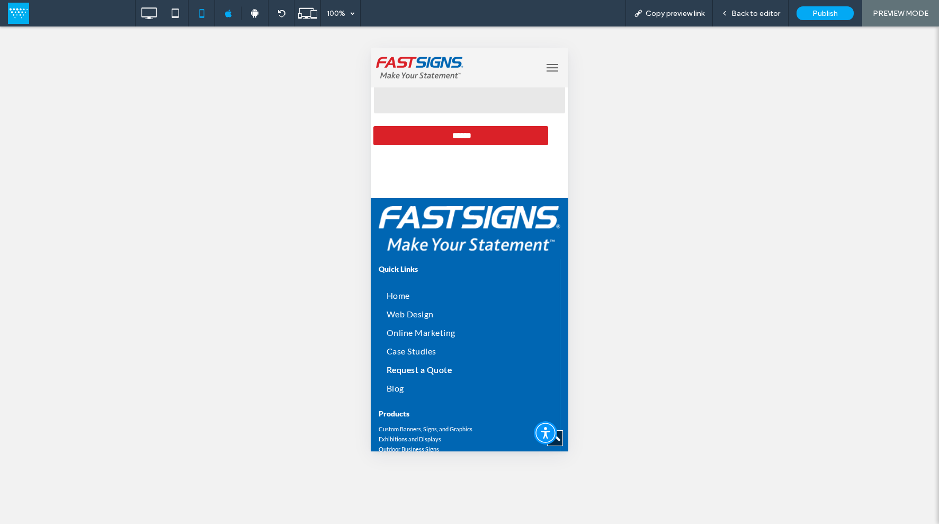
scroll to position [352, 0]
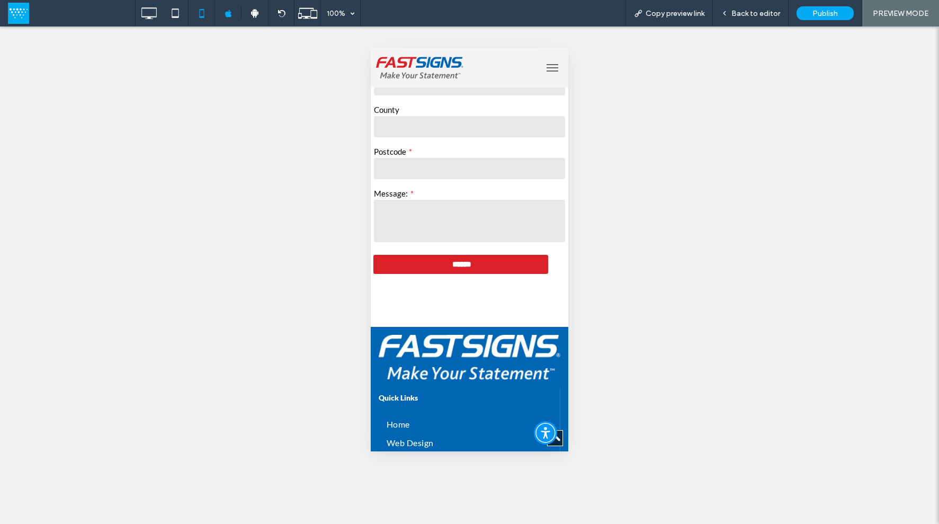
drag, startPoint x: 749, startPoint y: 15, endPoint x: 631, endPoint y: 197, distance: 217.1
click at [749, 15] on span "Back to editor" at bounding box center [756, 13] width 49 height 9
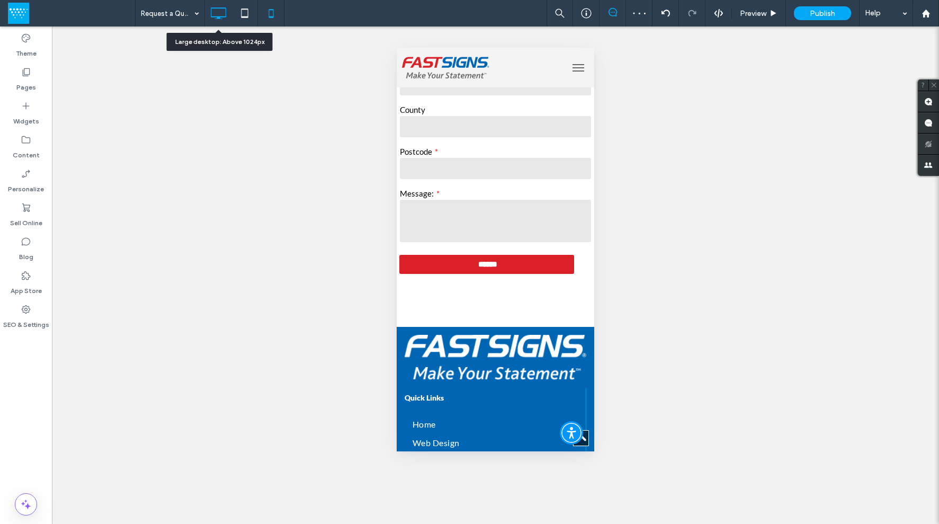
click at [218, 10] on icon at bounding box center [218, 13] width 21 height 21
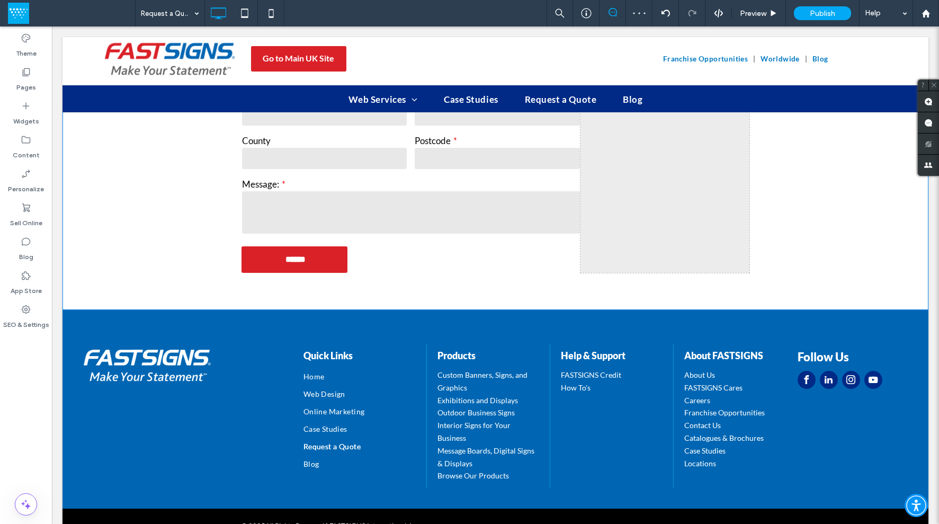
scroll to position [185, 0]
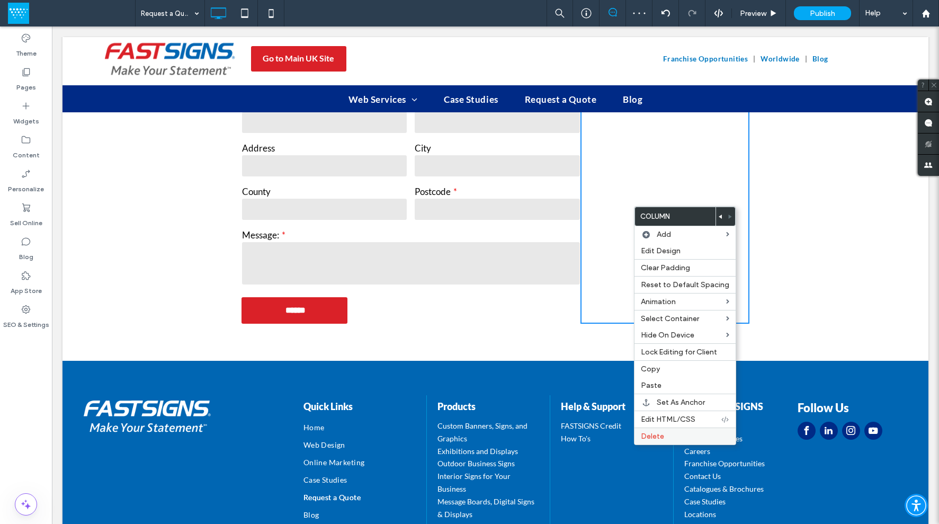
click at [643, 430] on div "Delete" at bounding box center [685, 436] width 101 height 17
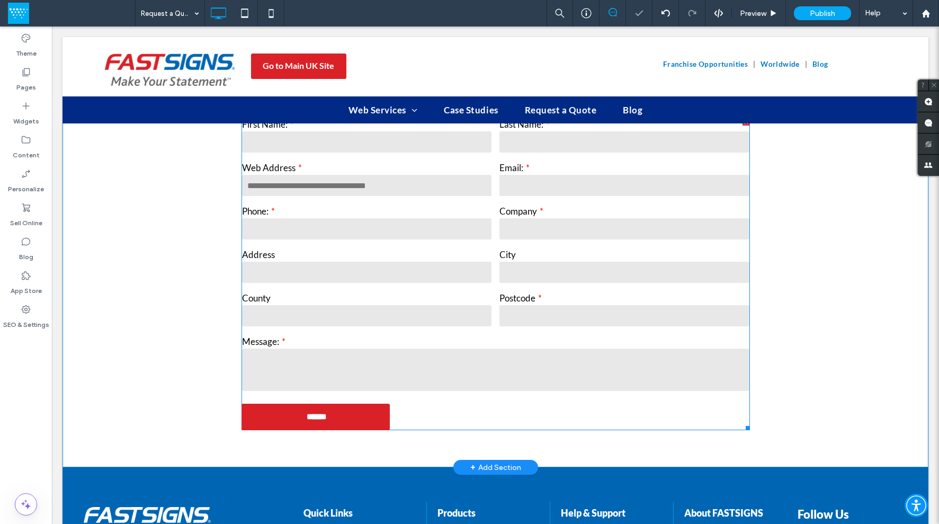
scroll to position [0, 0]
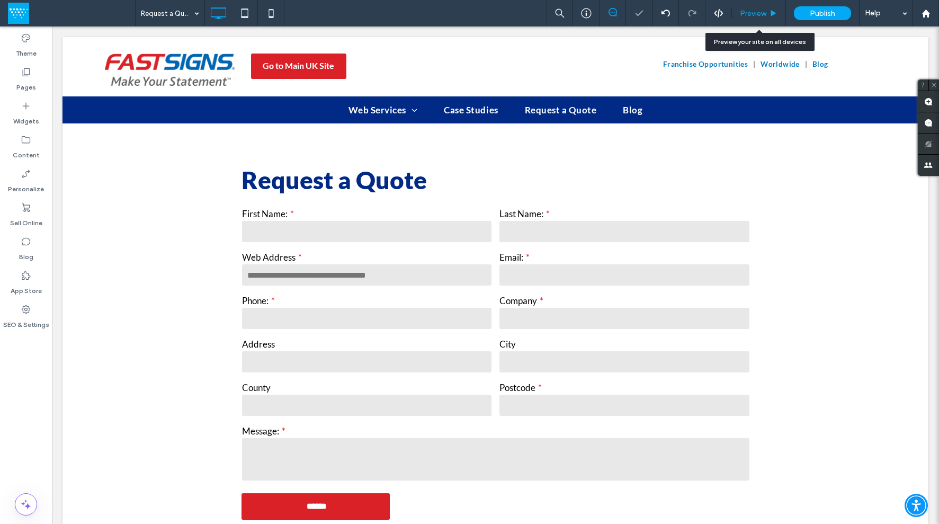
click at [758, 12] on span "Preview" at bounding box center [753, 13] width 26 height 9
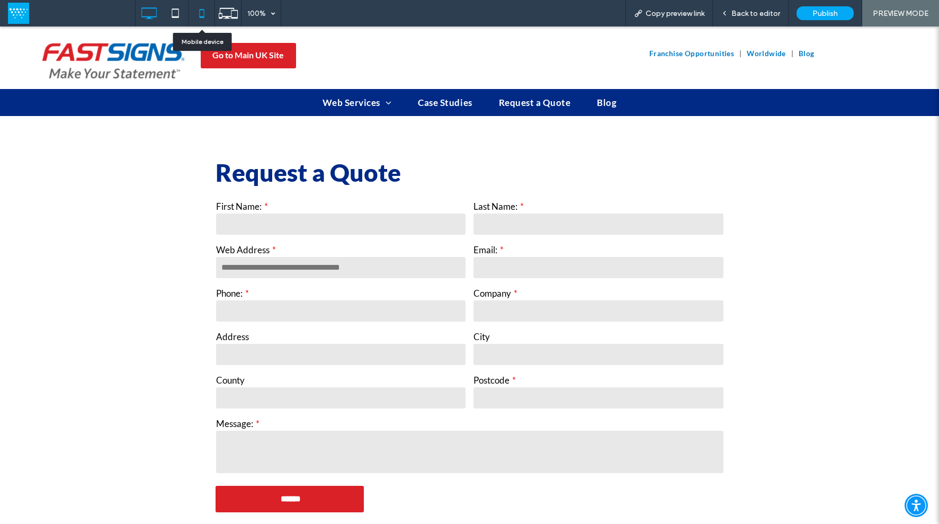
click at [197, 15] on icon at bounding box center [201, 13] width 21 height 21
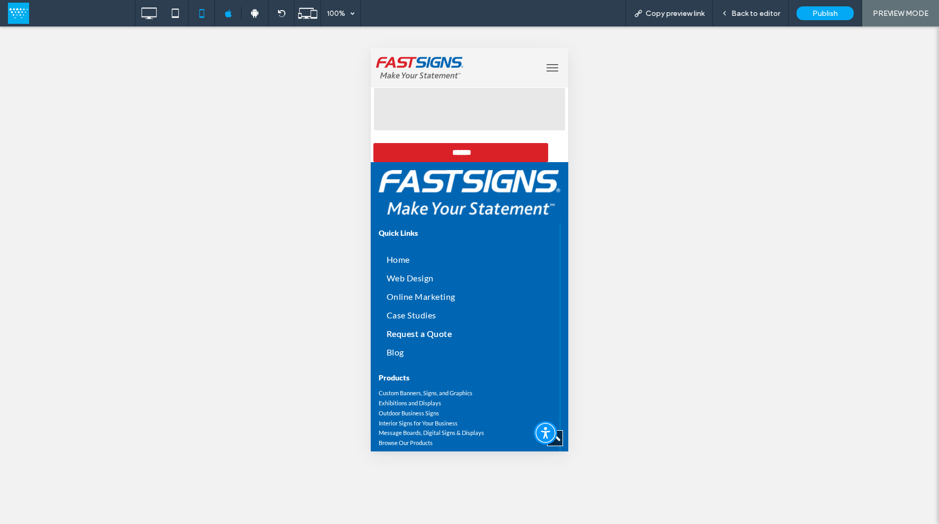
scroll to position [313, 0]
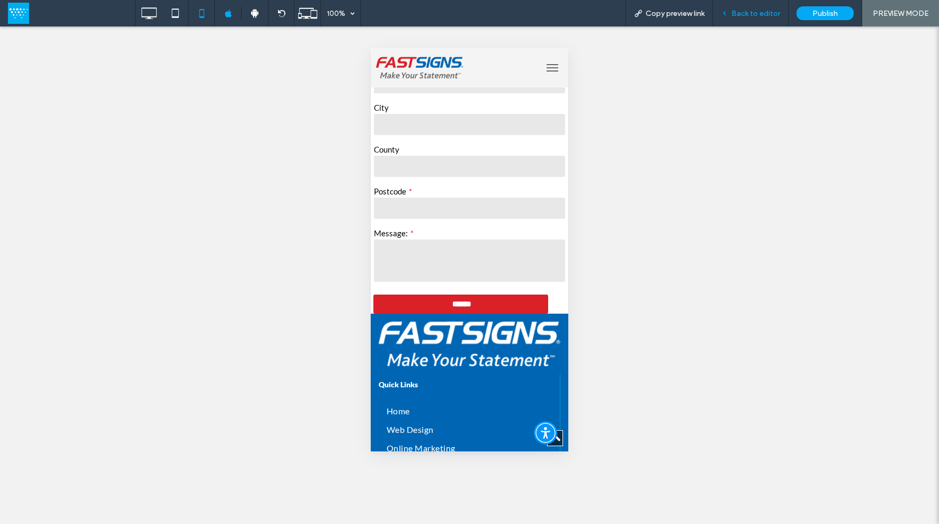
click at [735, 11] on span "Back to editor" at bounding box center [756, 13] width 49 height 9
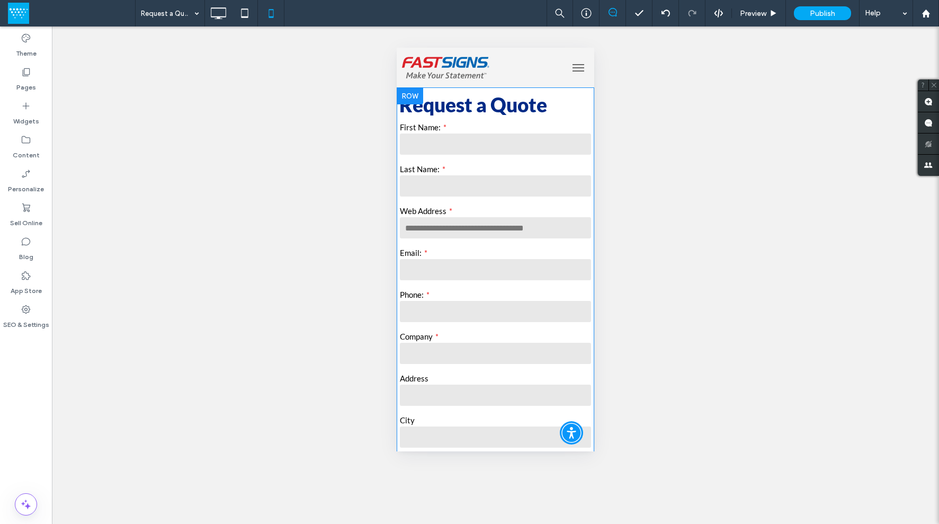
click at [411, 88] on div at bounding box center [410, 95] width 26 height 17
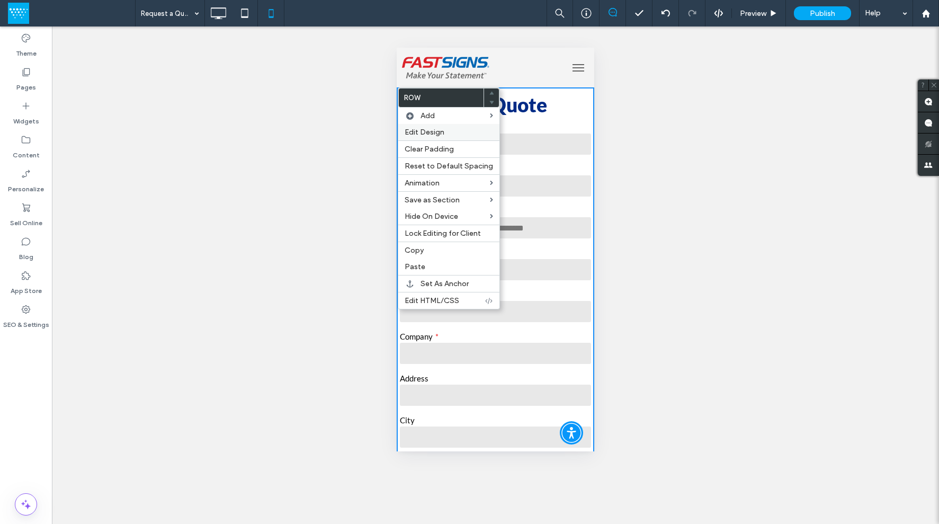
click at [421, 129] on span "Edit Design" at bounding box center [425, 132] width 40 height 9
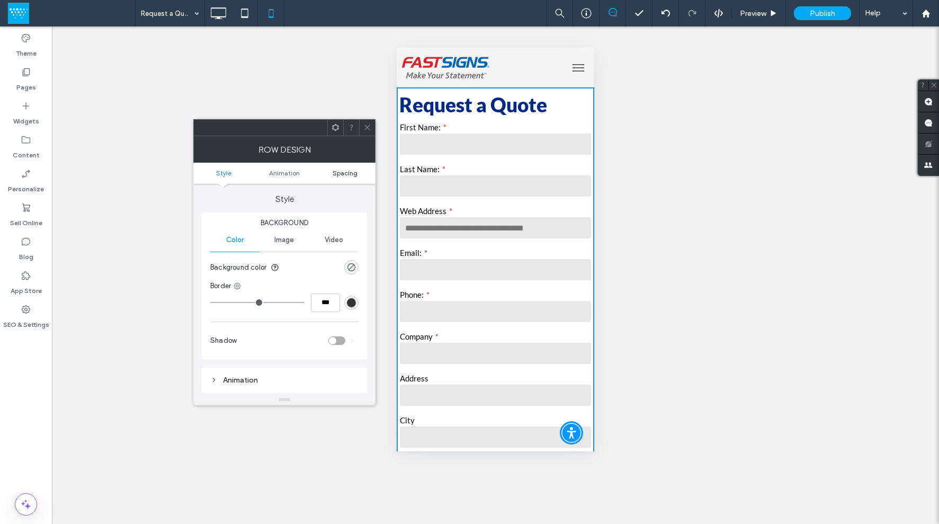
click at [357, 172] on link "Spacing" at bounding box center [345, 173] width 61 height 8
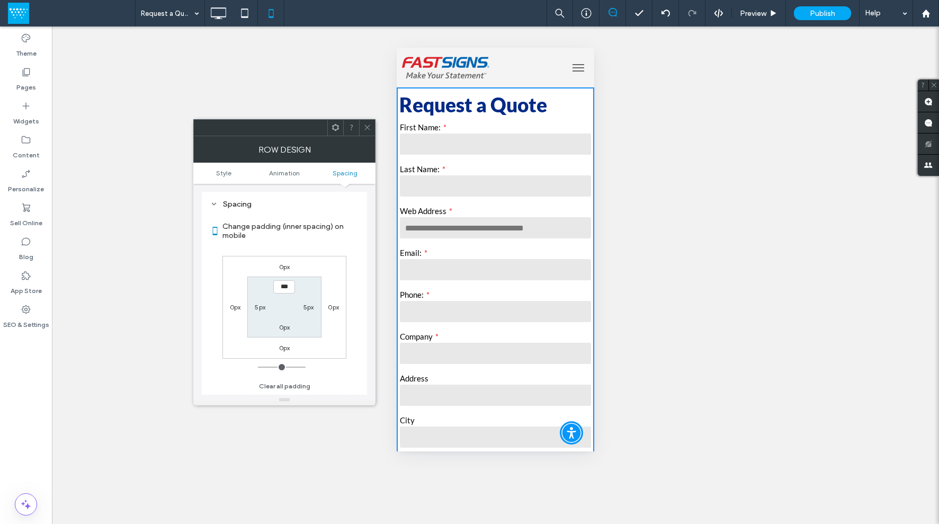
scroll to position [209, 0]
click at [284, 323] on div "0px" at bounding box center [284, 327] width 11 height 11
click at [282, 328] on label "0px" at bounding box center [284, 327] width 11 height 8
type input "*"
type input "***"
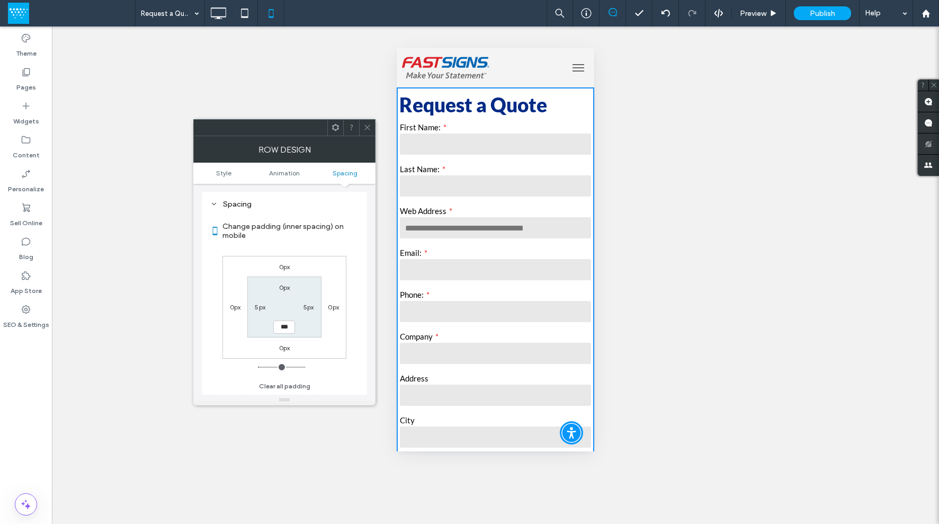
type input "*"
type input "***"
type input "*"
type input "***"
type input "*"
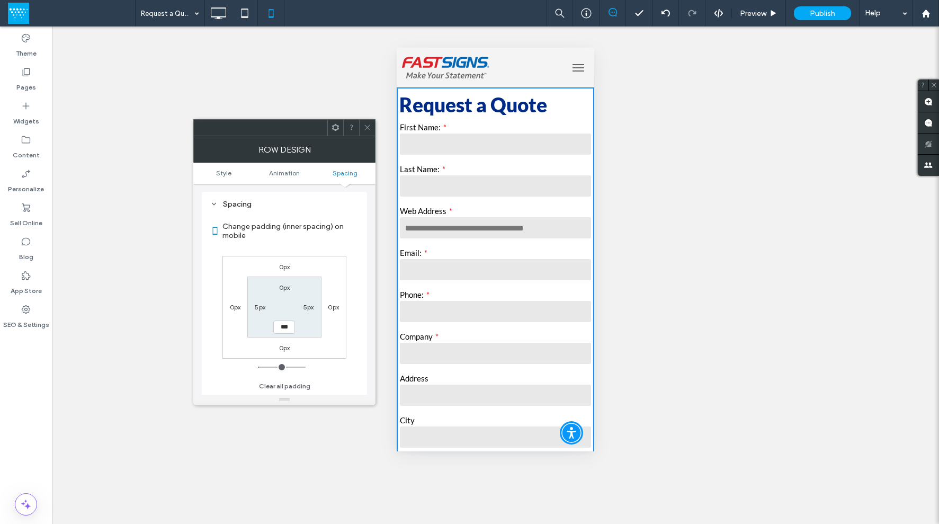
type input "***"
type input "**"
type input "****"
type input "**"
type input "****"
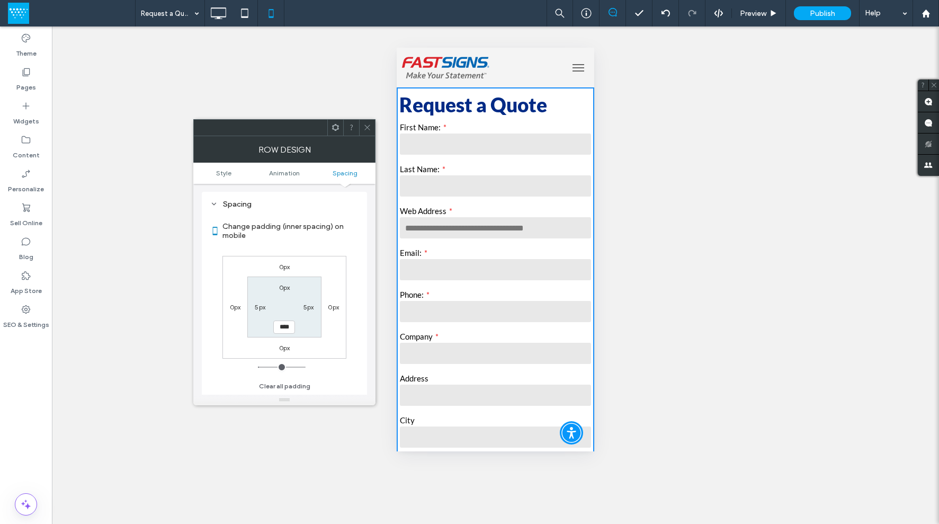
type input "**"
type input "****"
type input "**"
type input "****"
type input "**"
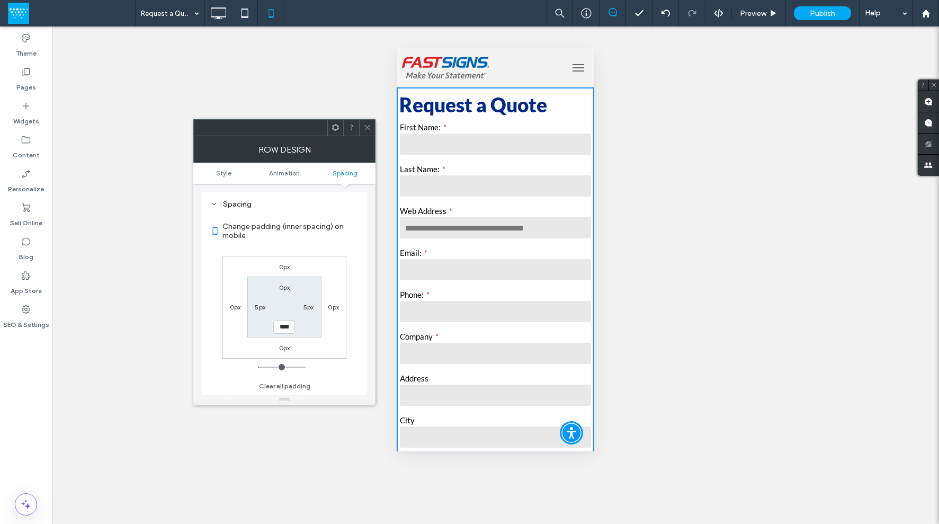
type input "****"
type input "**"
type input "****"
type input "**"
type input "****"
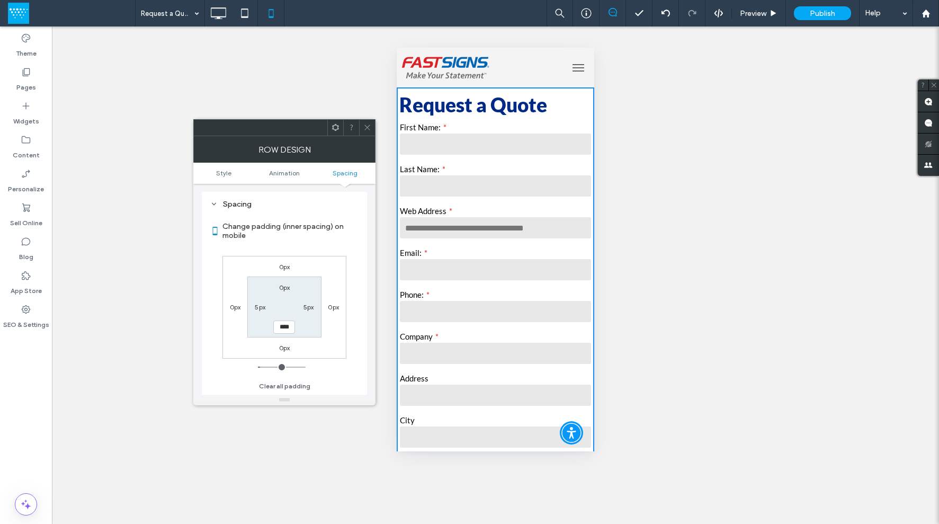
type input "**"
type input "****"
type input "**"
type input "****"
type input "**"
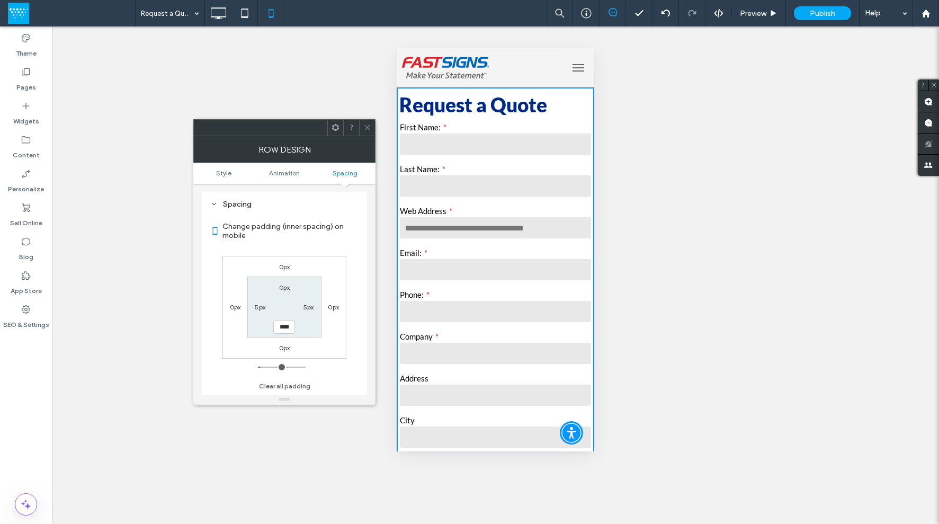
type input "****"
type input "**"
click at [264, 367] on input "range" at bounding box center [282, 367] width 48 height 1
drag, startPoint x: 367, startPoint y: 123, endPoint x: 393, endPoint y: 148, distance: 36.0
click at [367, 123] on icon at bounding box center [367, 127] width 8 height 8
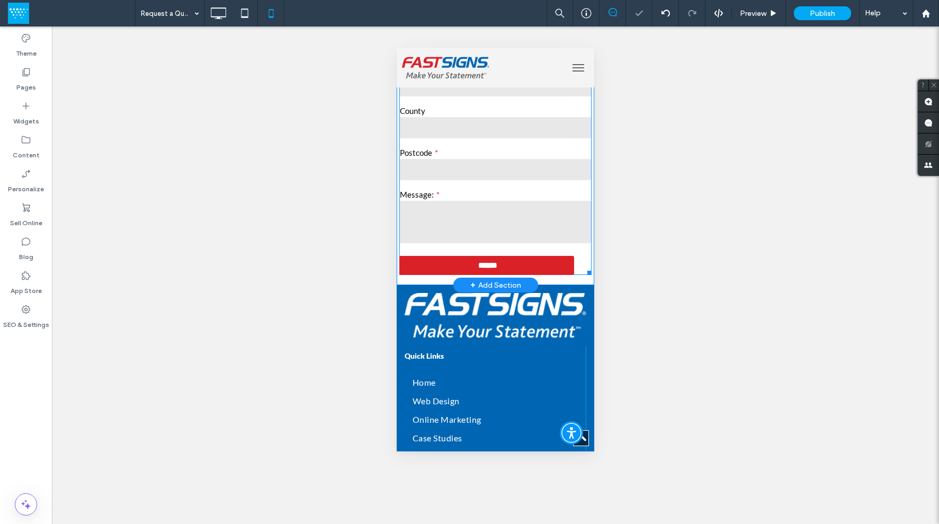
scroll to position [429, 0]
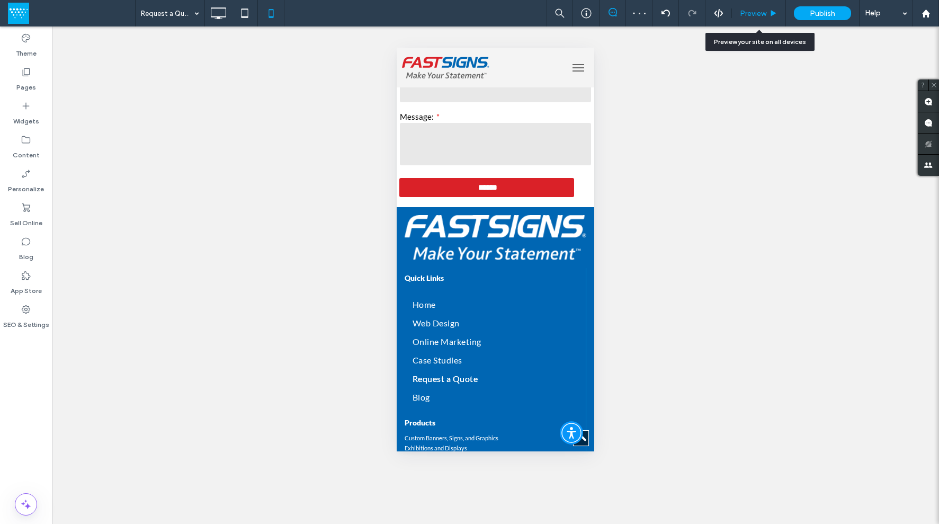
click at [748, 9] on span "Preview" at bounding box center [753, 13] width 26 height 9
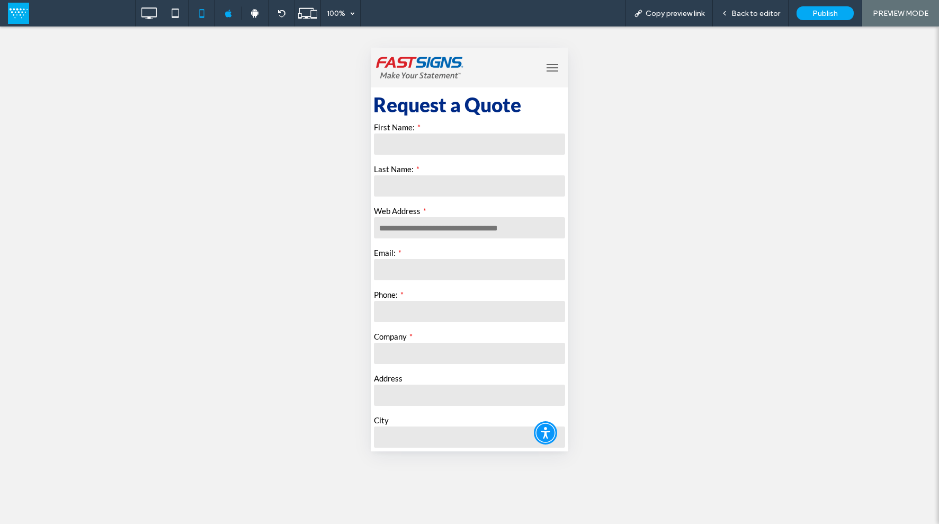
click at [547, 67] on span "menu" at bounding box center [553, 67] width 12 height 1
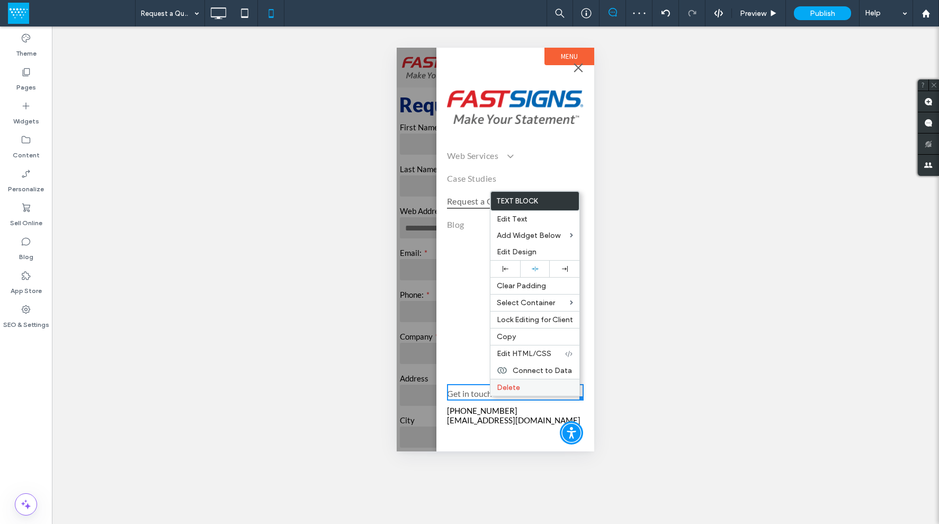
click at [501, 386] on span "Delete" at bounding box center [508, 387] width 23 height 9
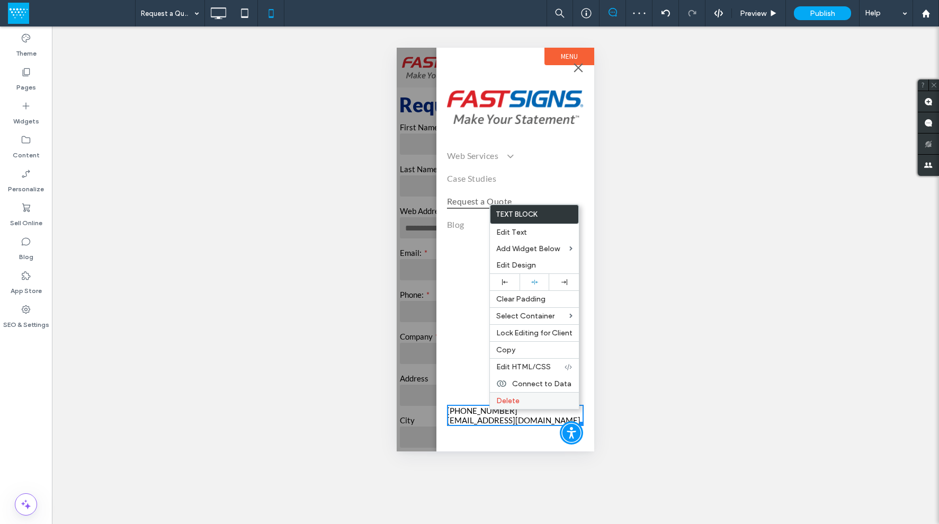
click at [508, 396] on div "Delete" at bounding box center [534, 400] width 89 height 17
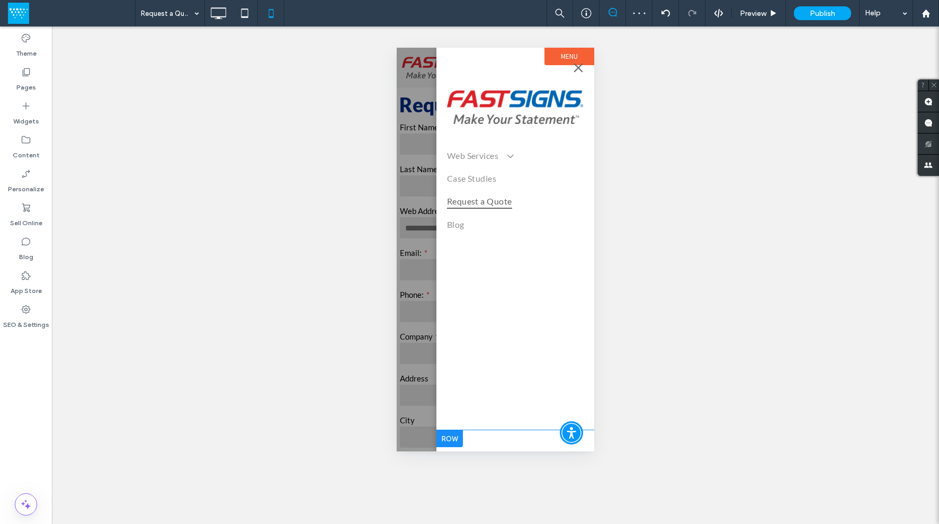
click at [444, 434] on div at bounding box center [450, 438] width 26 height 17
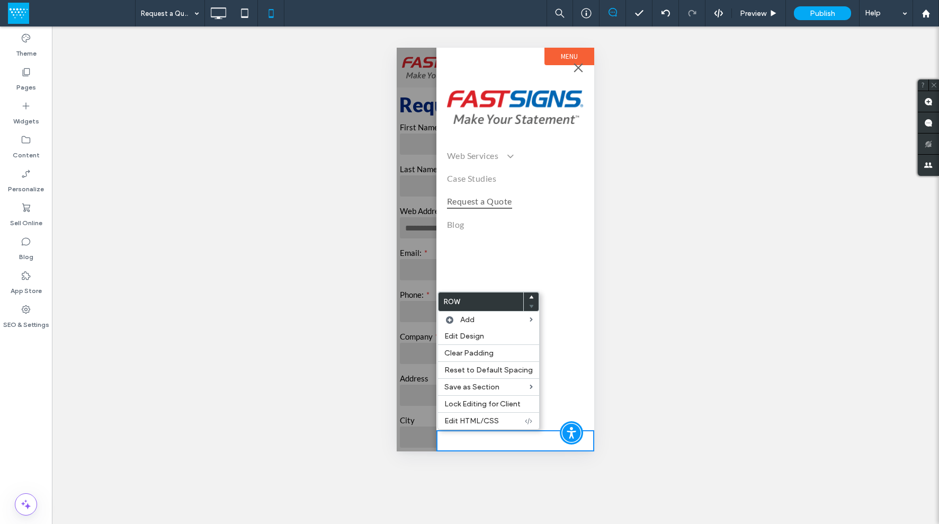
click at [559, 309] on div "Web Services Web Design Online Marketing Case Studies Request a Quote Blog Clic…" at bounding box center [516, 239] width 158 height 383
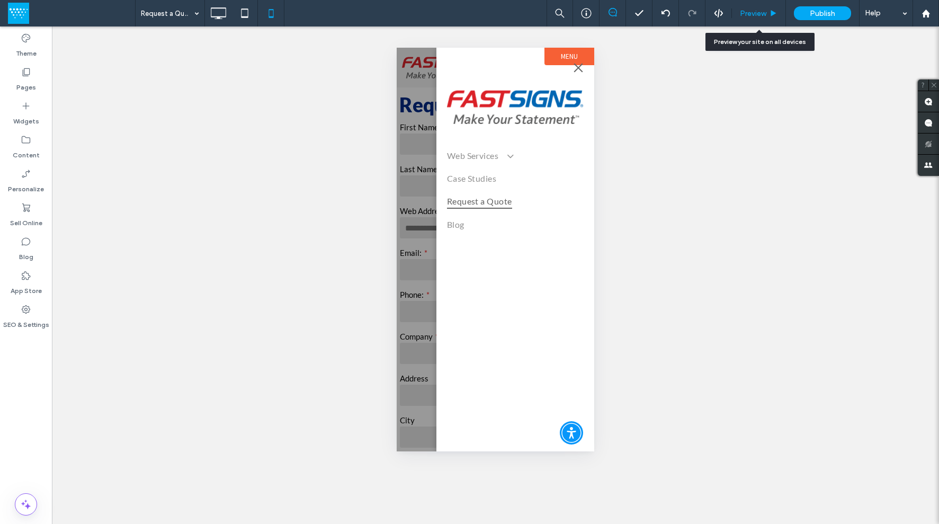
click at [744, 15] on span "Preview" at bounding box center [753, 13] width 26 height 9
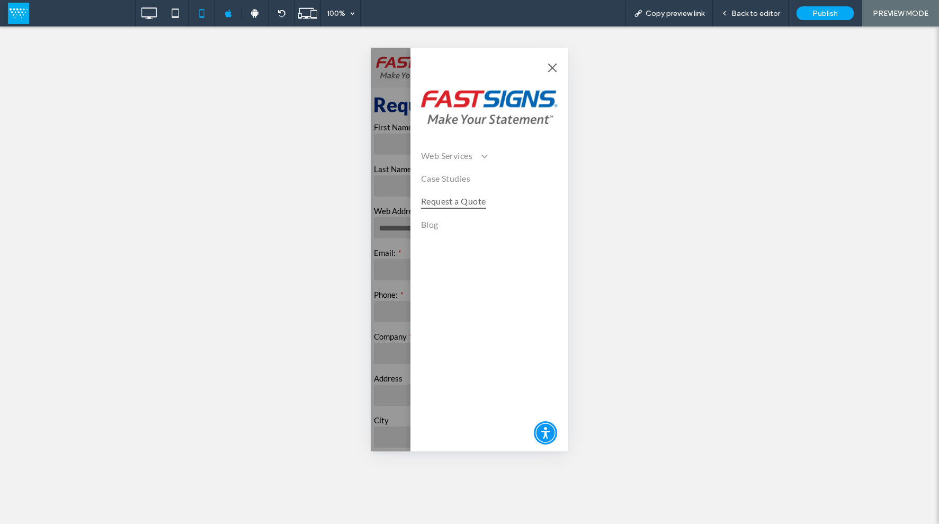
click at [545, 70] on button "menu" at bounding box center [552, 67] width 21 height 21
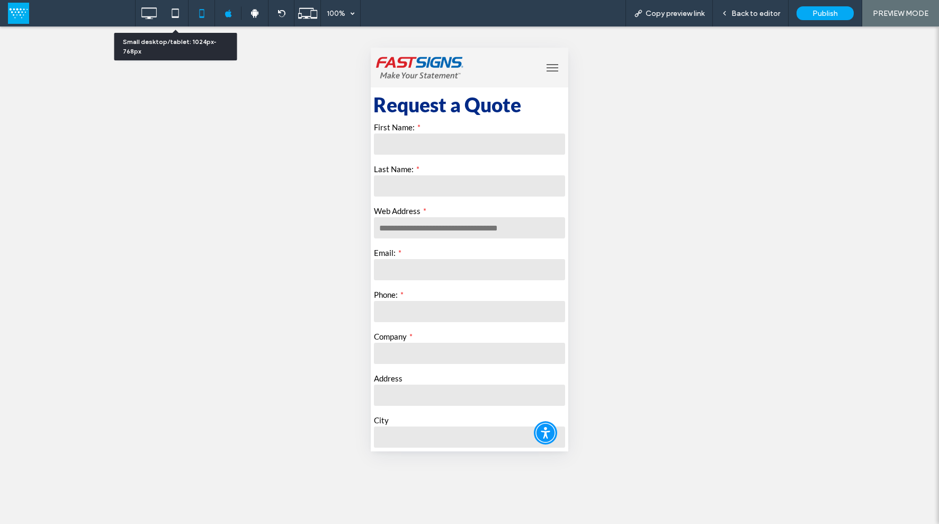
click at [179, 12] on icon at bounding box center [175, 13] width 21 height 21
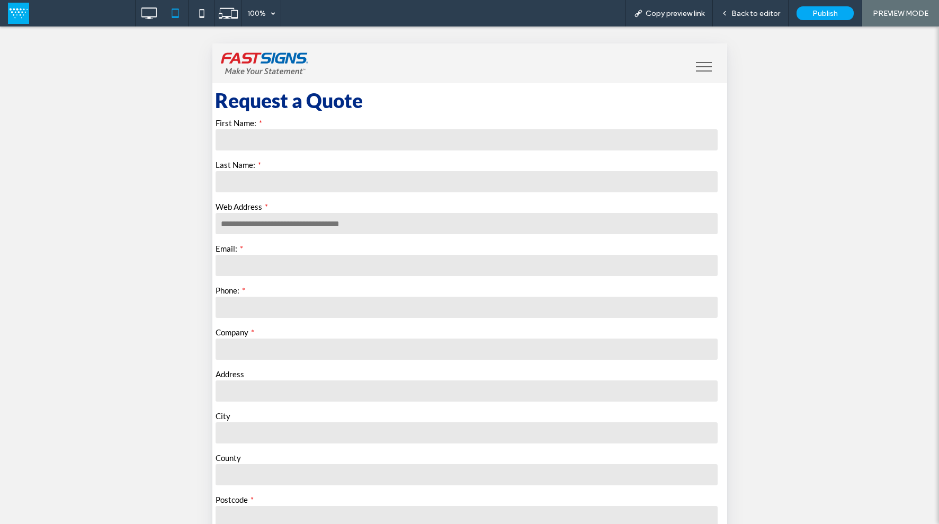
drag, startPoint x: 763, startPoint y: 11, endPoint x: 539, endPoint y: 37, distance: 225.1
click at [760, 12] on span "Back to editor" at bounding box center [756, 13] width 49 height 9
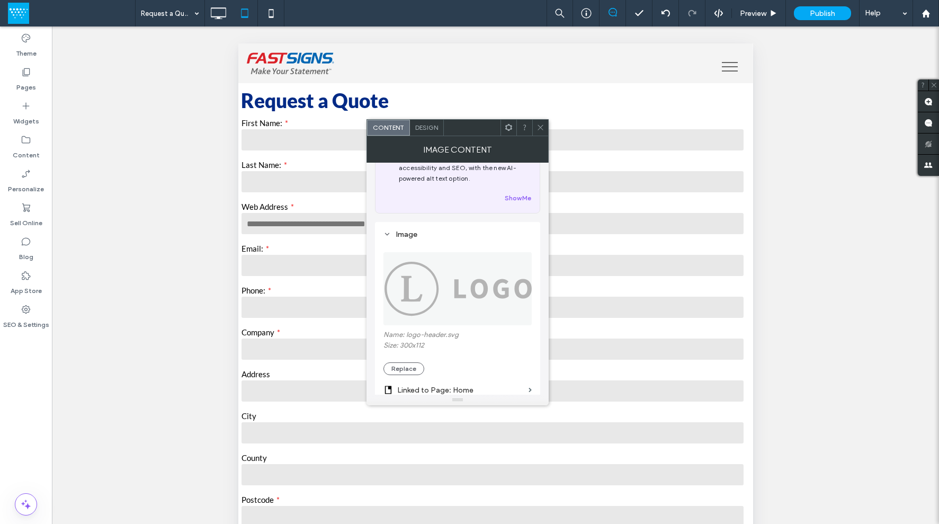
scroll to position [140, 0]
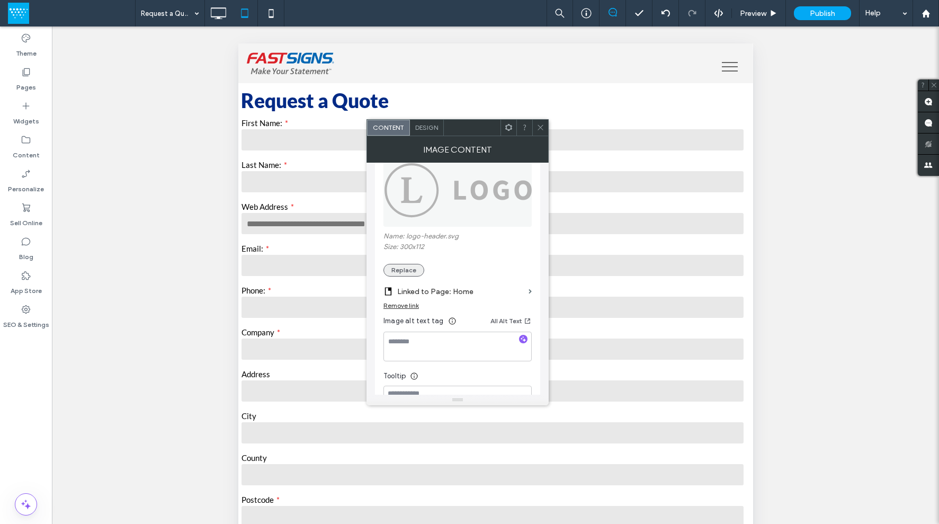
click at [413, 272] on button "Replace" at bounding box center [404, 270] width 41 height 13
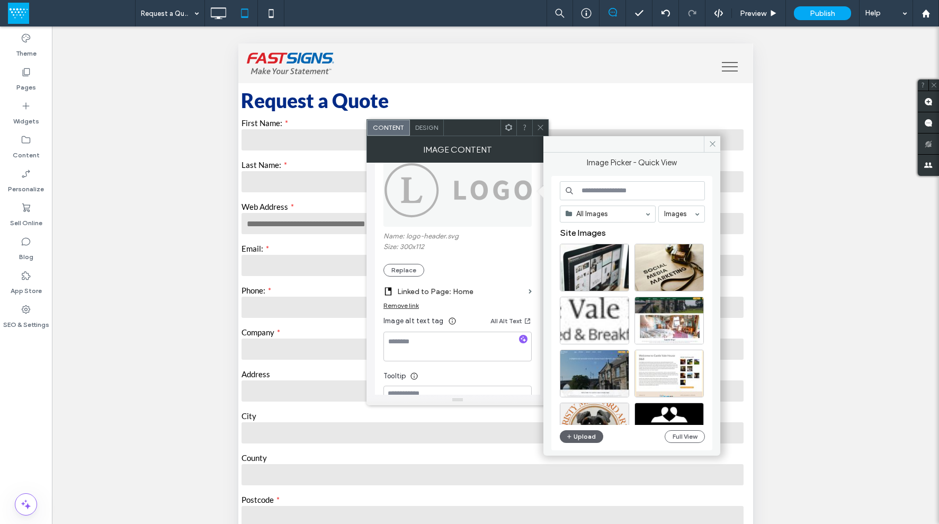
click at [580, 191] on input at bounding box center [632, 190] width 145 height 19
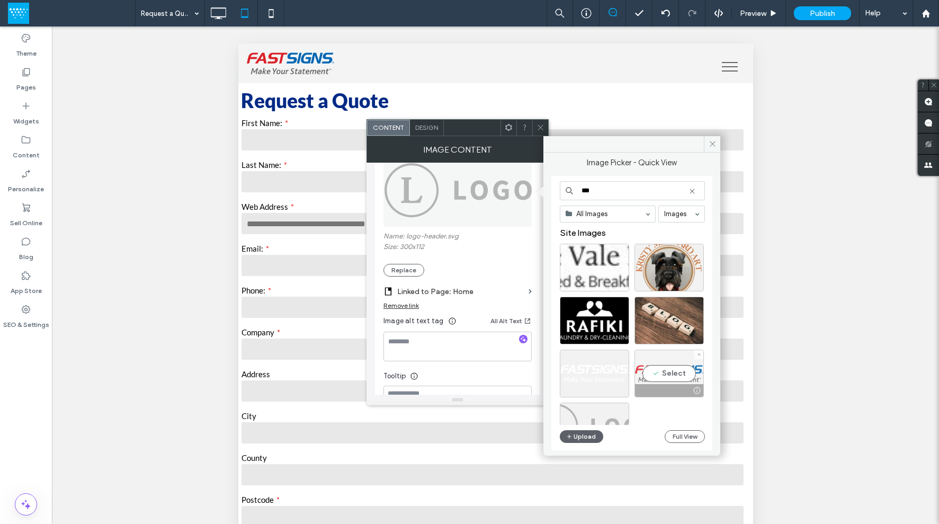
type input "***"
click at [680, 373] on div "Select" at bounding box center [669, 374] width 69 height 48
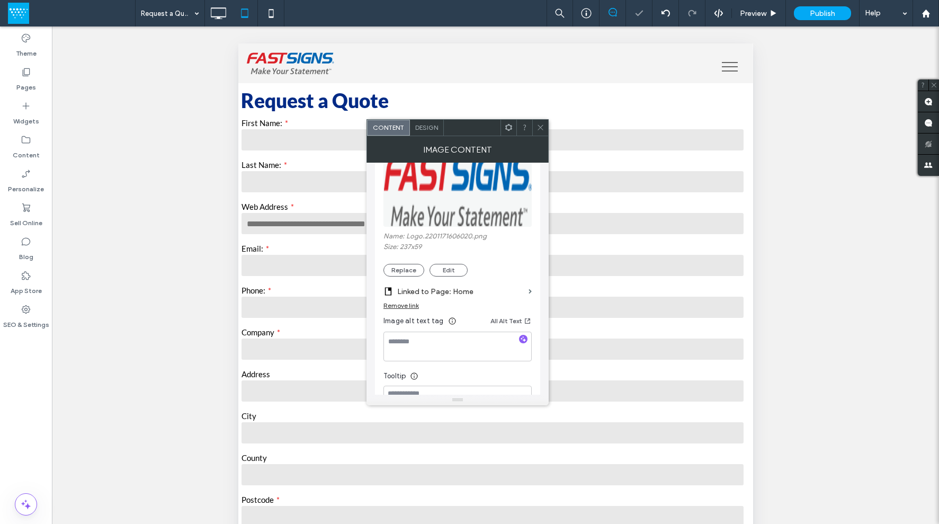
drag, startPoint x: 540, startPoint y: 125, endPoint x: 532, endPoint y: 119, distance: 10.3
click at [532, 119] on div "Content Design" at bounding box center [458, 127] width 182 height 17
drag, startPoint x: 539, startPoint y: 126, endPoint x: 493, endPoint y: 121, distance: 46.8
click at [539, 126] on icon at bounding box center [541, 127] width 8 height 8
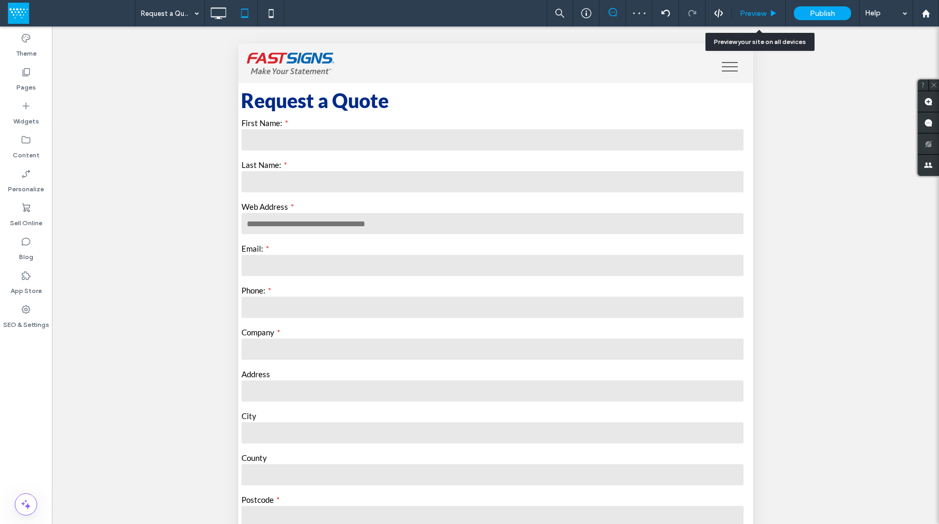
click at [751, 16] on span "Preview" at bounding box center [753, 13] width 26 height 9
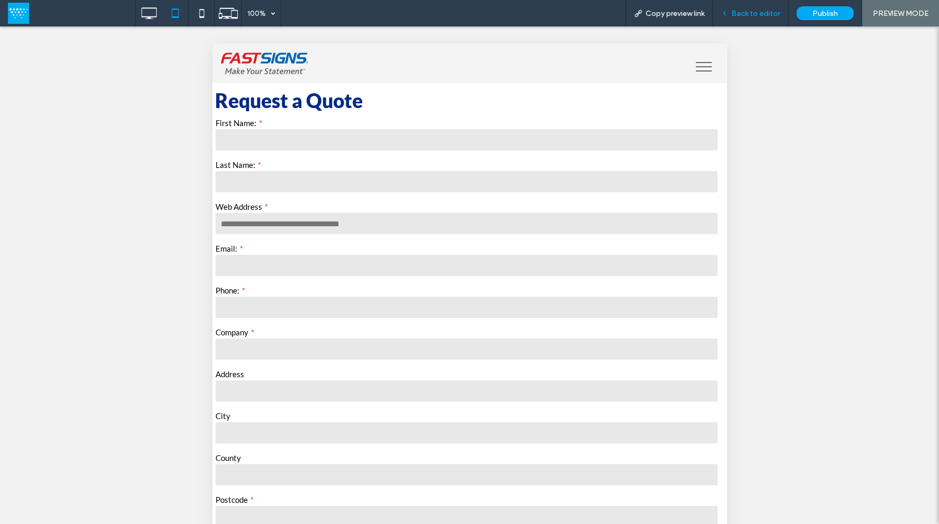
click at [729, 12] on icon at bounding box center [724, 13] width 7 height 7
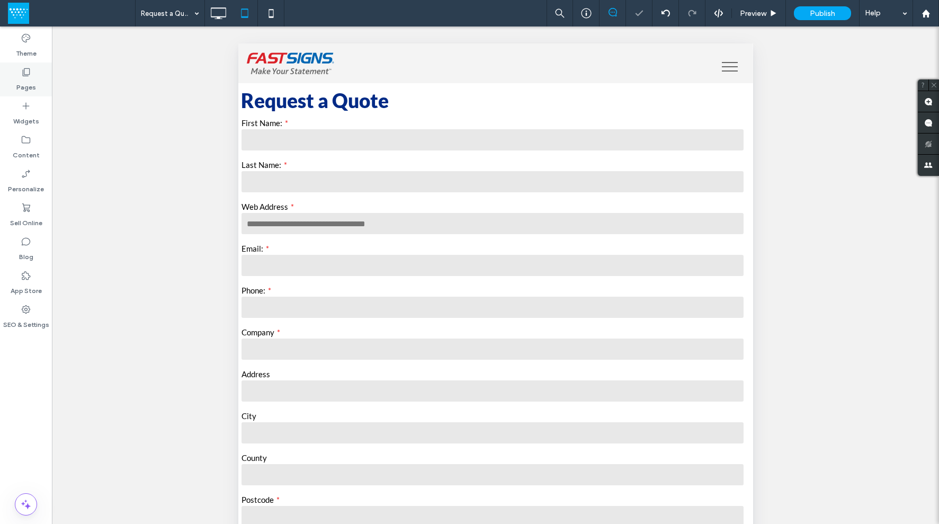
click at [25, 80] on label "Pages" at bounding box center [26, 84] width 20 height 15
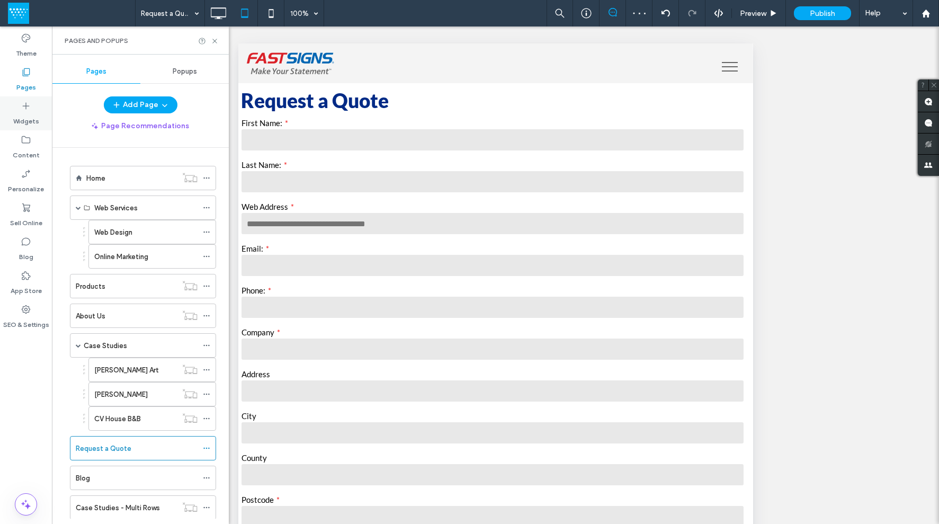
click at [25, 111] on label "Widgets" at bounding box center [26, 118] width 26 height 15
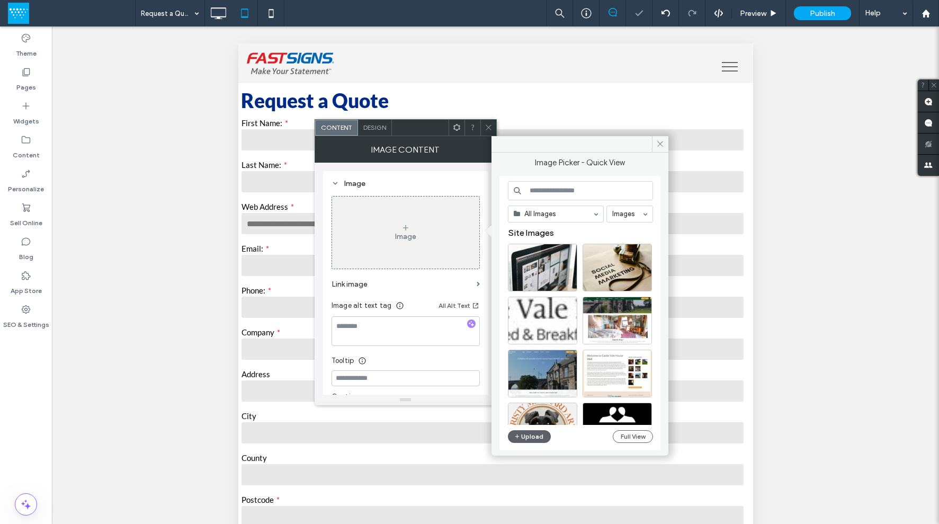
click at [580, 191] on input at bounding box center [580, 190] width 145 height 19
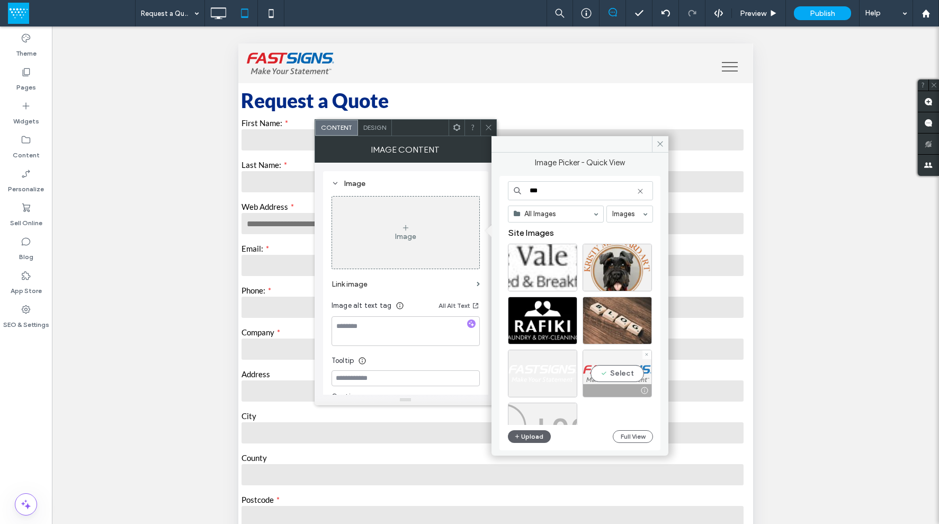
type input "***"
click at [629, 370] on div "Select" at bounding box center [617, 374] width 69 height 48
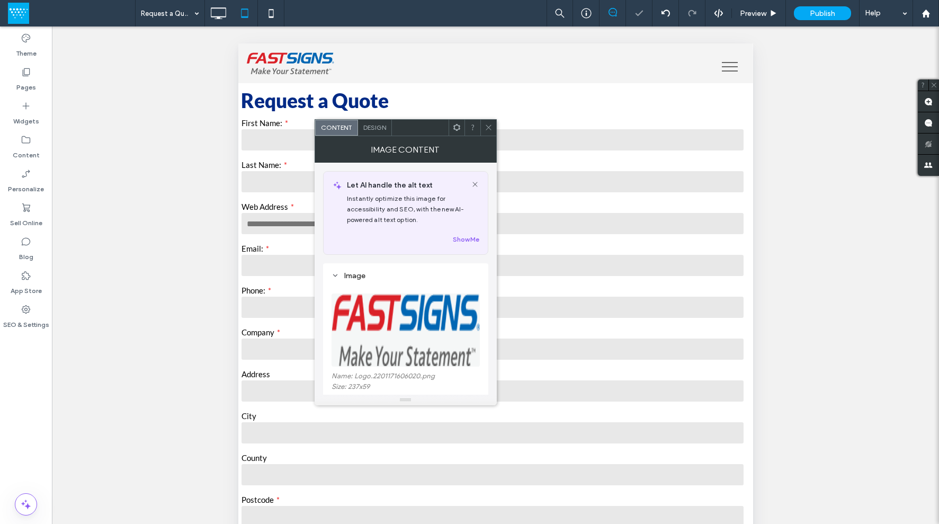
click at [494, 134] on div at bounding box center [489, 128] width 16 height 16
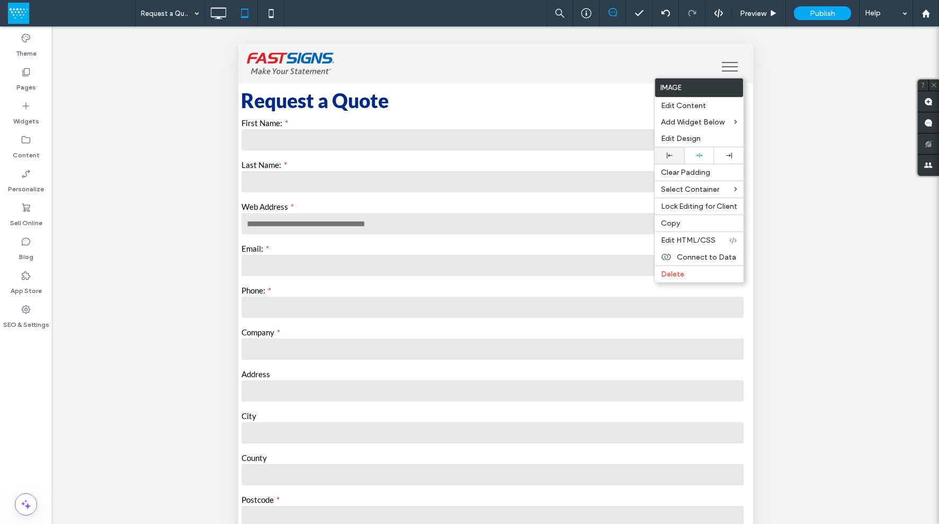
click at [670, 157] on icon at bounding box center [670, 156] width 6 height 6
click at [777, 88] on div "Unhide? Yes Unhide? Yes Unhide? Yes Unhide? Yes Unhide? Yes Unhide? Yes Unhide?…" at bounding box center [495, 288] width 887 height 524
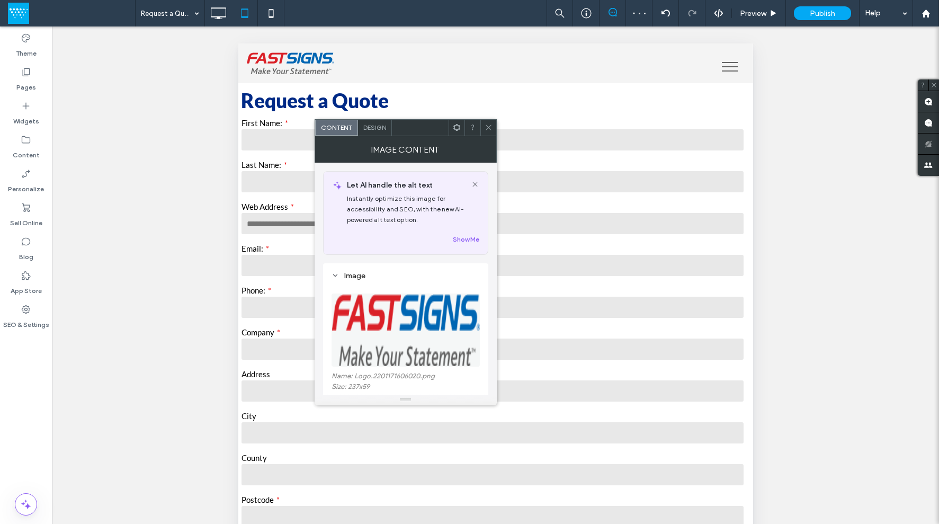
click at [487, 128] on icon at bounding box center [489, 127] width 8 height 8
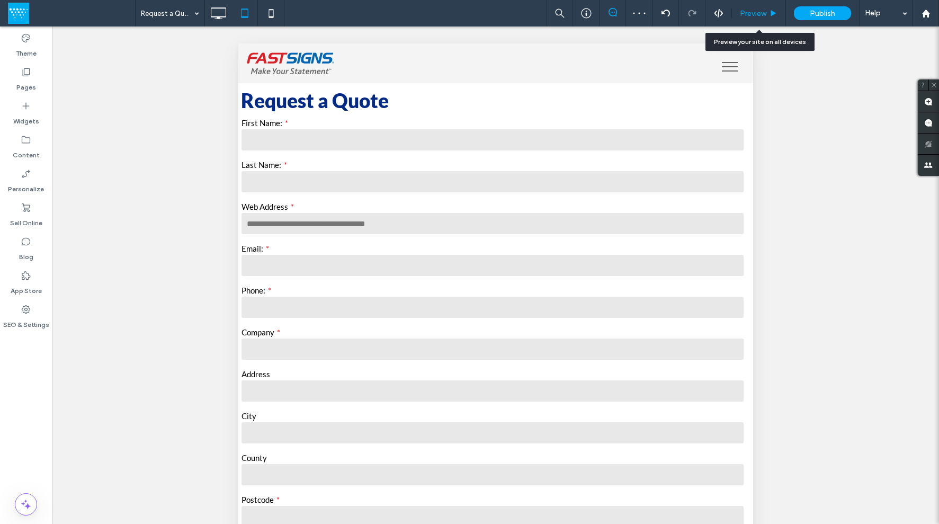
click at [754, 14] on span "Preview" at bounding box center [753, 13] width 26 height 9
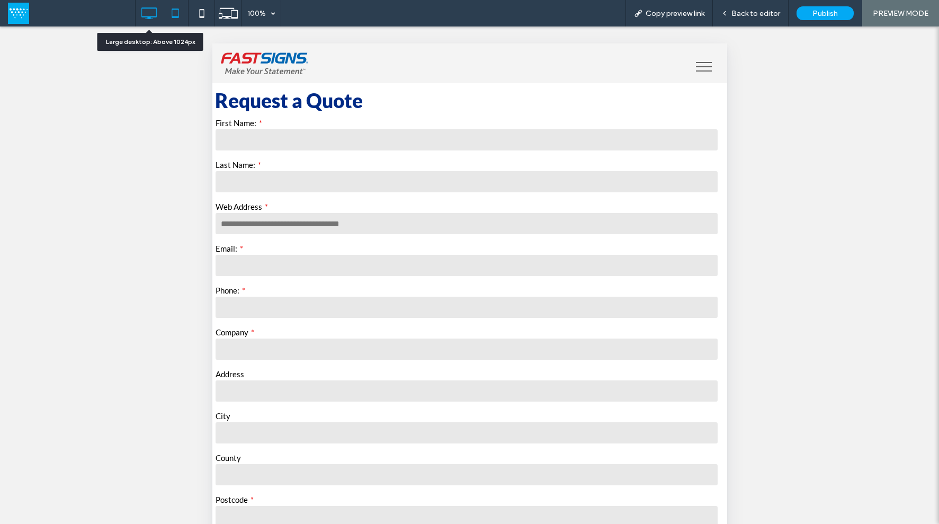
click at [149, 12] on icon at bounding box center [148, 13] width 21 height 21
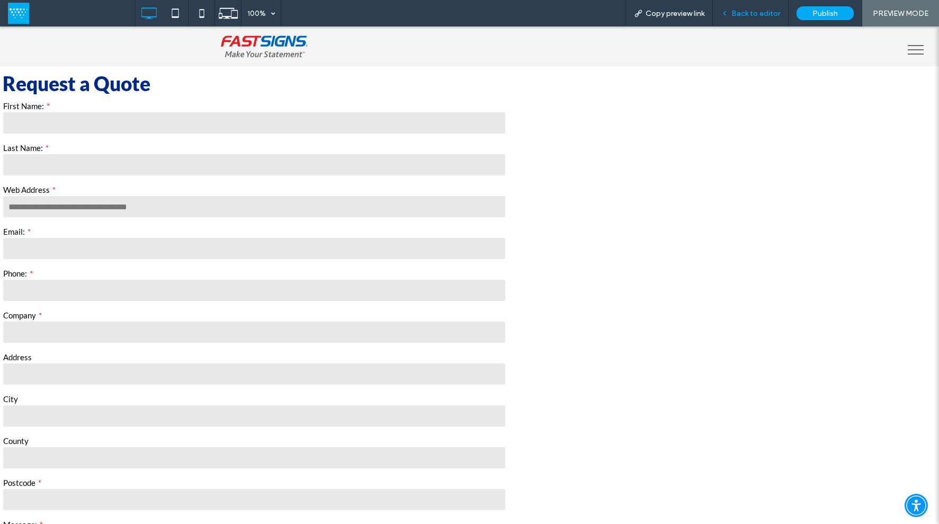
click at [771, 9] on span "Back to editor" at bounding box center [756, 13] width 49 height 9
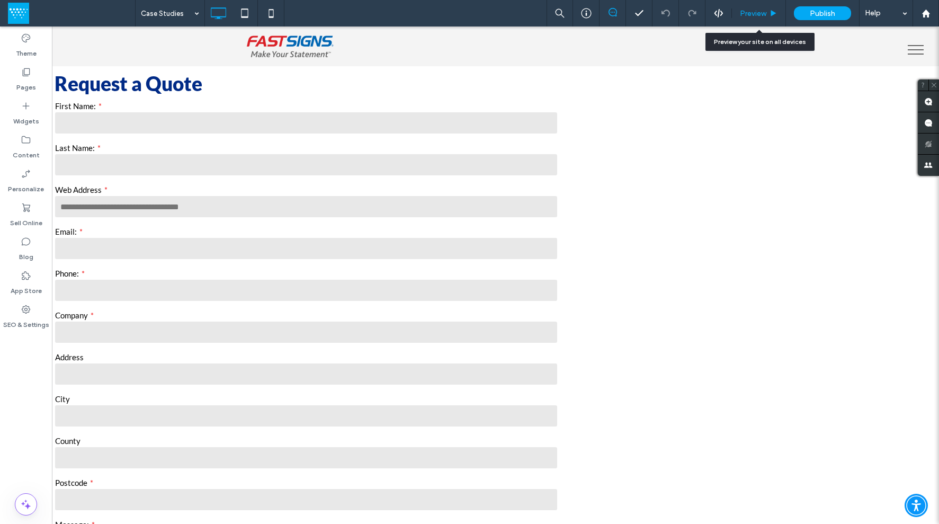
click at [750, 9] on span "Preview" at bounding box center [753, 13] width 26 height 9
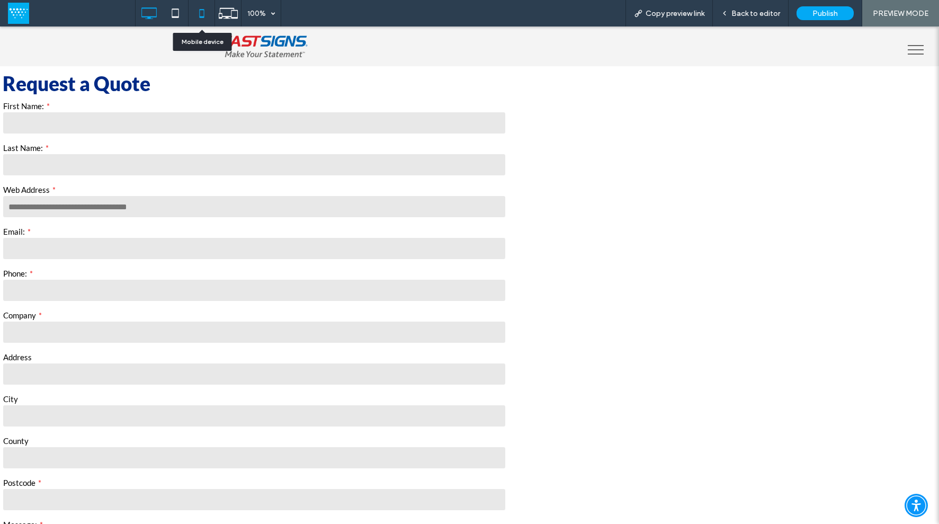
click at [201, 13] on icon at bounding box center [201, 13] width 21 height 21
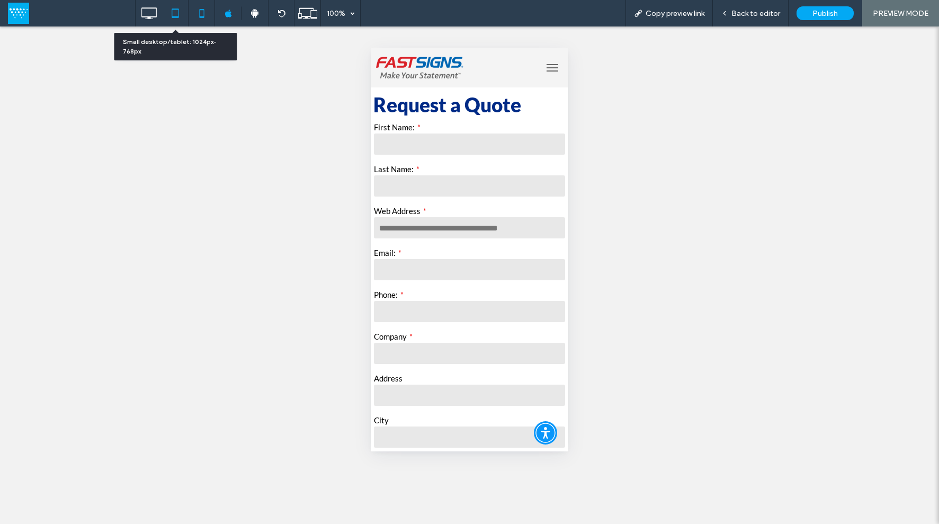
click at [176, 12] on icon at bounding box center [175, 13] width 21 height 21
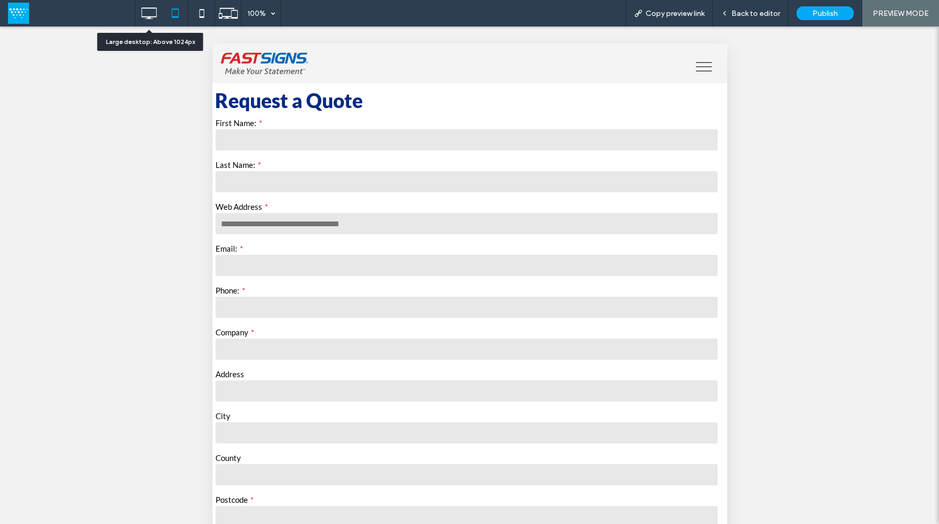
click at [145, 14] on icon at bounding box center [148, 13] width 21 height 21
